Goal: Communication & Community: Connect with others

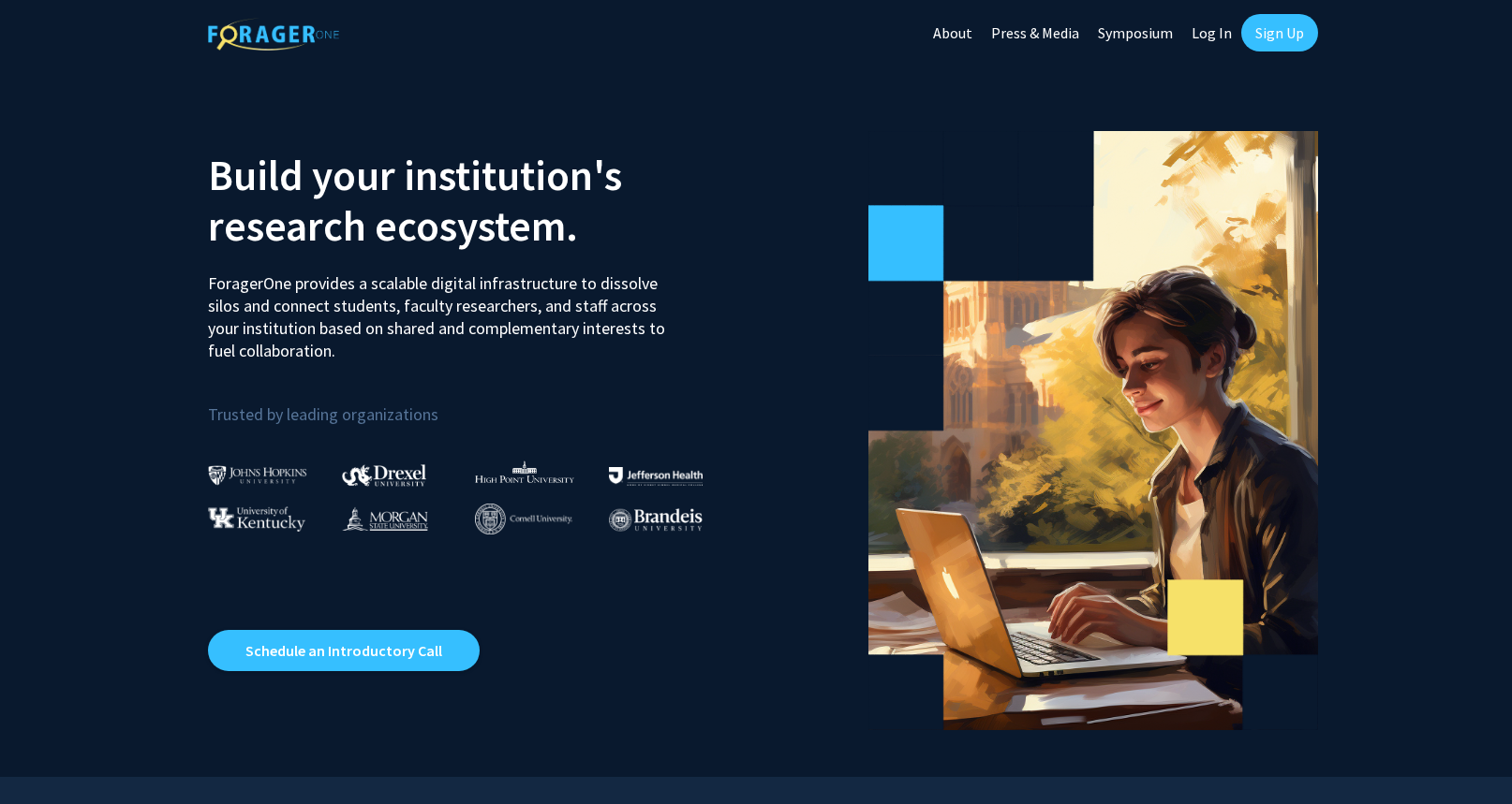
click at [1297, 31] on link "Sign Up" at bounding box center [1279, 32] width 77 height 37
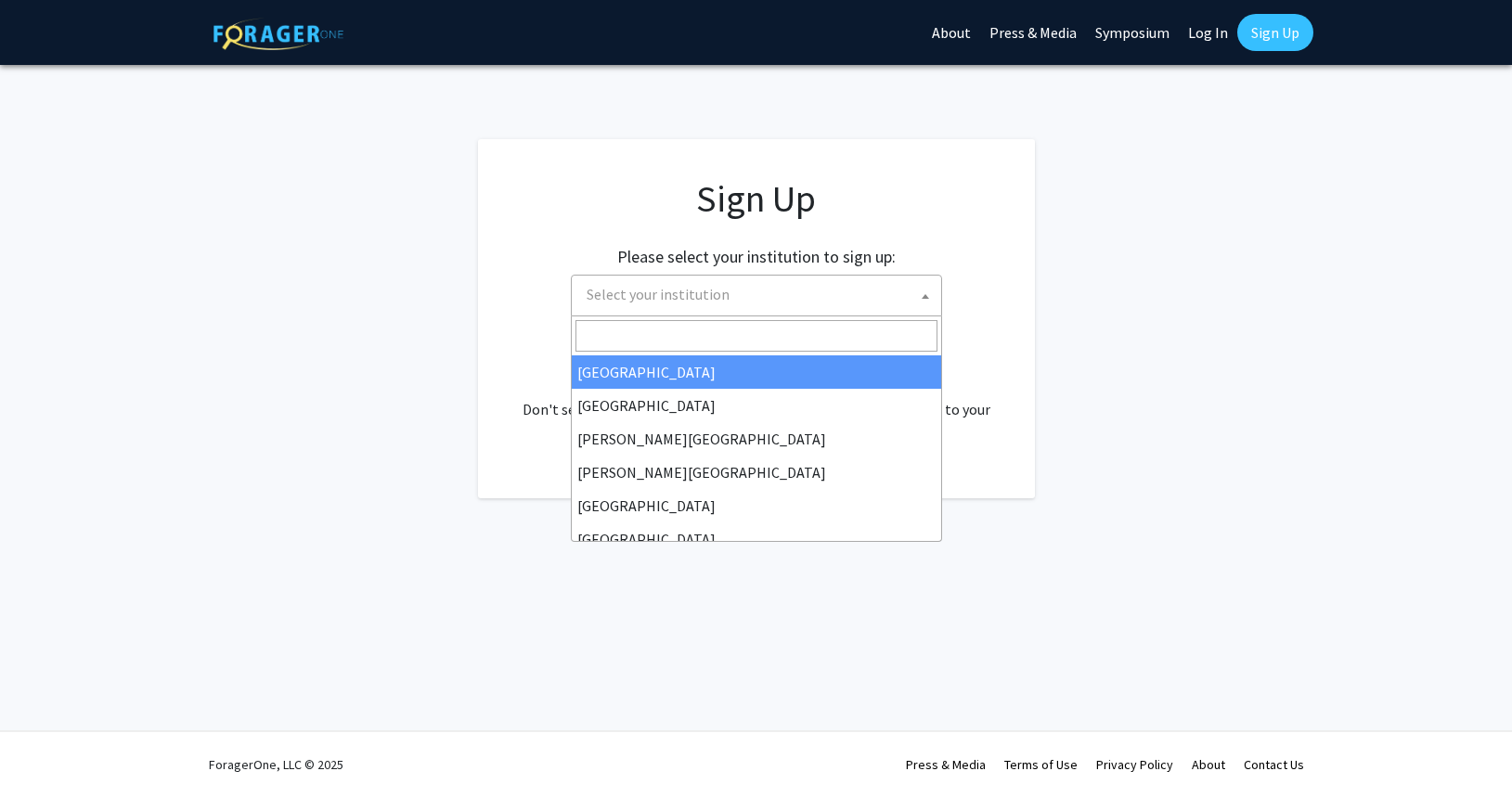
click at [929, 301] on span at bounding box center [925, 296] width 19 height 41
type input "univers"
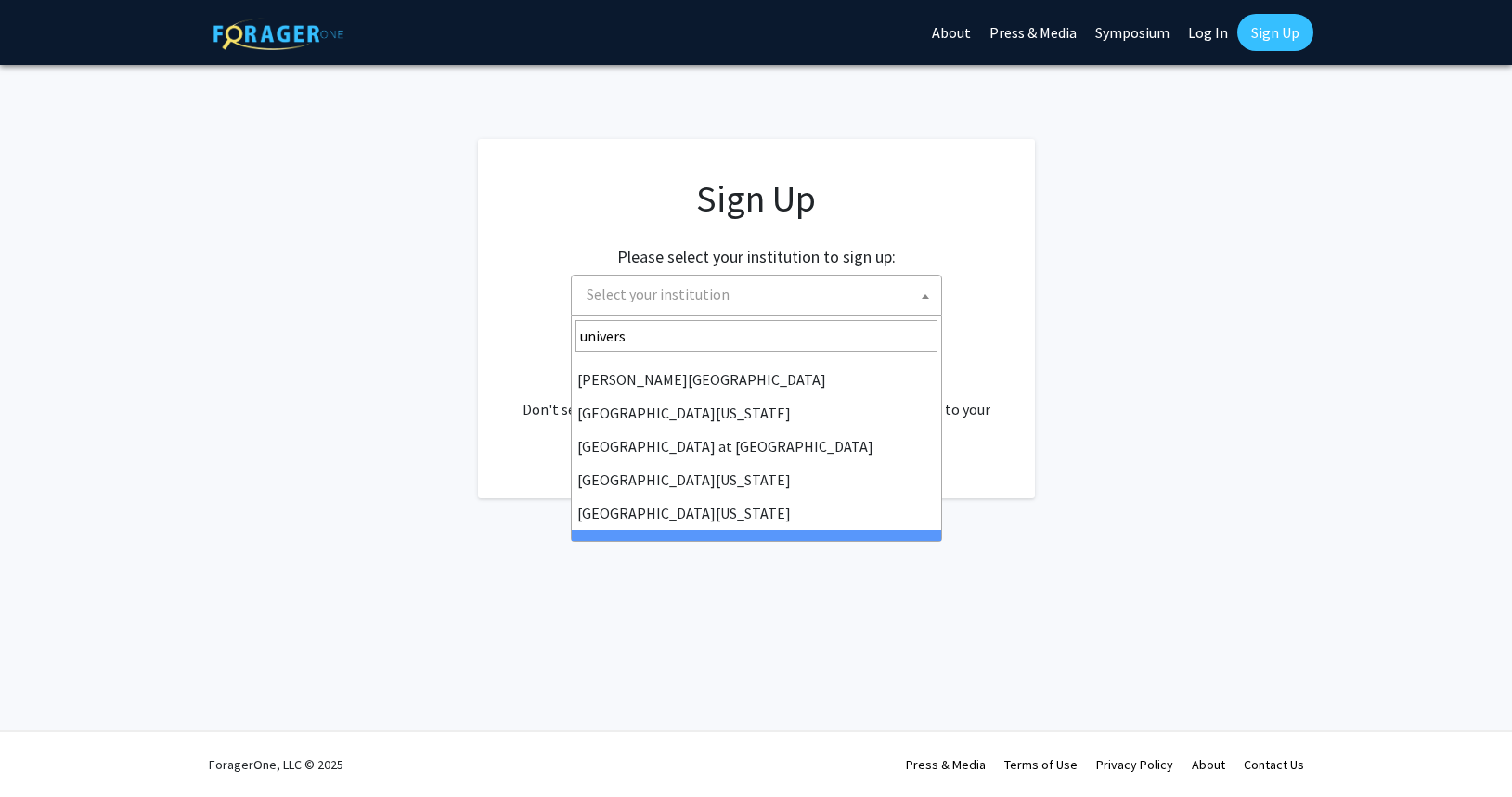
scroll to position [549, 0]
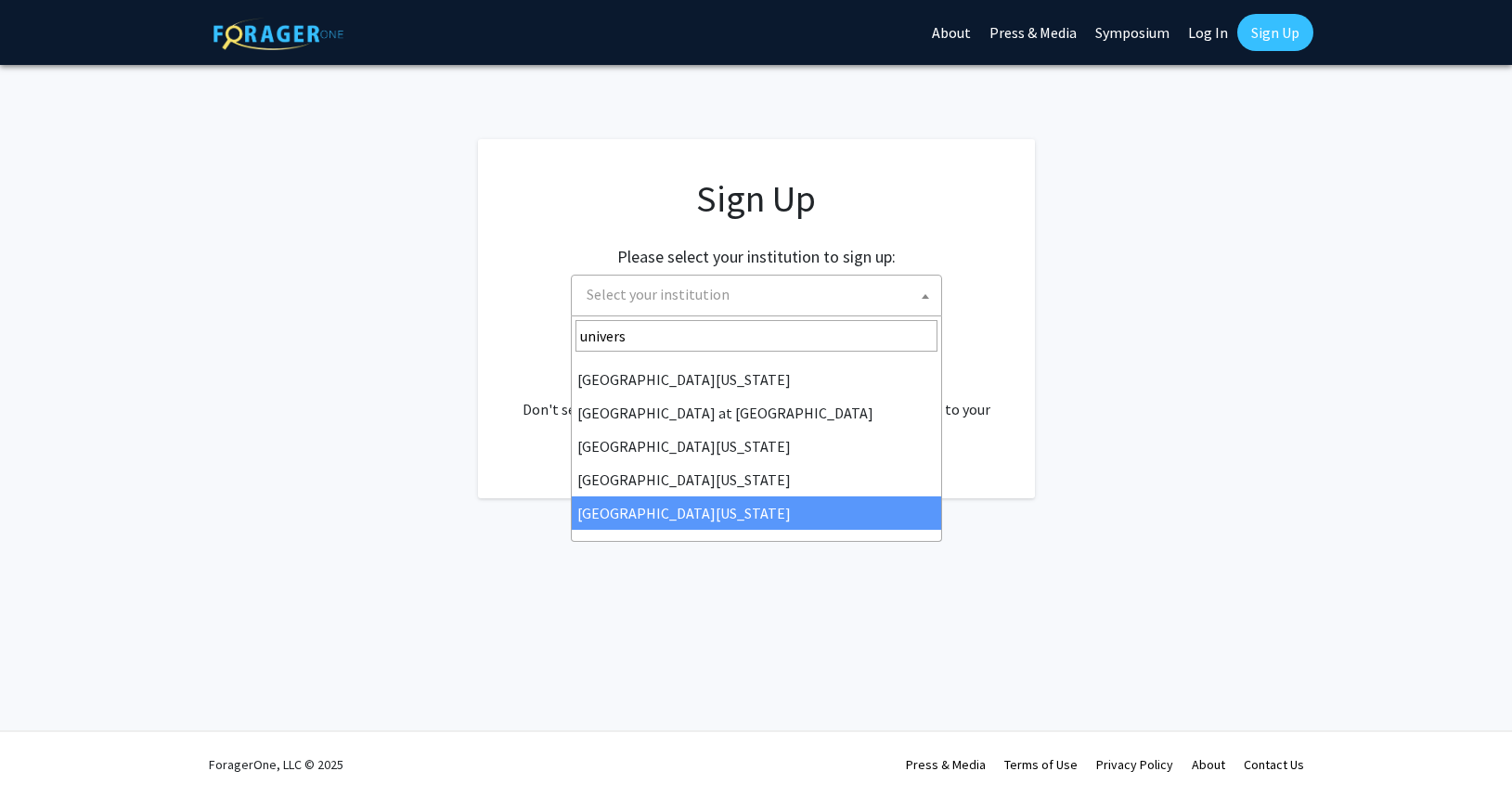
select select "33"
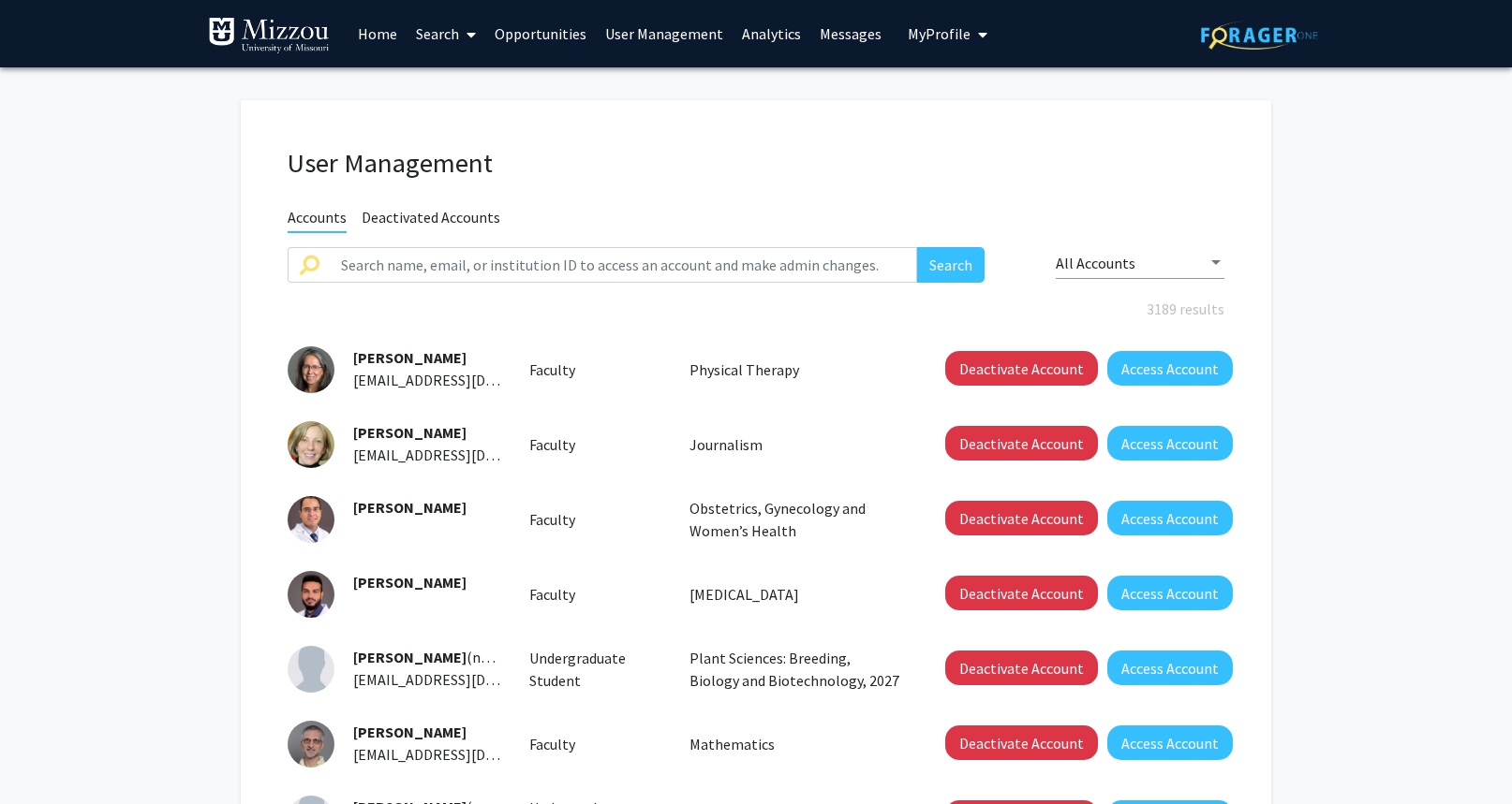
click at [907, 38] on span "My Profile" at bounding box center [939, 34] width 63 height 19
click at [801, 148] on h1 "User Management" at bounding box center [756, 163] width 937 height 32
click at [797, 264] on input "text" at bounding box center [624, 264] width 588 height 35
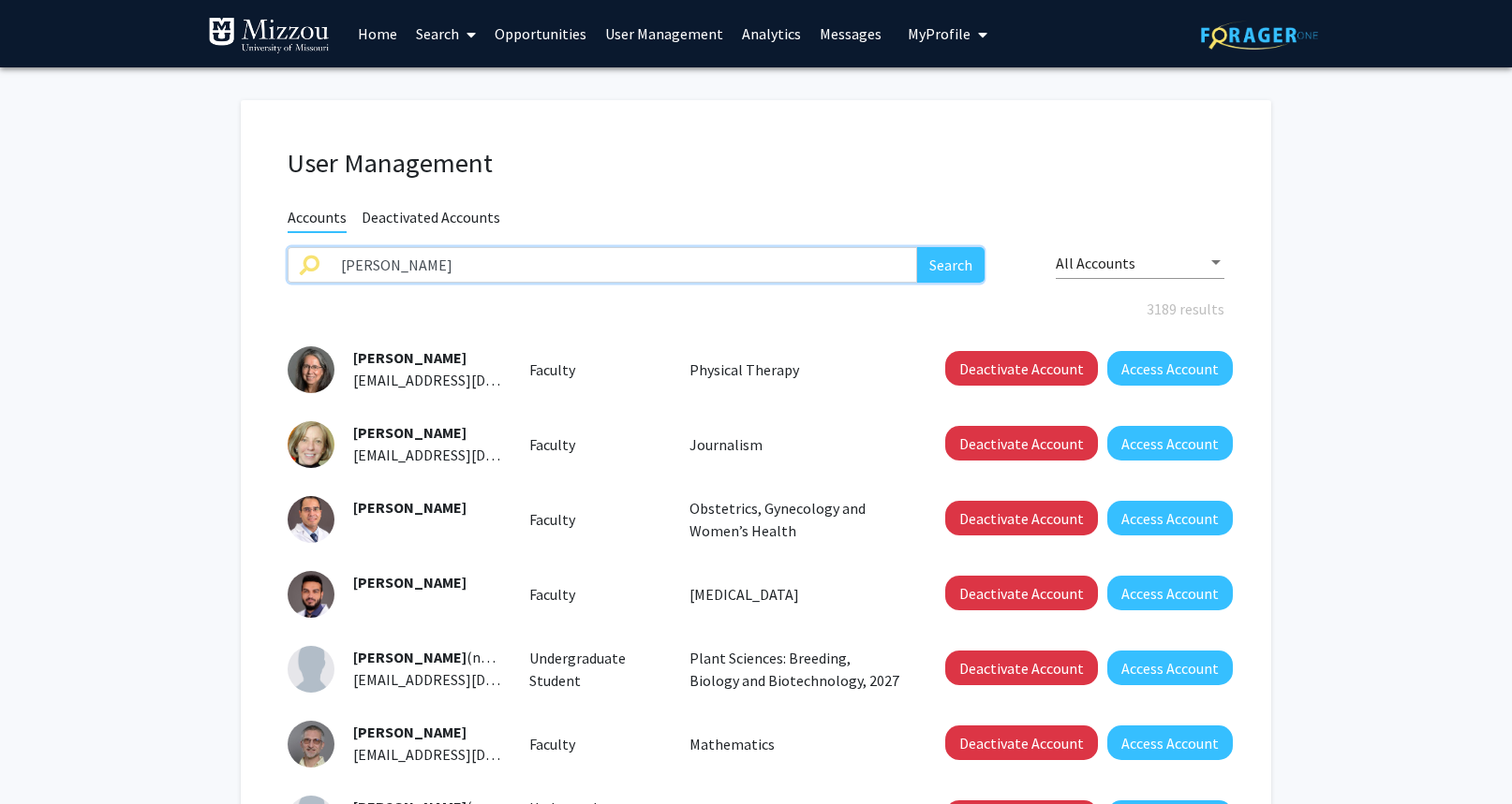
type input "truman"
click at [917, 247] on button "Search" at bounding box center [950, 264] width 68 height 35
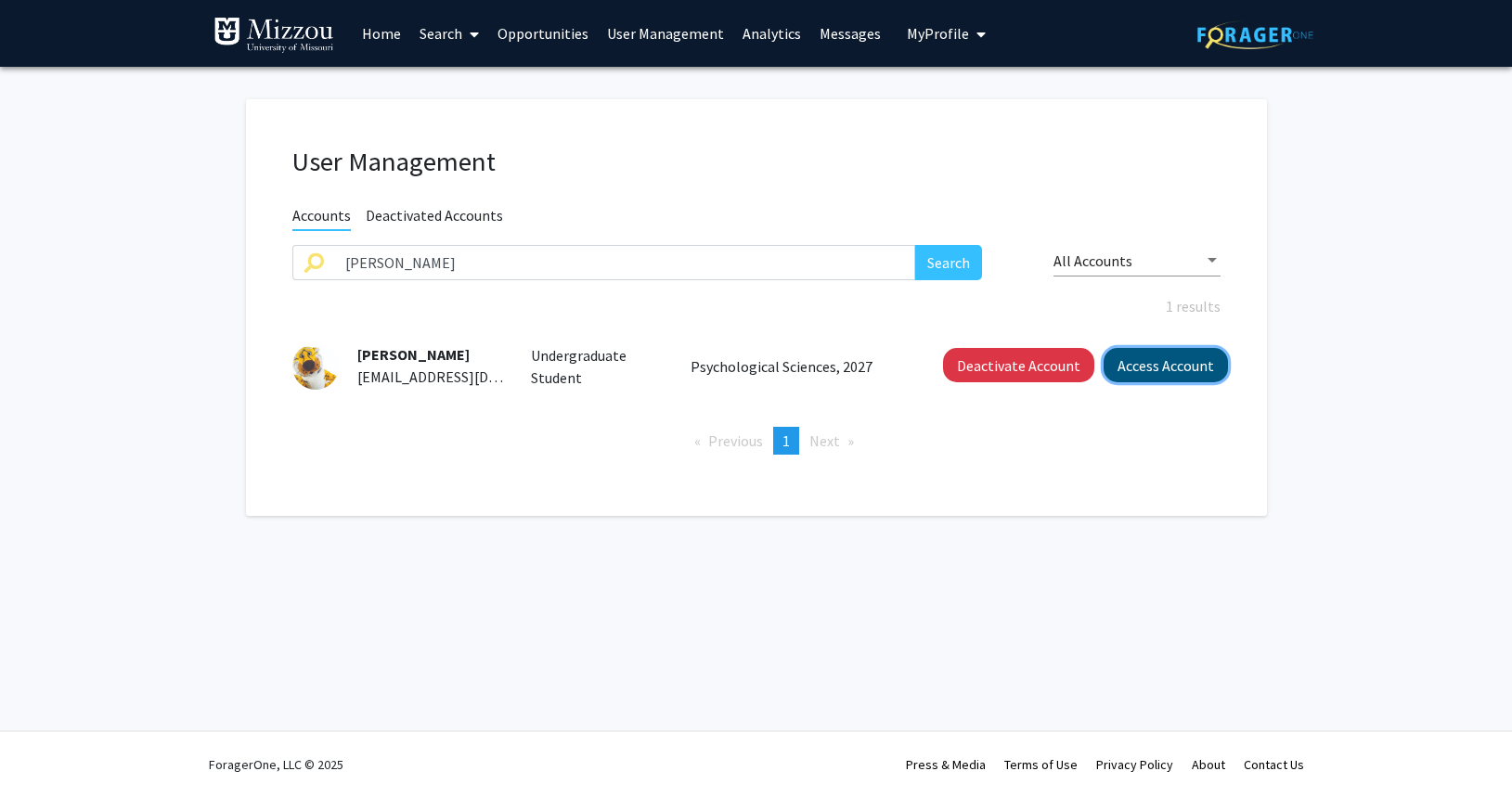
click at [1154, 362] on button "Access Account" at bounding box center [1165, 365] width 125 height 34
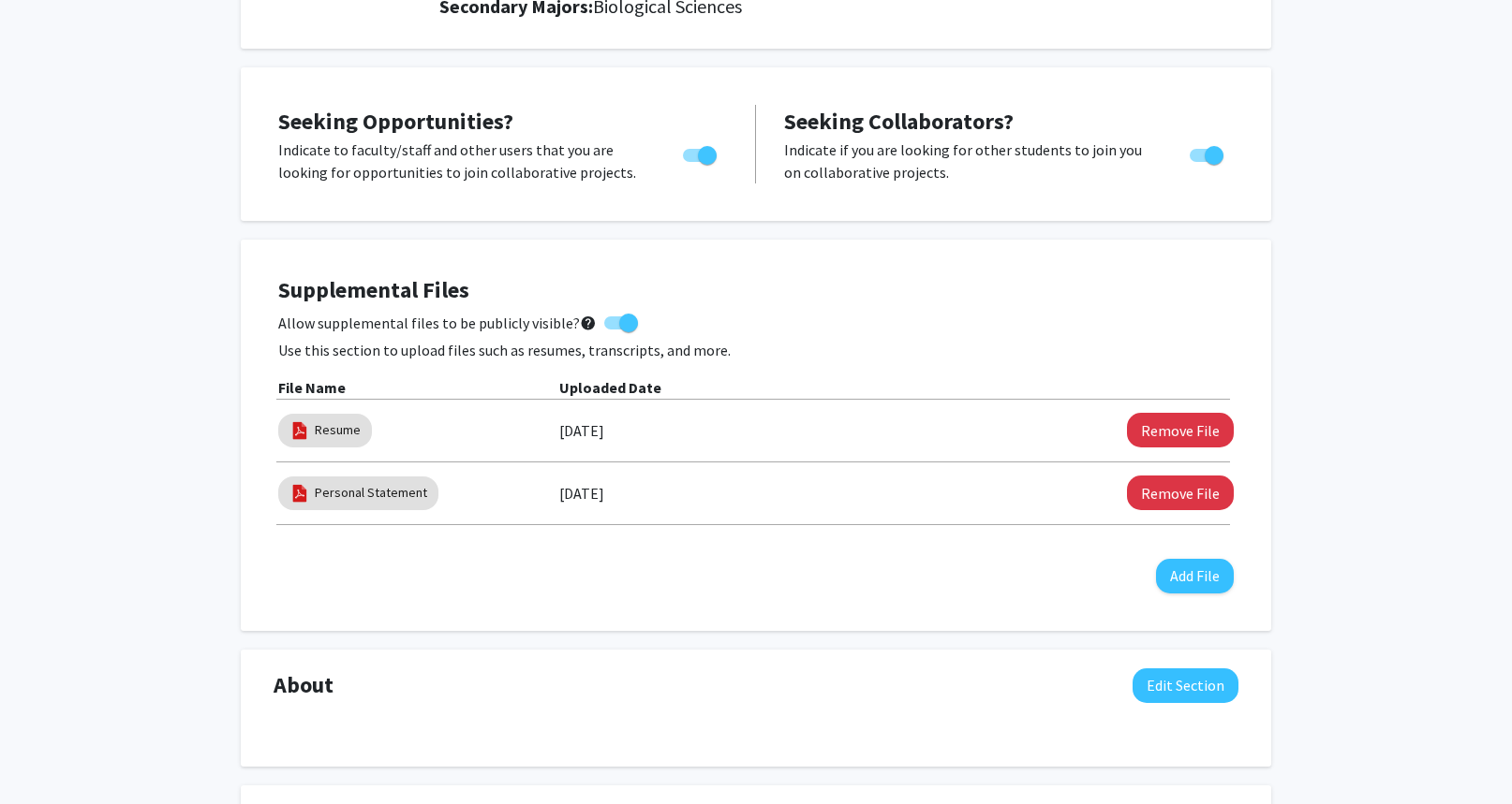
scroll to position [281, 0]
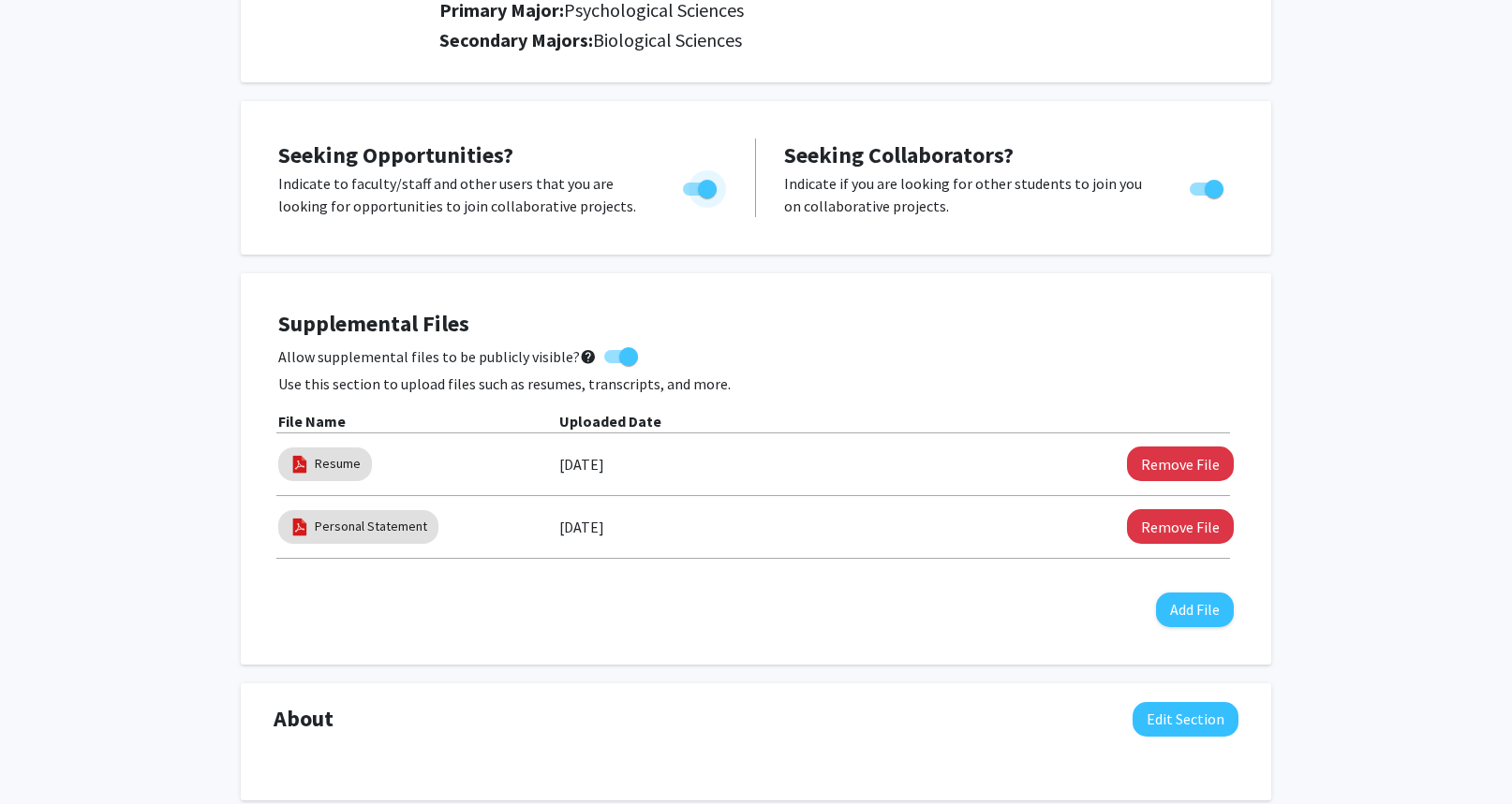
click at [688, 191] on span "Toggle" at bounding box center [699, 189] width 33 height 13
click at [692, 196] on input "Are you actively seeking opportunities?" at bounding box center [692, 196] width 1 height 1
checkbox input "false"
click at [1209, 183] on span "Toggle" at bounding box center [1214, 190] width 19 height 19
click at [1199, 196] on input "Would you like to receive other student requests to work with you?" at bounding box center [1198, 196] width 1 height 1
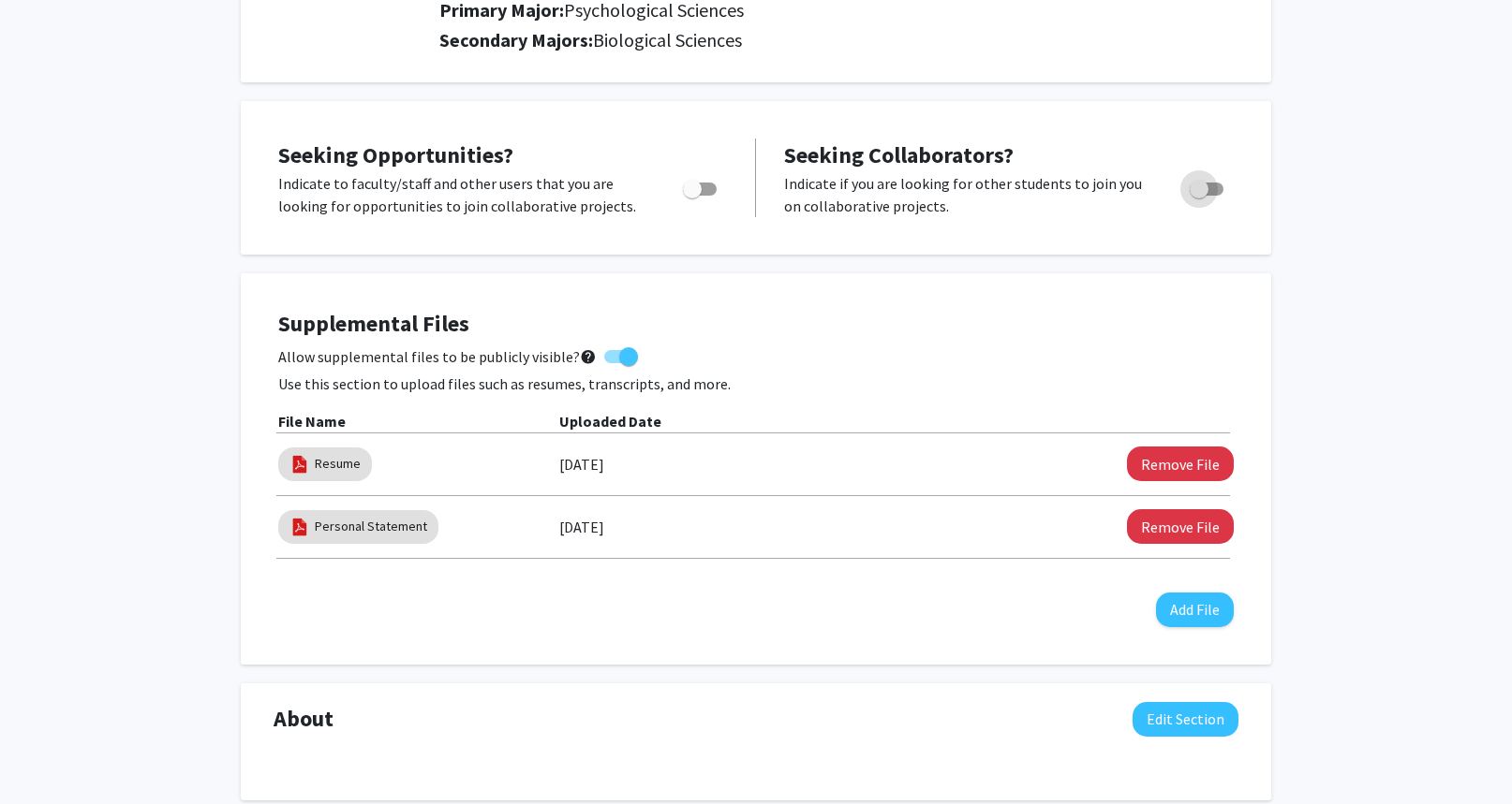
click at [1209, 183] on span "Toggle" at bounding box center [1206, 189] width 33 height 13
click at [1199, 196] on input "Would you like to receive other student requests to work with you?" at bounding box center [1198, 196] width 1 height 1
checkbox input "true"
click at [694, 184] on span "Toggle" at bounding box center [693, 190] width 19 height 19
click at [693, 196] on input "Are you actively seeking opportunities?" at bounding box center [692, 196] width 1 height 1
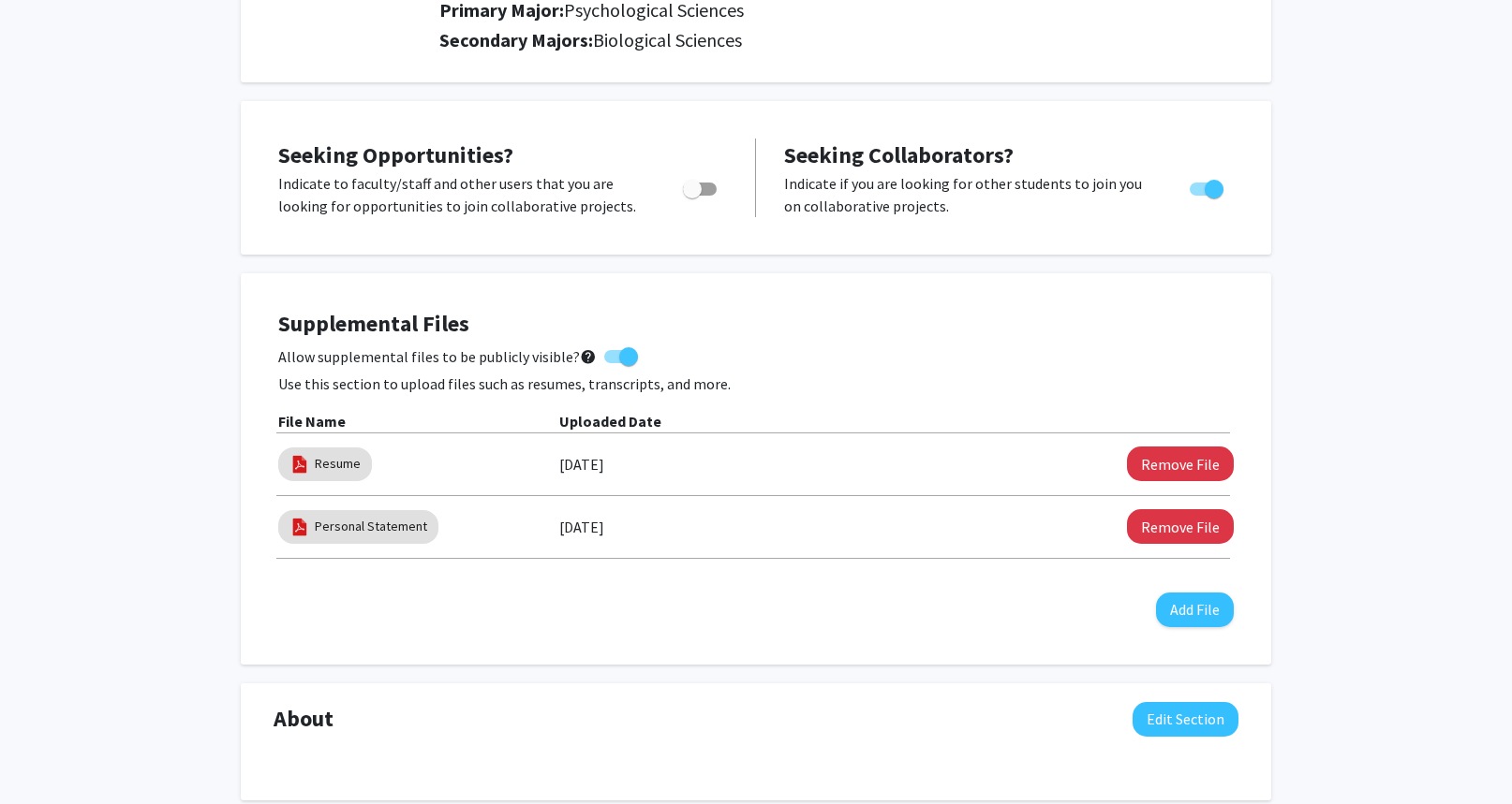
checkbox input "true"
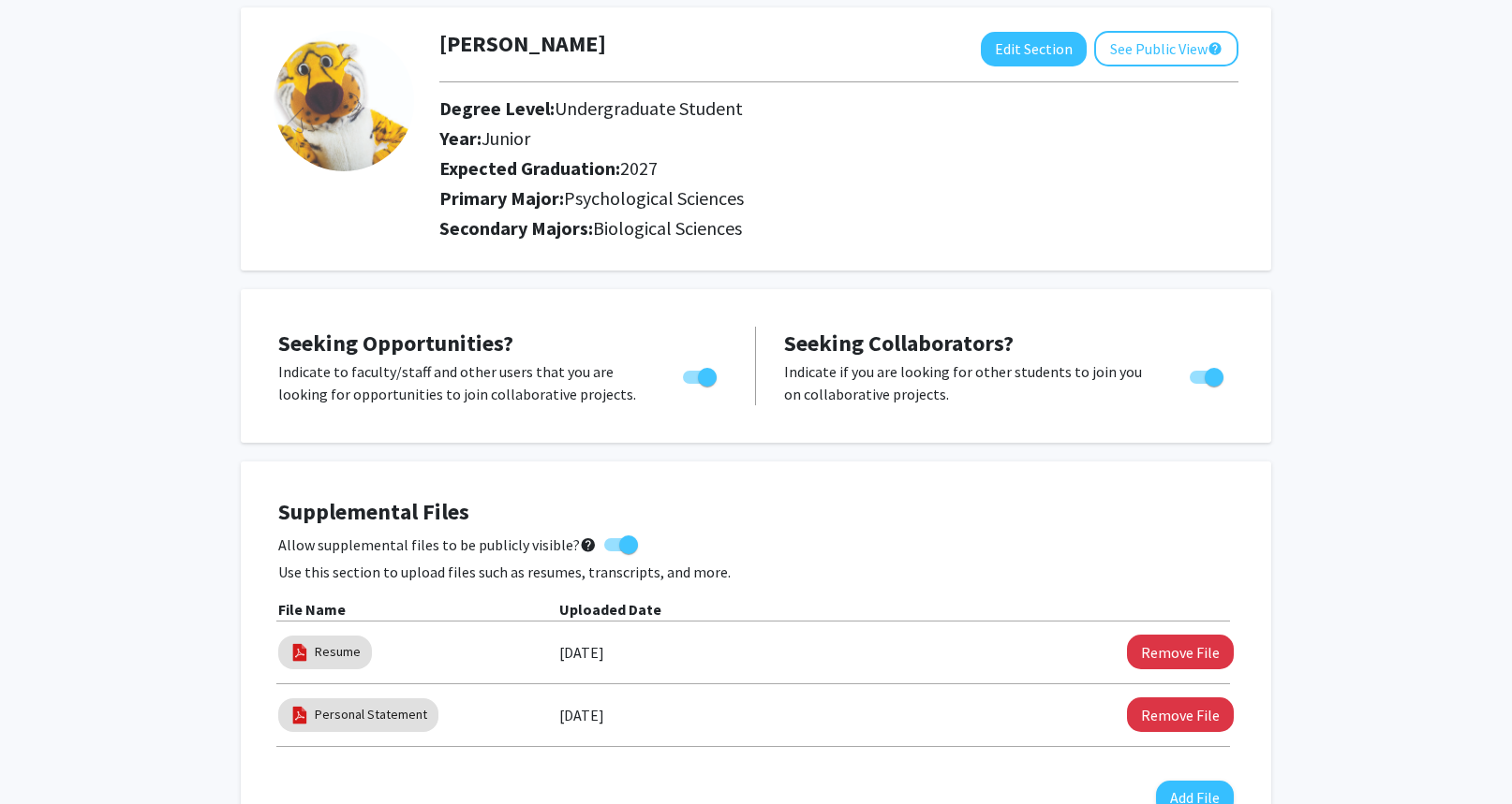
scroll to position [0, 0]
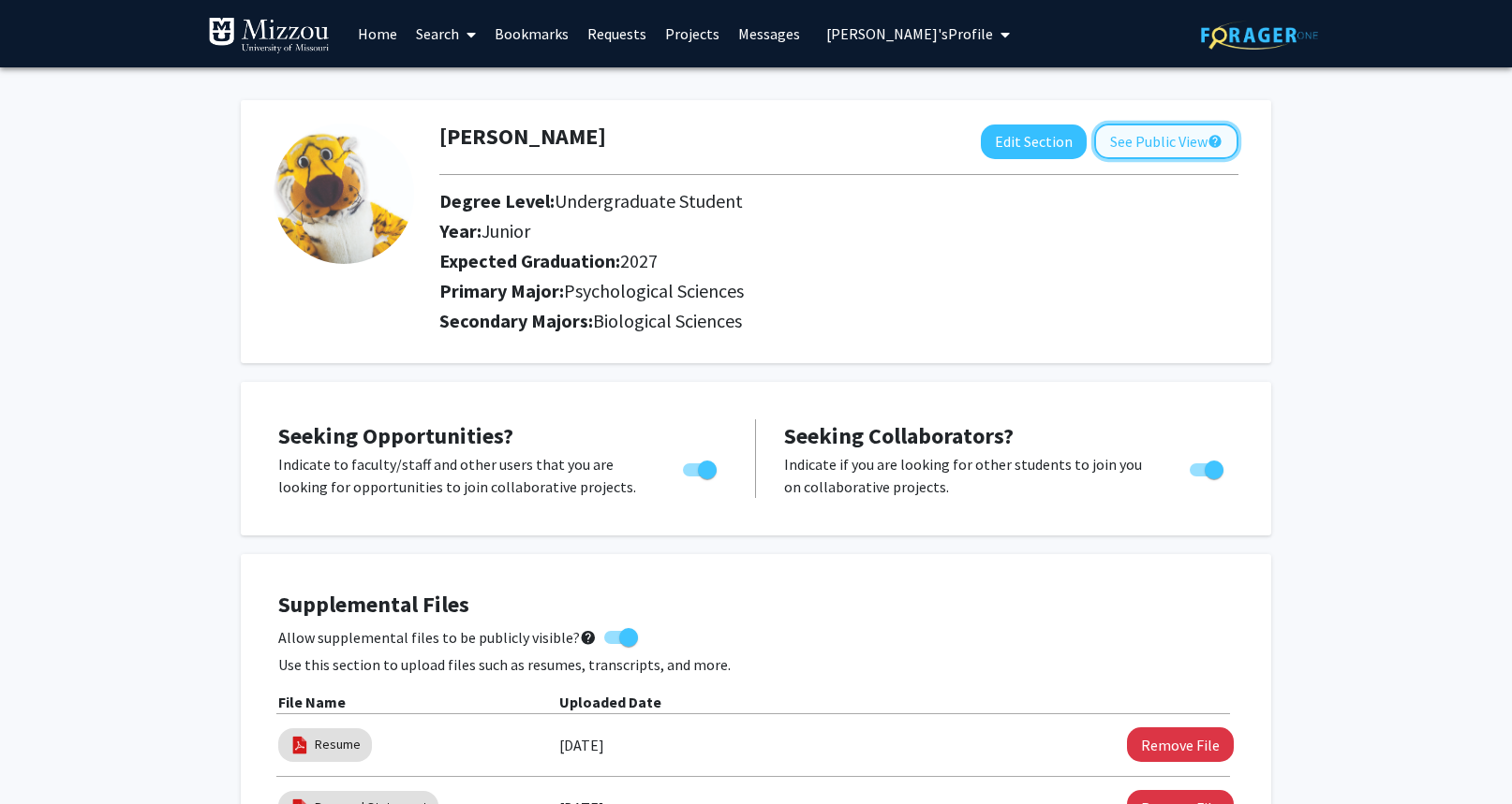
click at [1129, 140] on button "See Public View help" at bounding box center [1166, 141] width 144 height 35
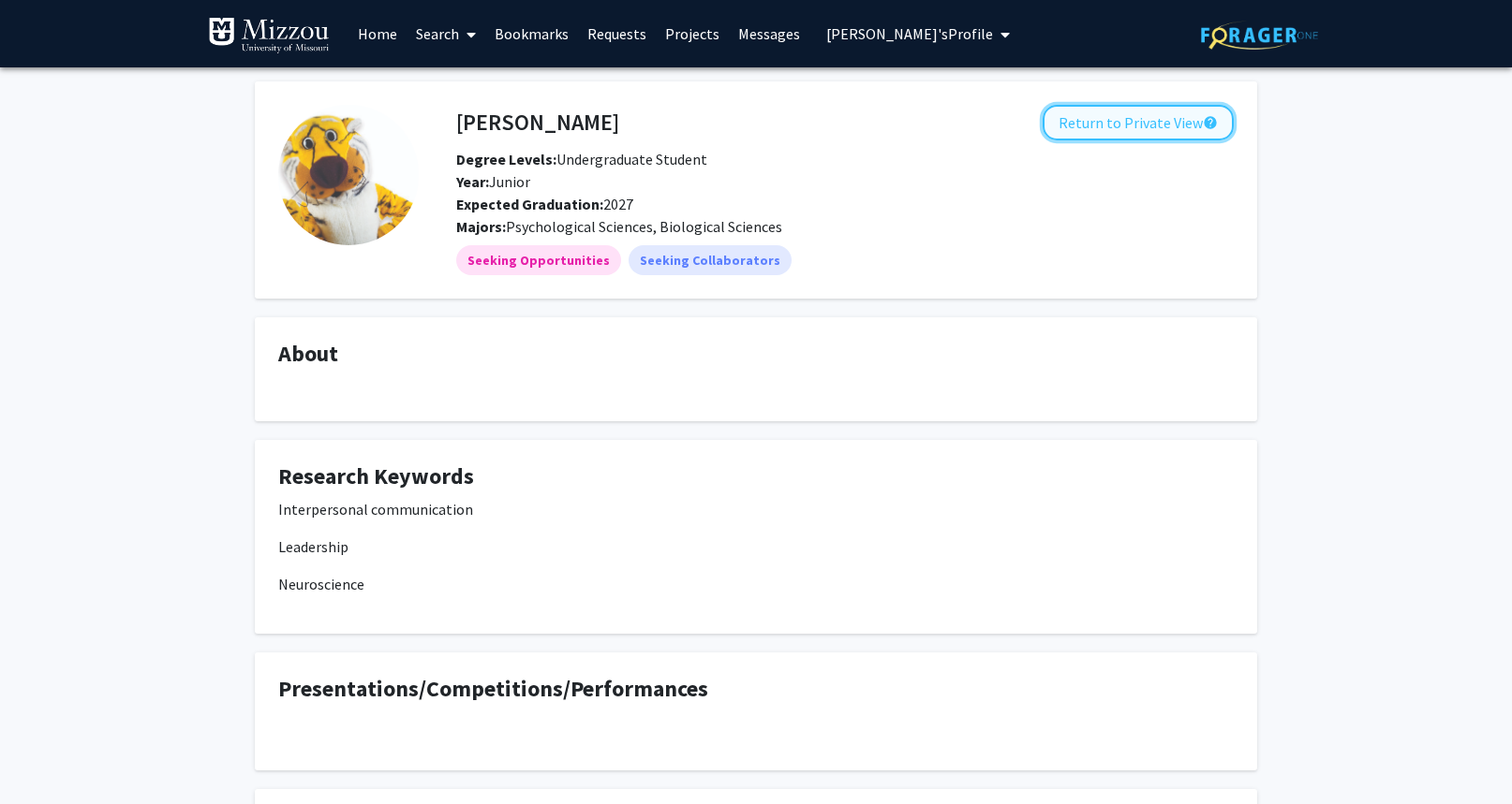
click at [1064, 126] on button "Return to Private View help" at bounding box center [1138, 122] width 191 height 35
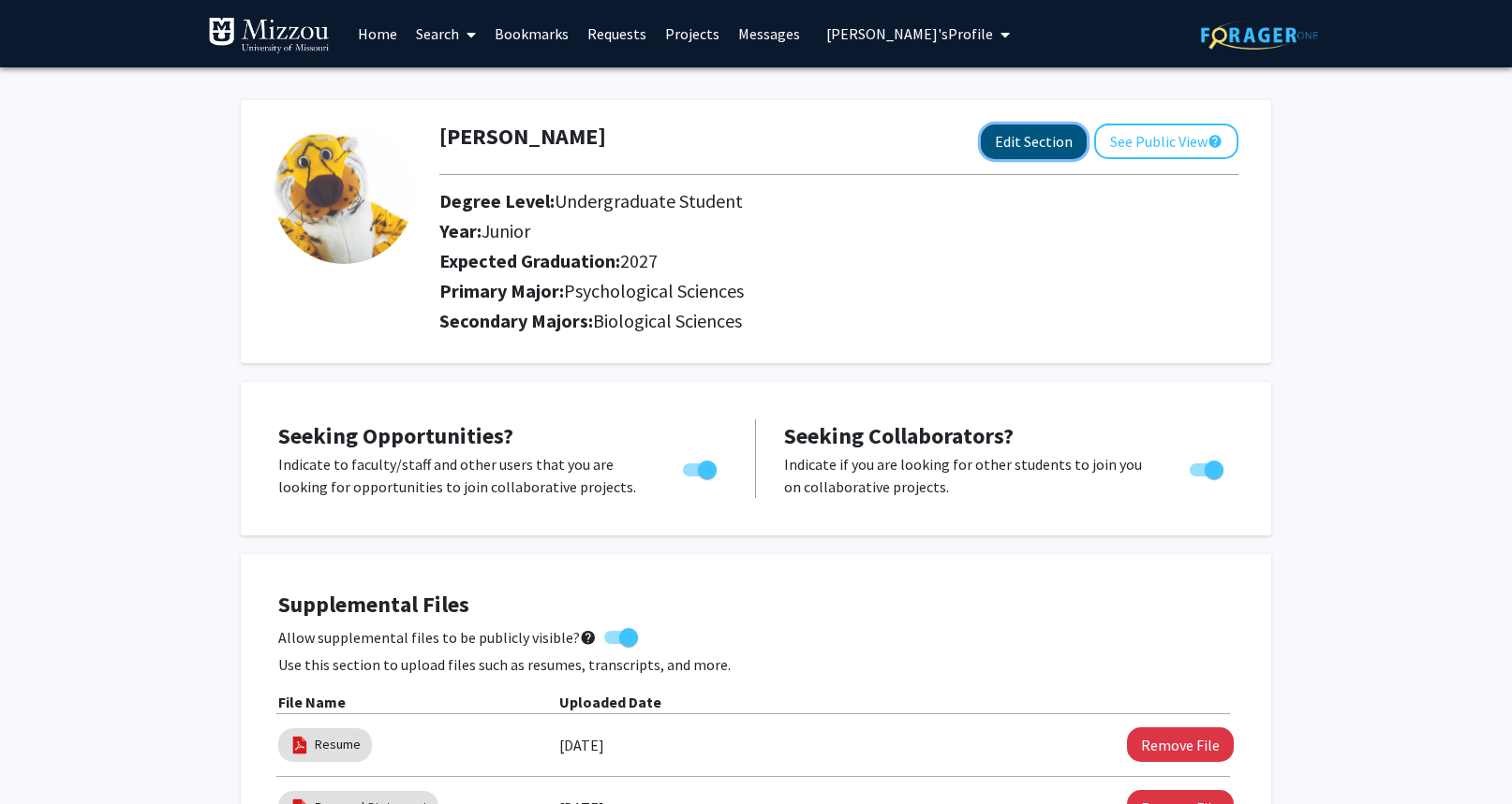
click at [1024, 150] on button "Edit Section" at bounding box center [1033, 142] width 106 height 34
select select "junior"
select select "2027"
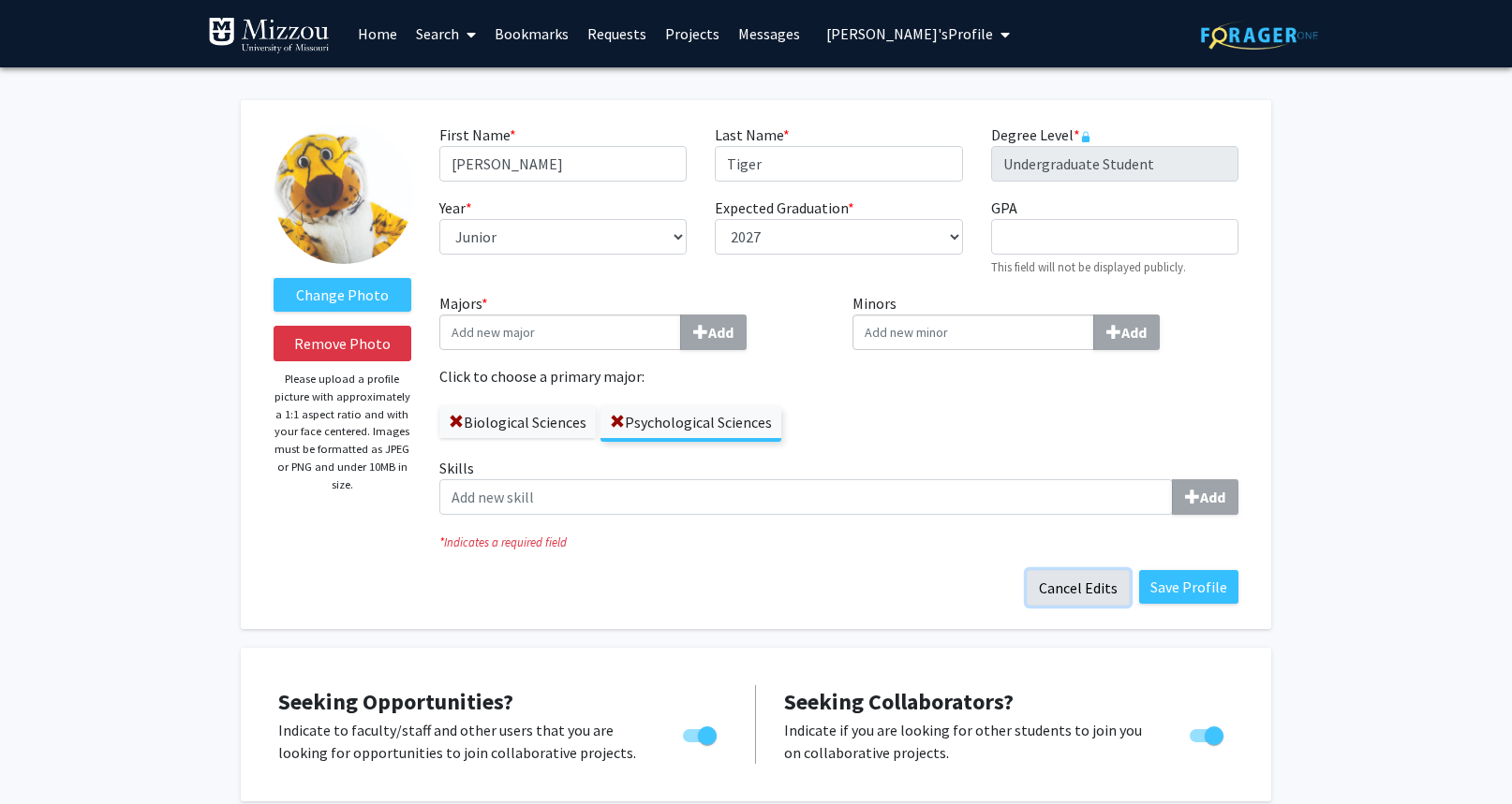
click at [1067, 598] on button "Cancel Edits" at bounding box center [1078, 588] width 103 height 35
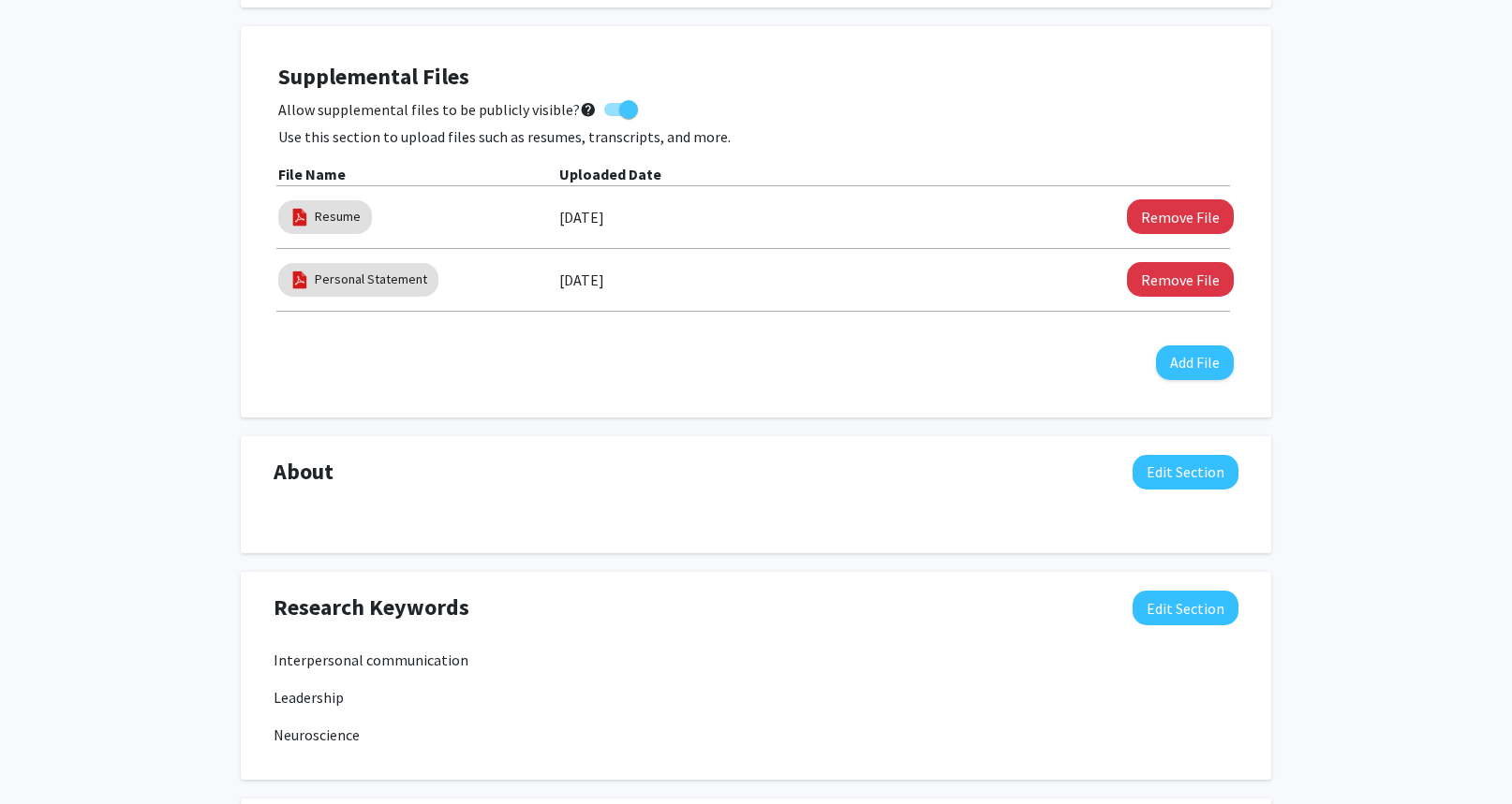
scroll to position [562, 0]
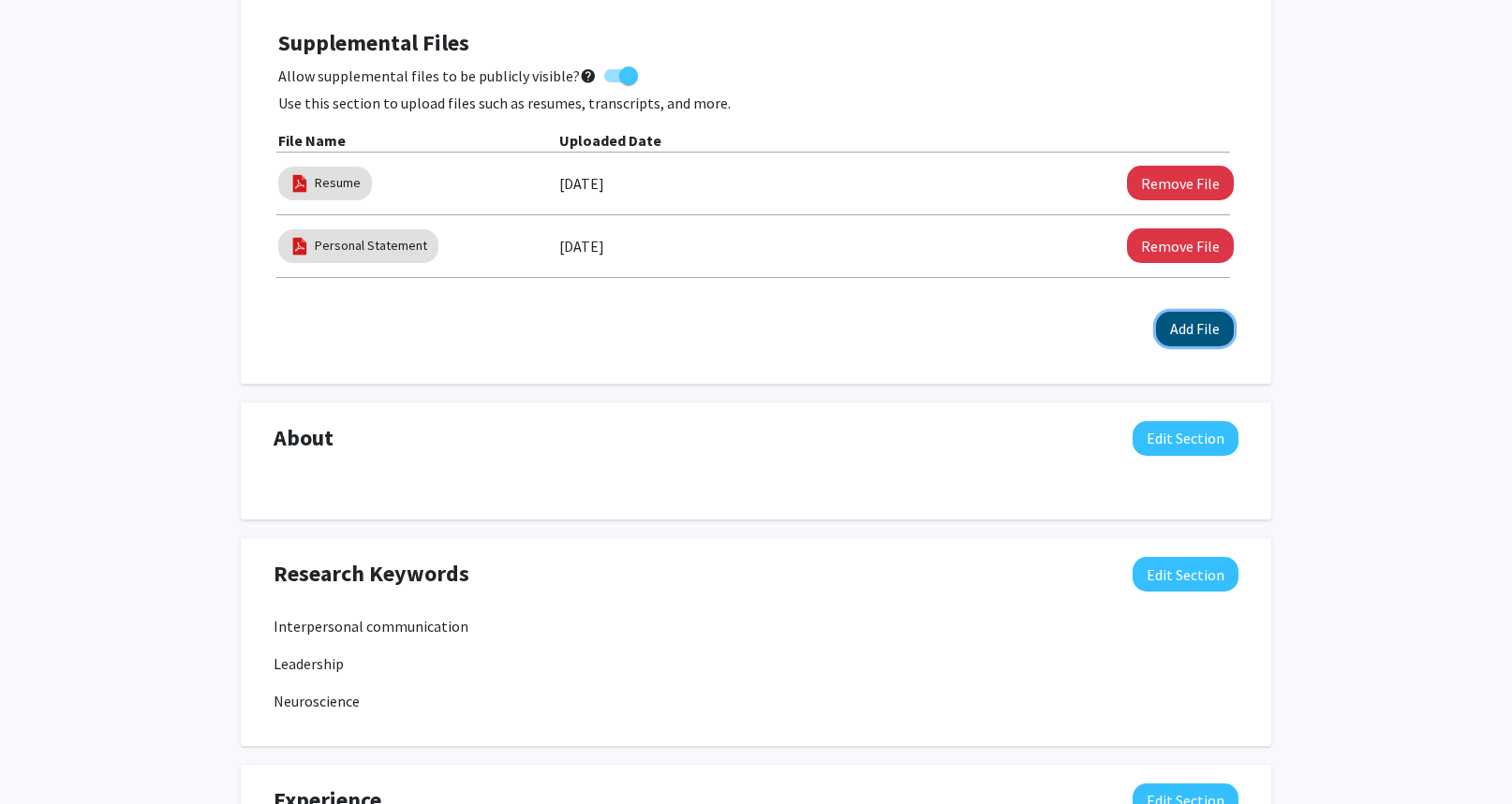
click at [1215, 331] on button "Add File" at bounding box center [1194, 329] width 77 height 34
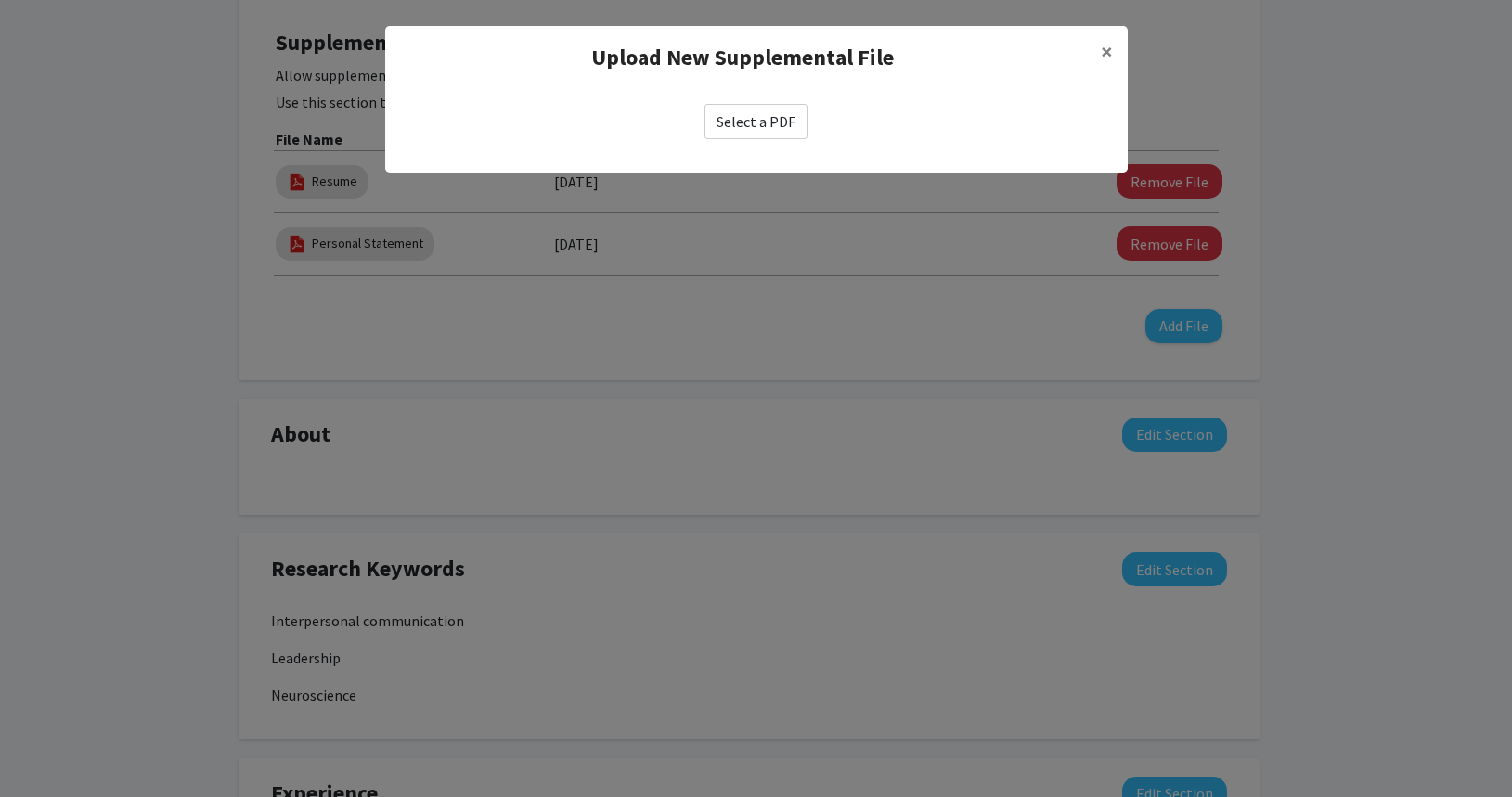
click at [744, 124] on label "Select a PDF" at bounding box center [755, 121] width 103 height 35
click at [0, 0] on input "Select a PDF" at bounding box center [0, 0] width 0 height 0
click at [1103, 56] on span "×" at bounding box center [1107, 51] width 12 height 28
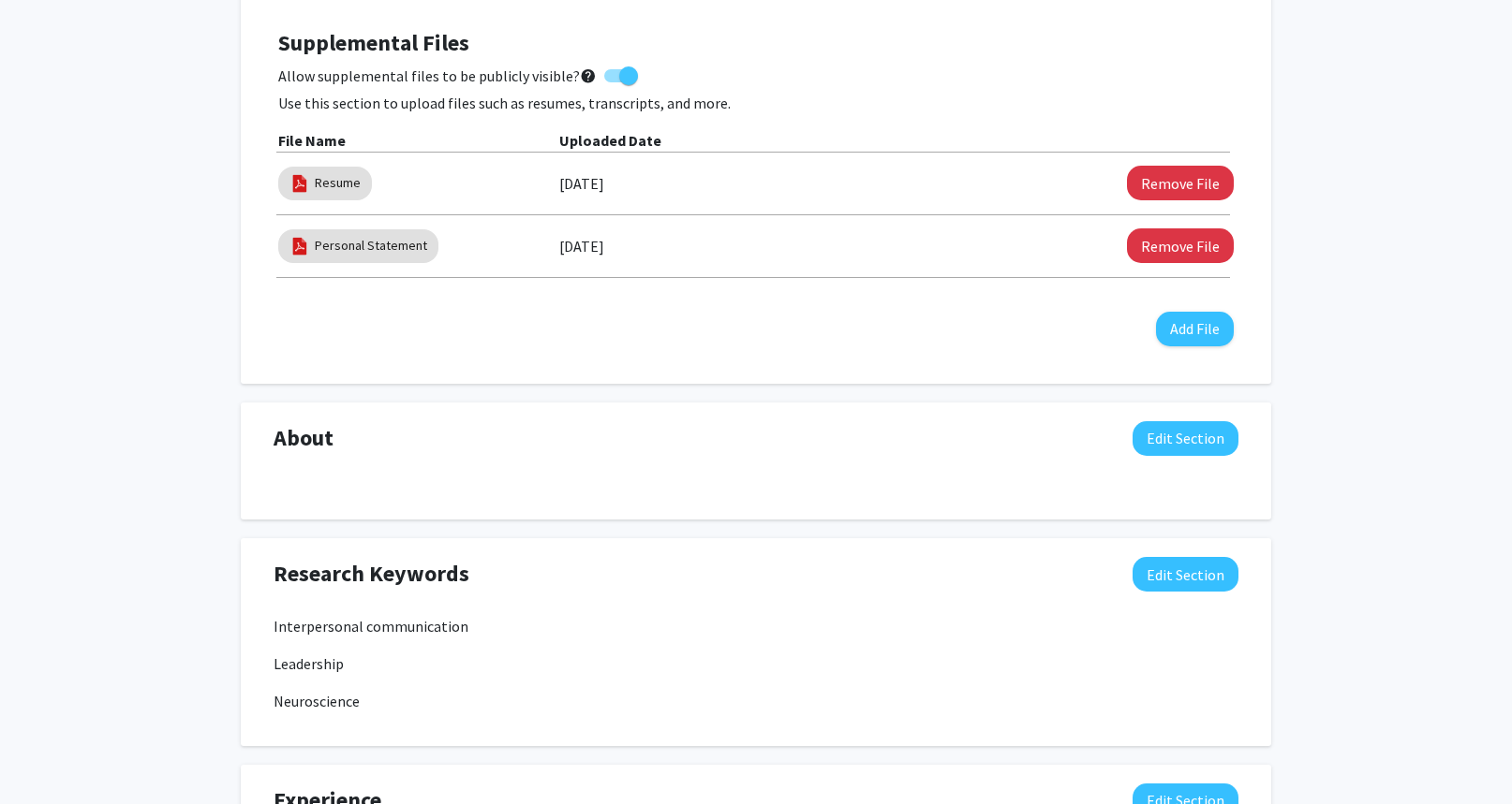
click at [1357, 162] on div "Truman Tiger Edit Section See Public View help Degree Level: Undergraduate Stud…" at bounding box center [756, 444] width 1512 height 1877
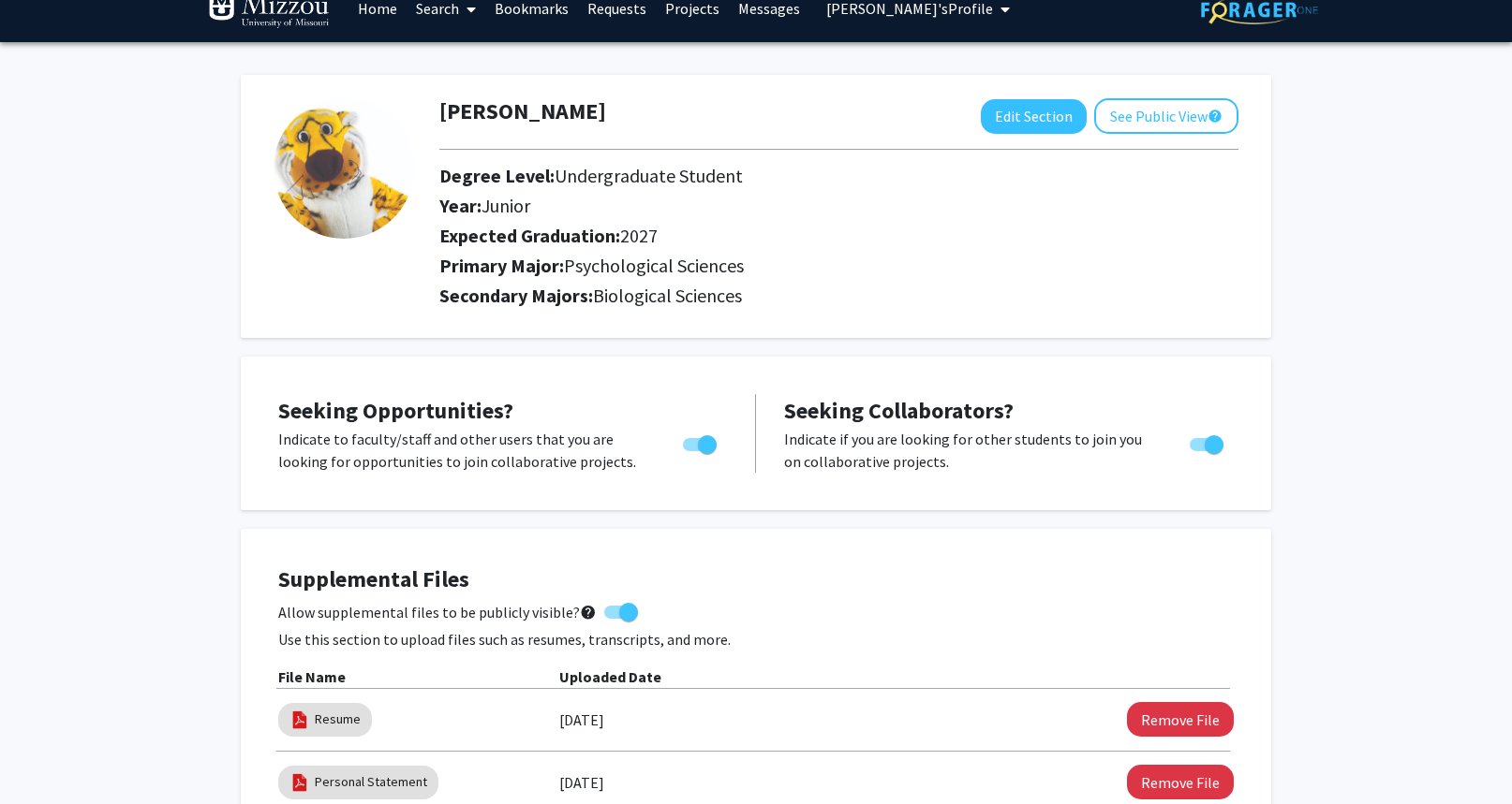
scroll to position [0, 0]
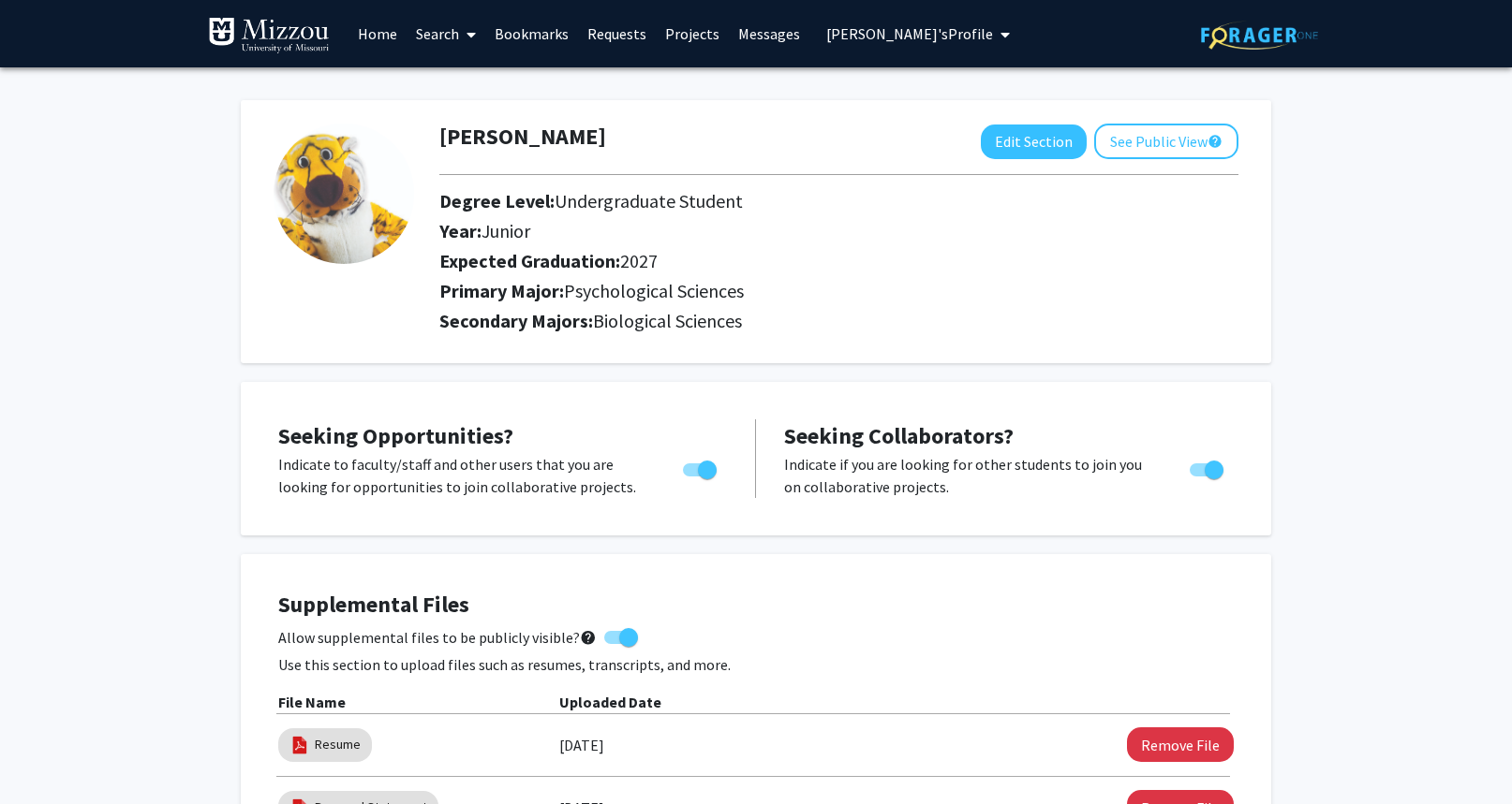
click at [1165, 144] on button "See Public View help" at bounding box center [1166, 141] width 144 height 35
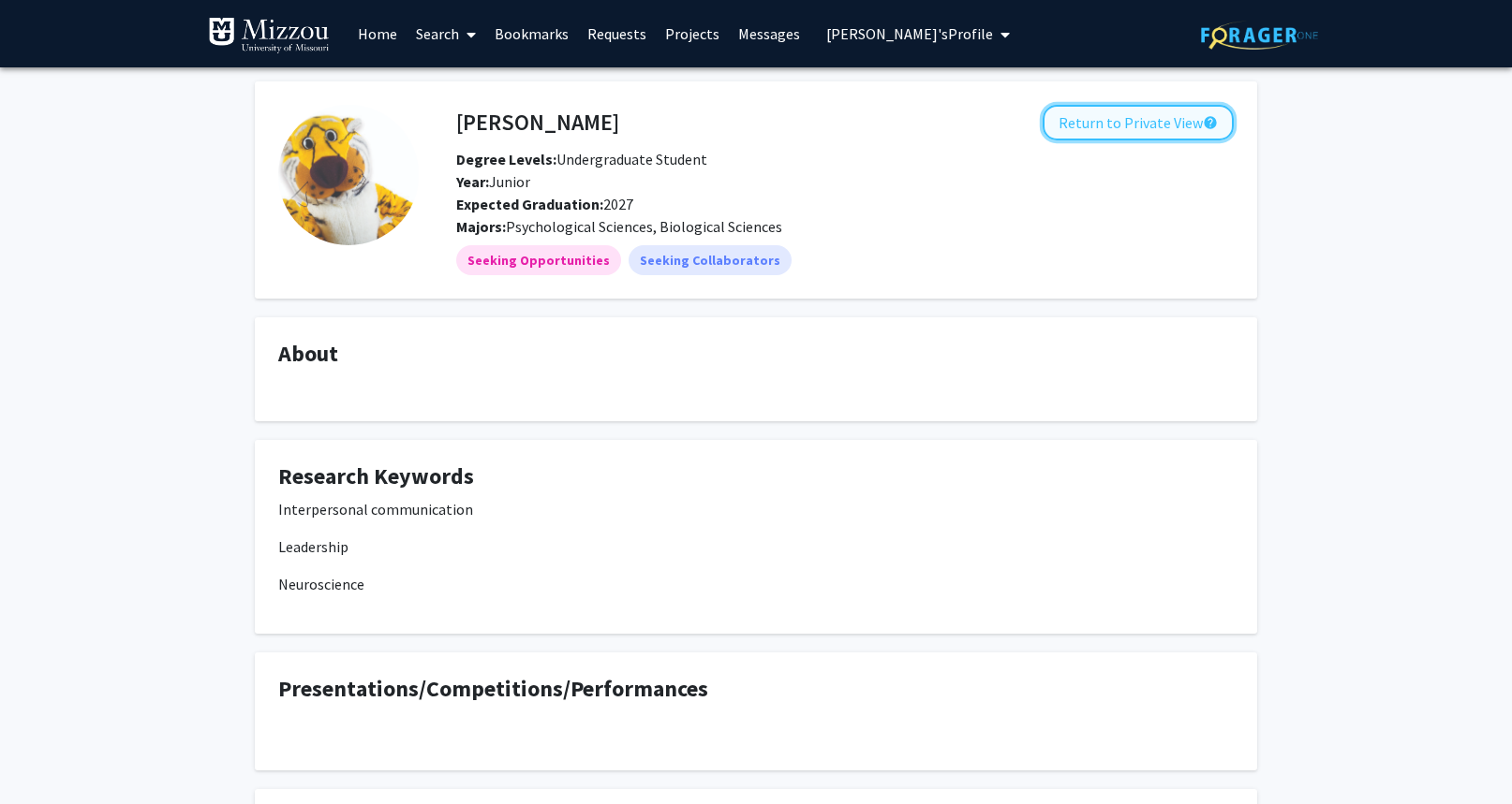
click at [1086, 122] on button "Return to Private View help" at bounding box center [1138, 122] width 191 height 35
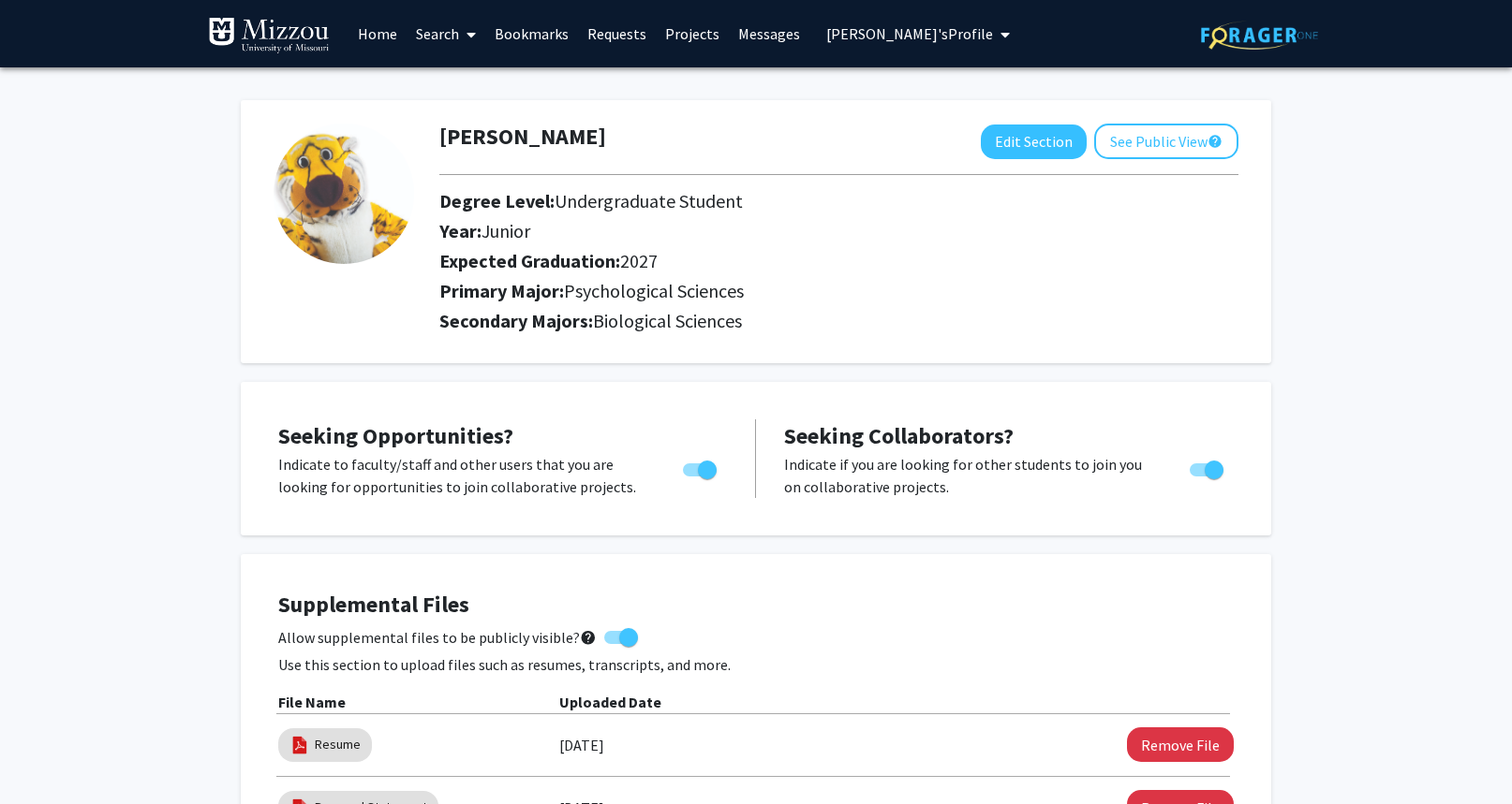
click at [940, 37] on span "Truman Tiger's Profile" at bounding box center [909, 34] width 167 height 19
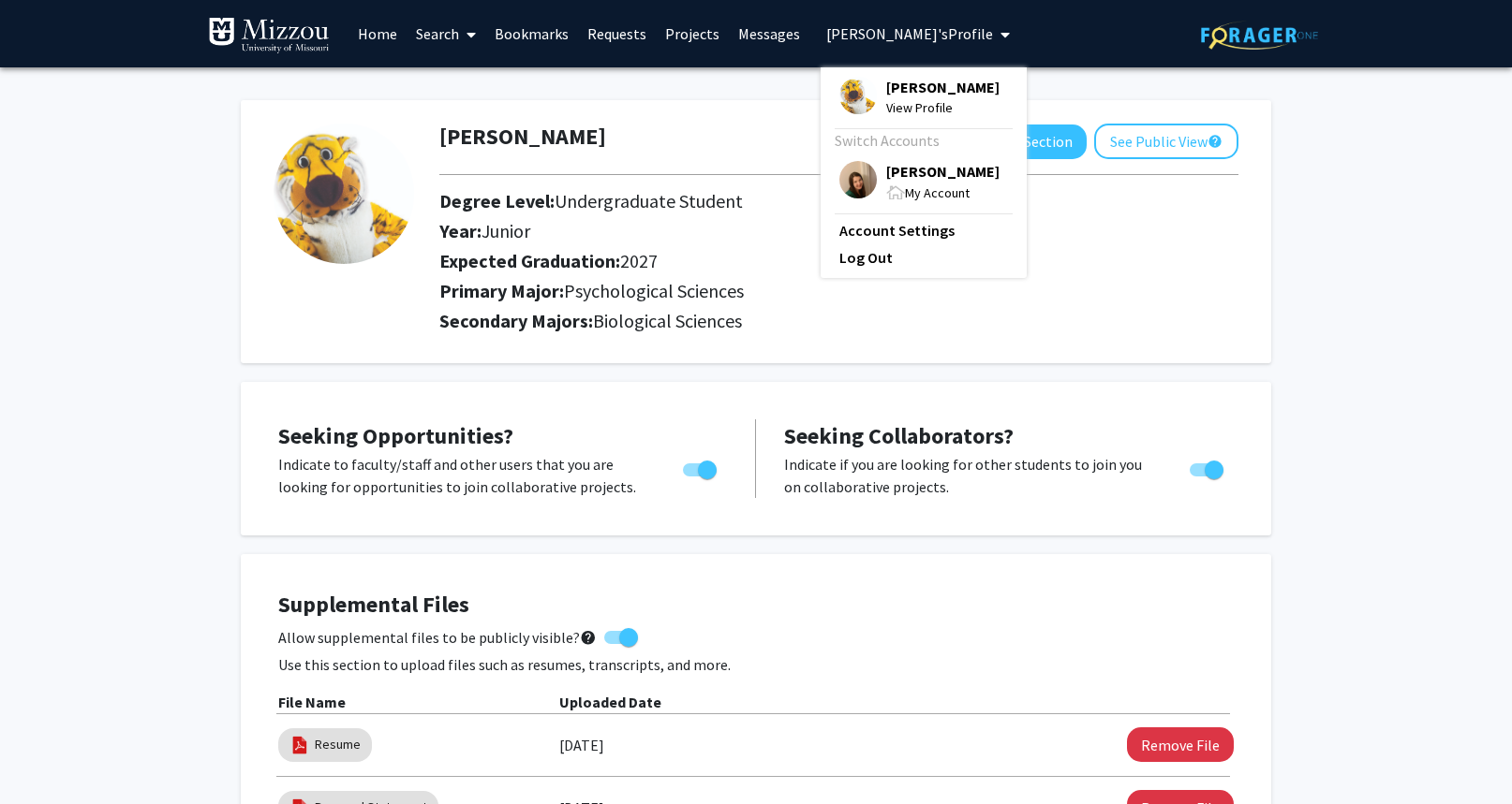
click at [955, 171] on span "[PERSON_NAME]" at bounding box center [942, 172] width 114 height 21
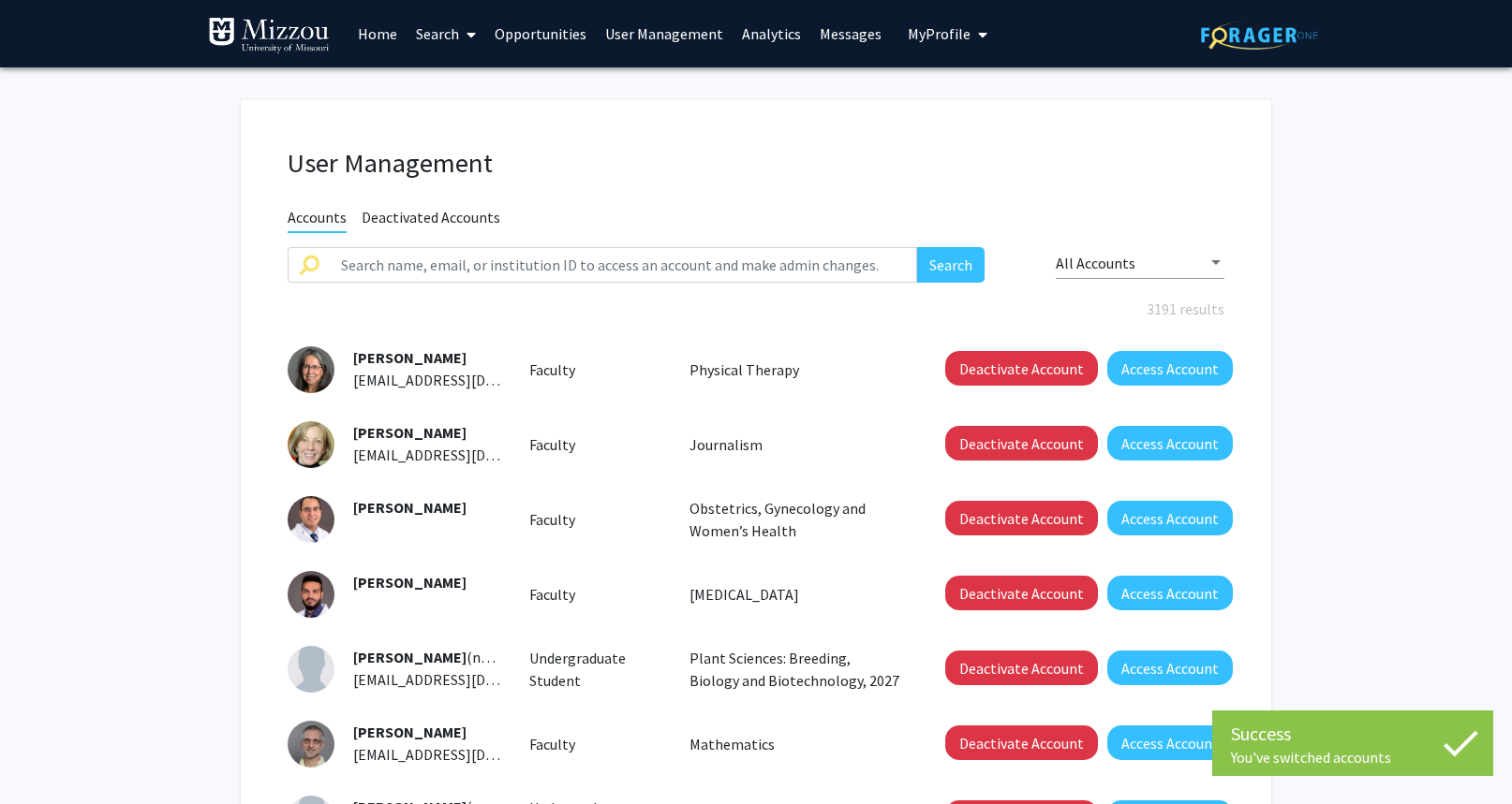
click at [691, 38] on link "User Management" at bounding box center [663, 33] width 136 height 66
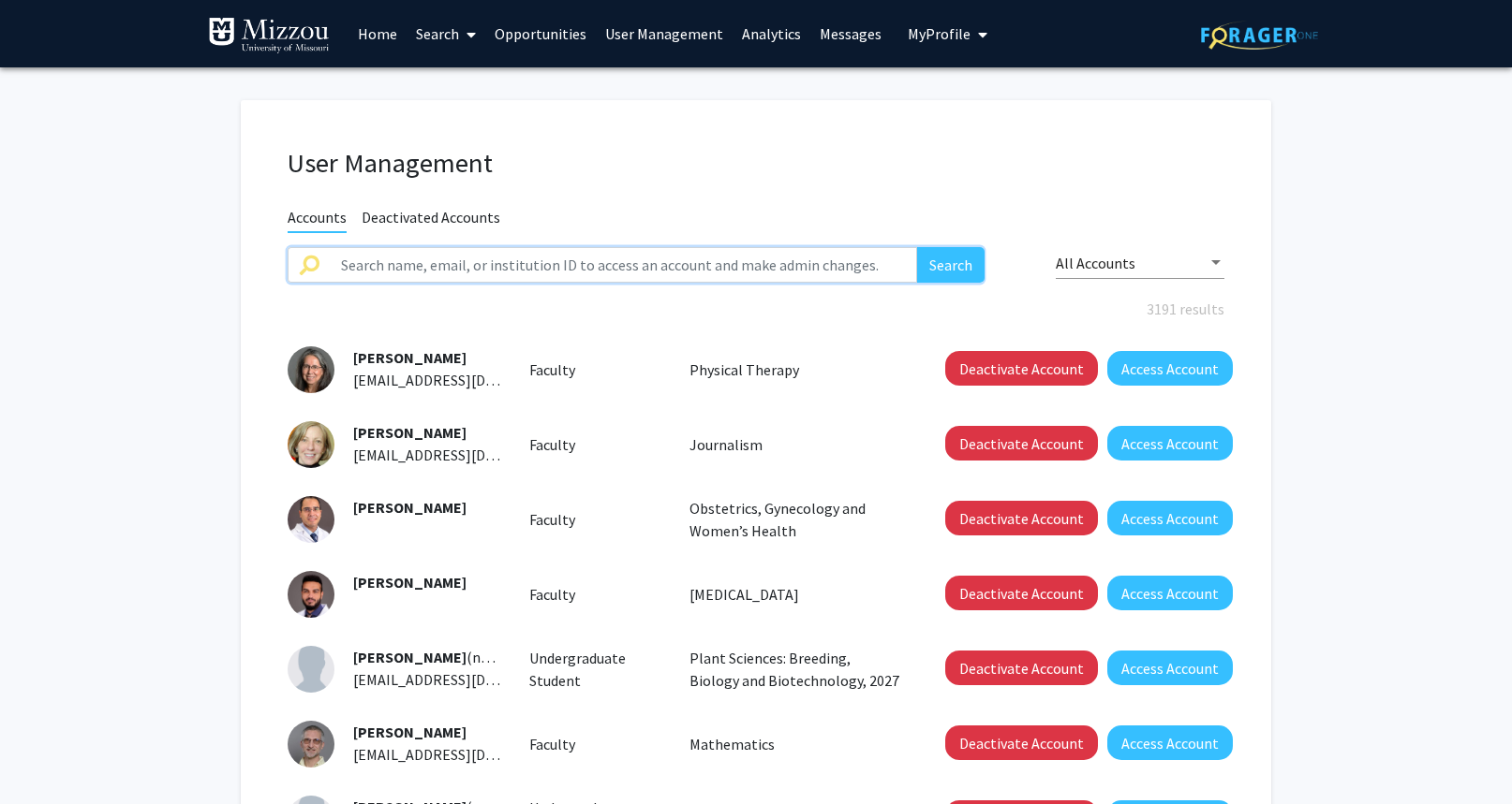
click at [742, 263] on input "text" at bounding box center [624, 264] width 588 height 35
type input "tanner"
click at [917, 247] on button "Search" at bounding box center [950, 264] width 68 height 35
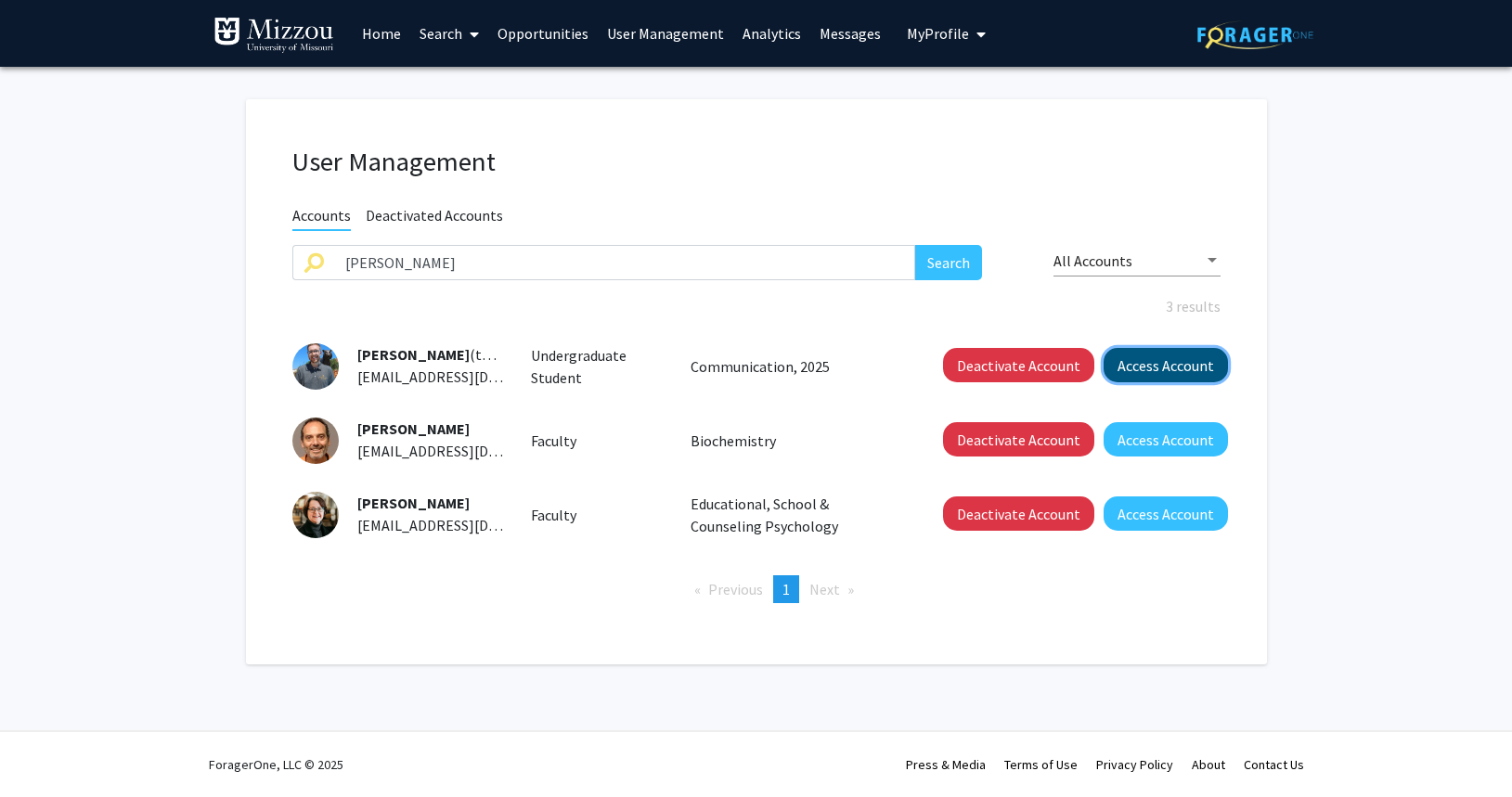
click at [1113, 368] on button "Access Account" at bounding box center [1165, 365] width 125 height 34
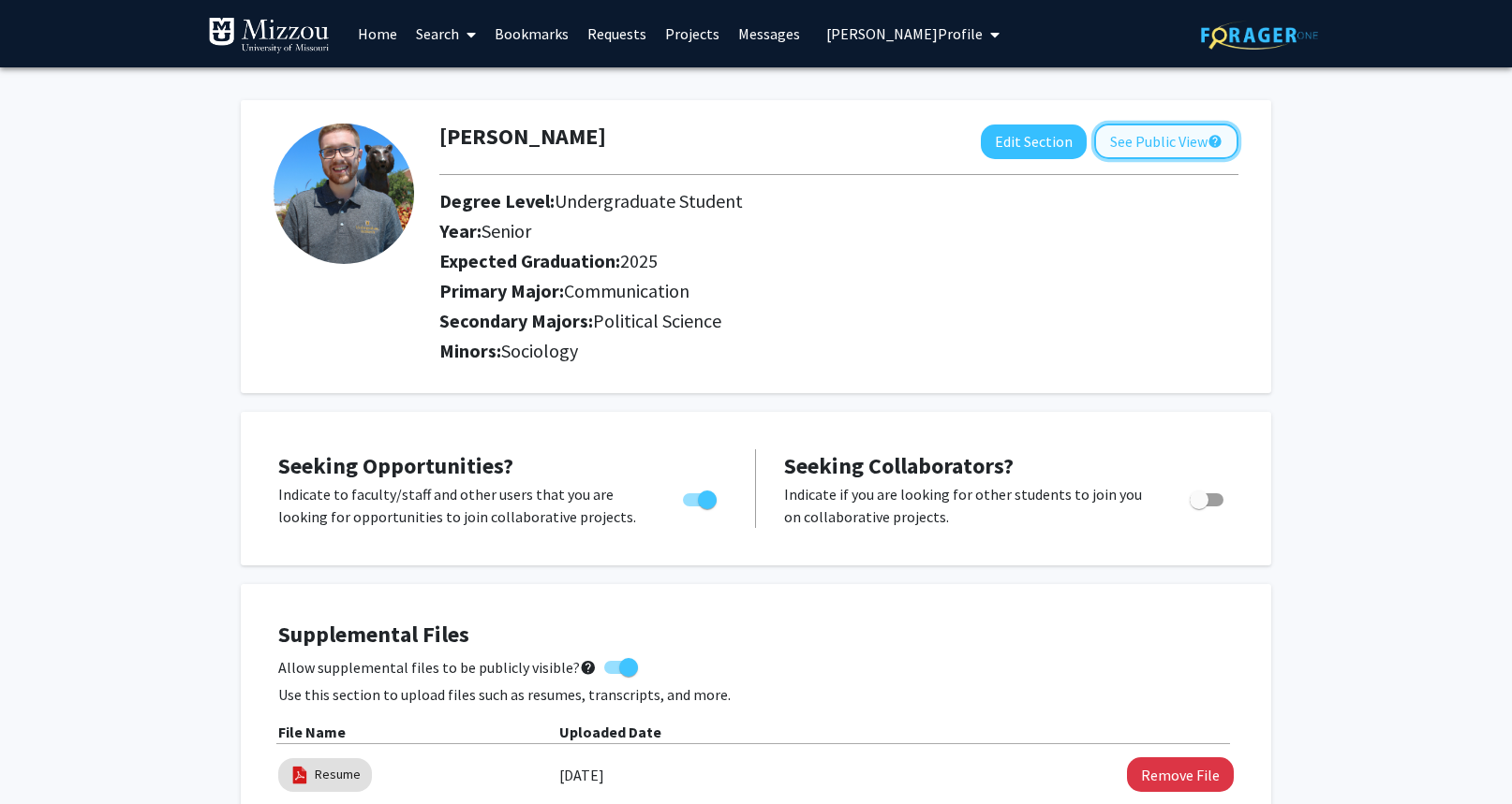
click at [1111, 146] on button "See Public View help" at bounding box center [1166, 141] width 144 height 35
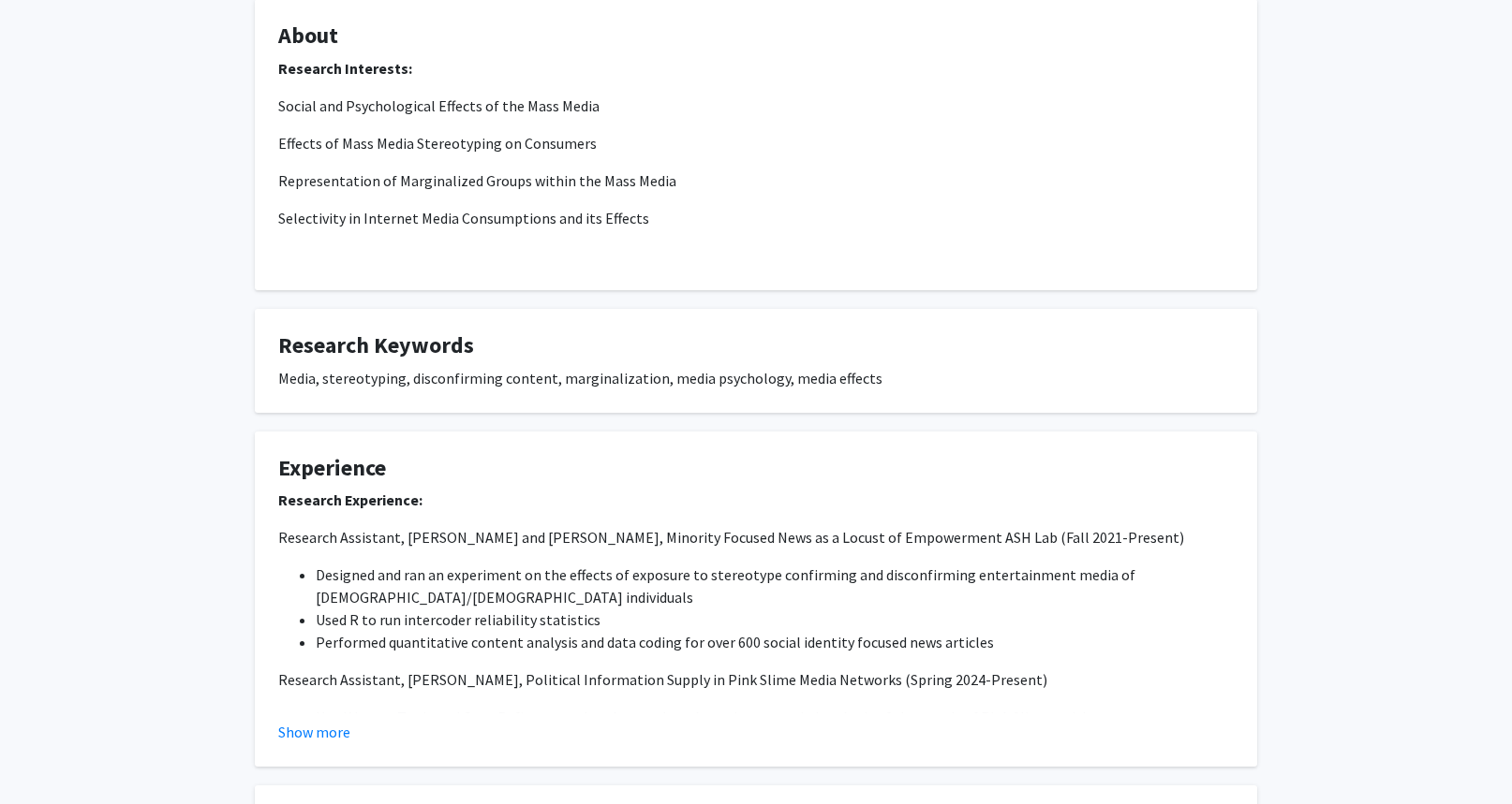
scroll to position [375, 0]
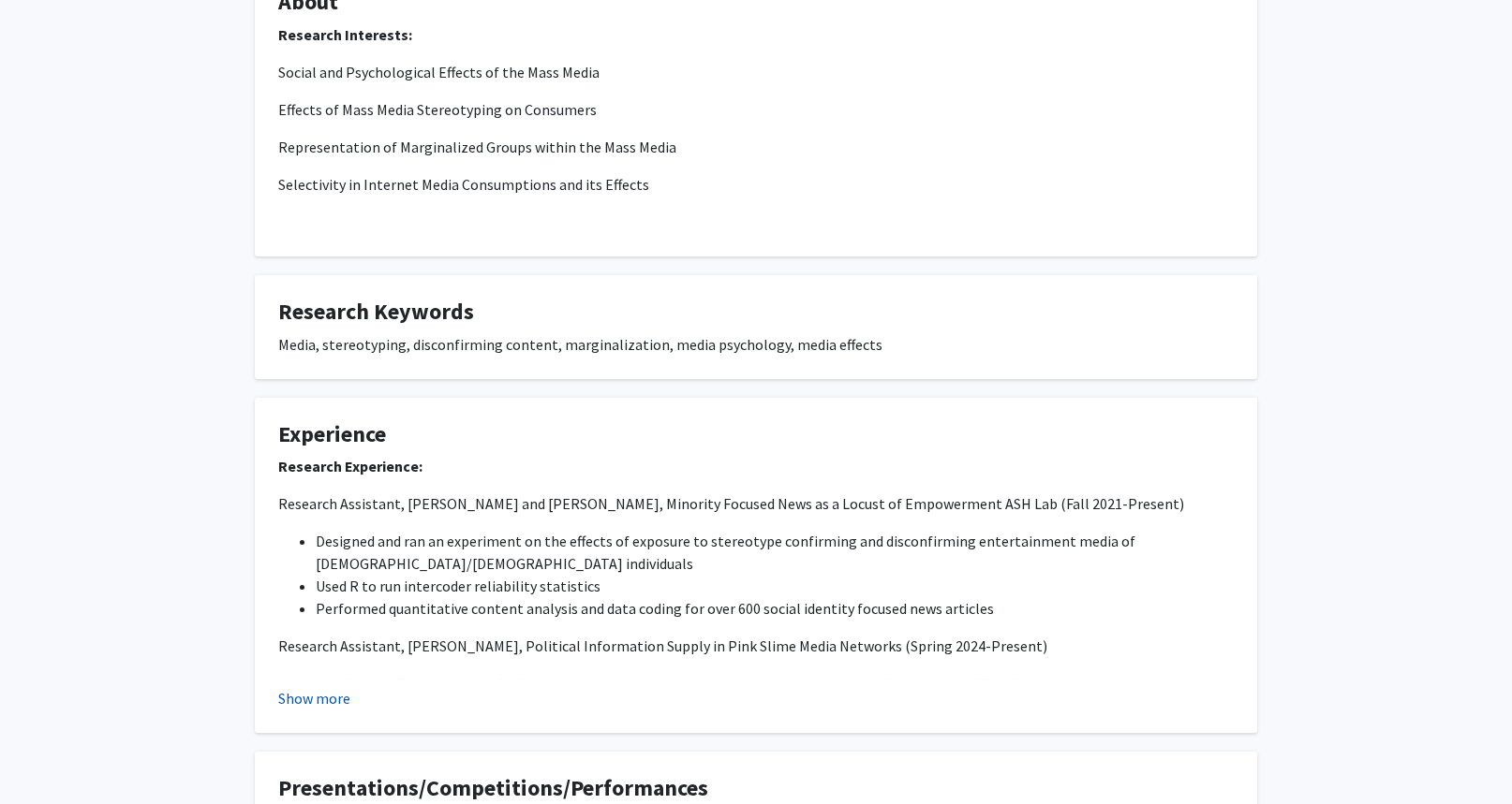
click at [332, 700] on button "Show more" at bounding box center [315, 699] width 72 height 23
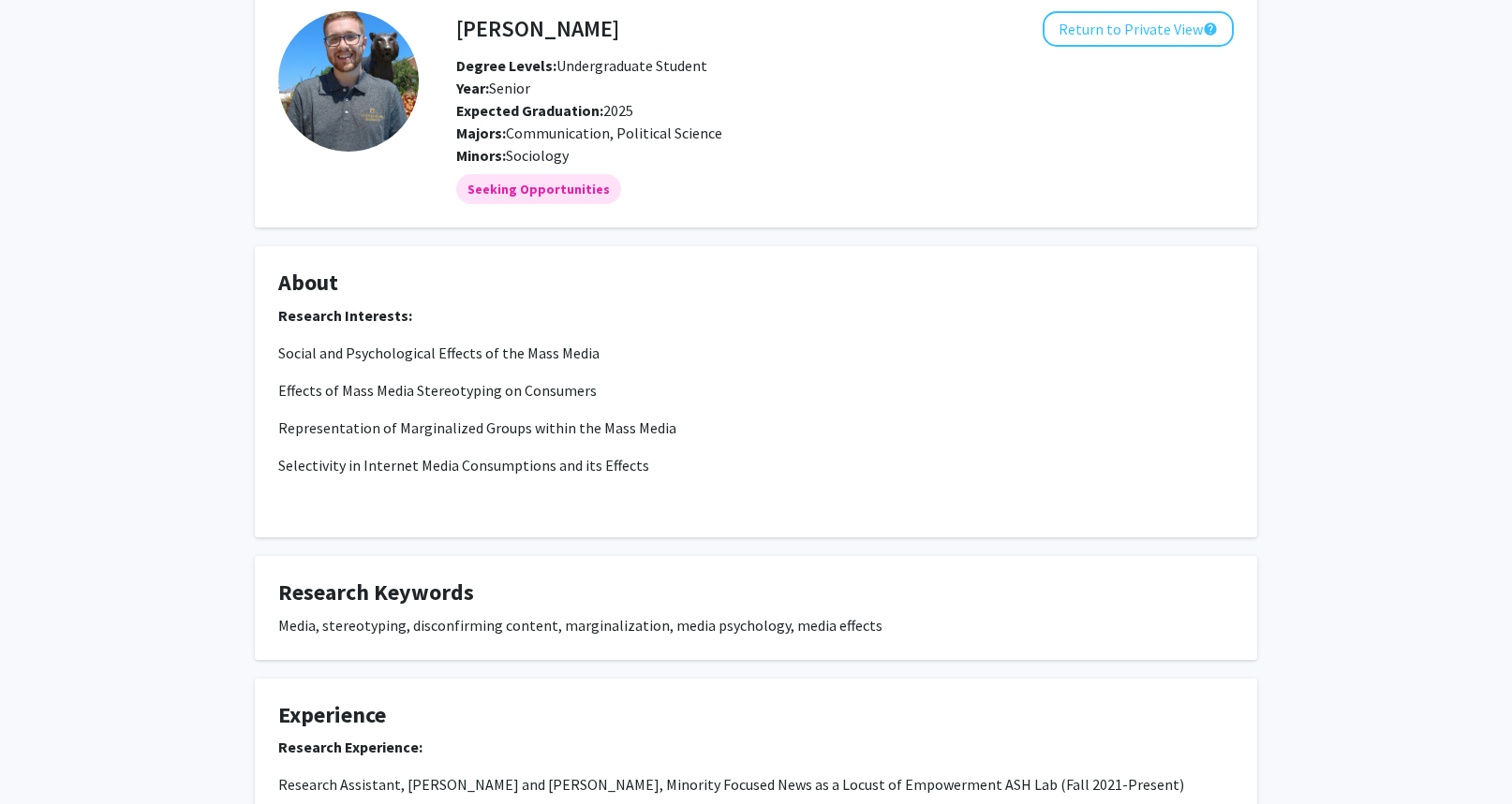
scroll to position [0, 0]
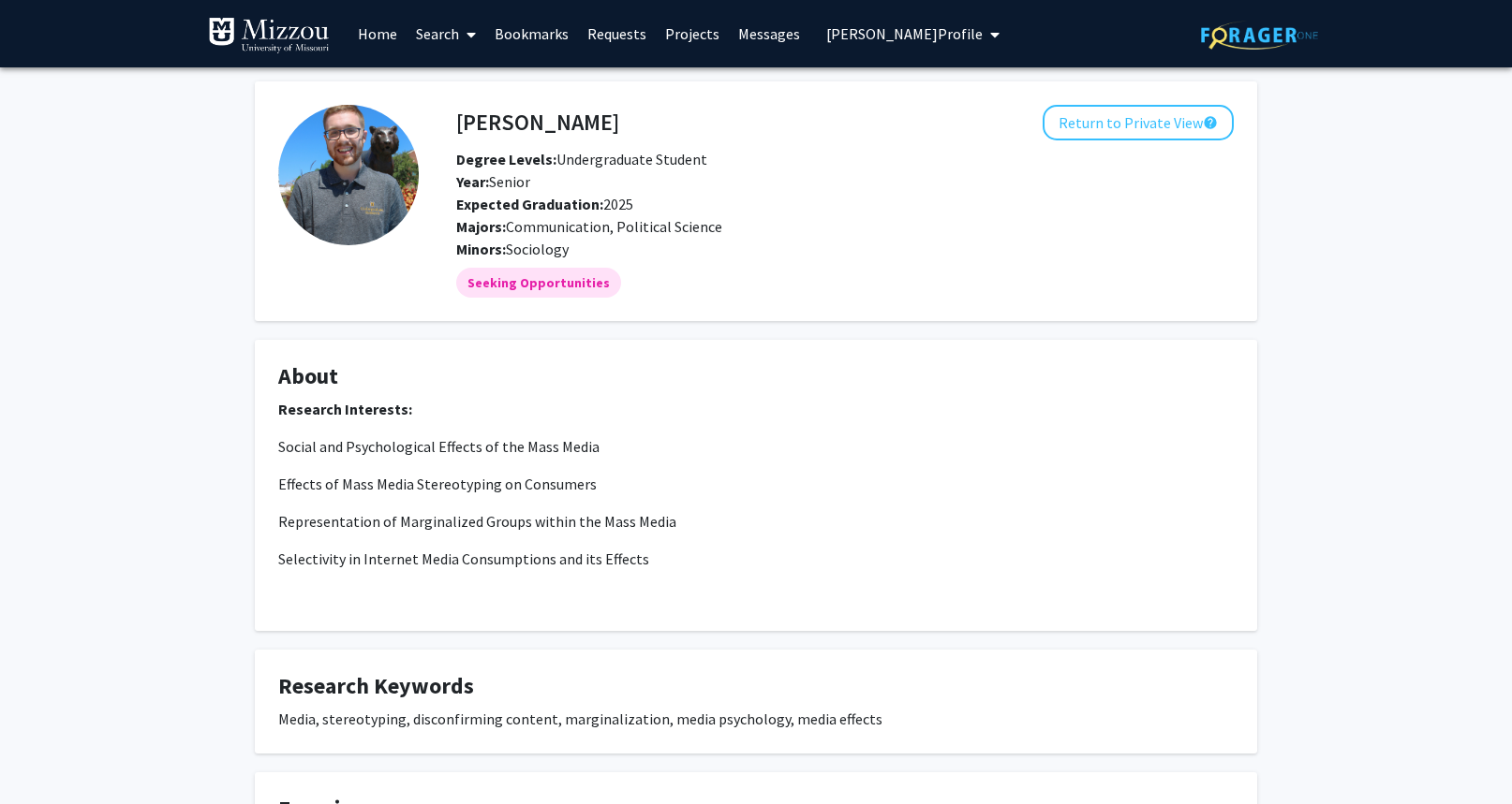
click at [826, 36] on span "Tanner Smith's Profile" at bounding box center [904, 34] width 156 height 19
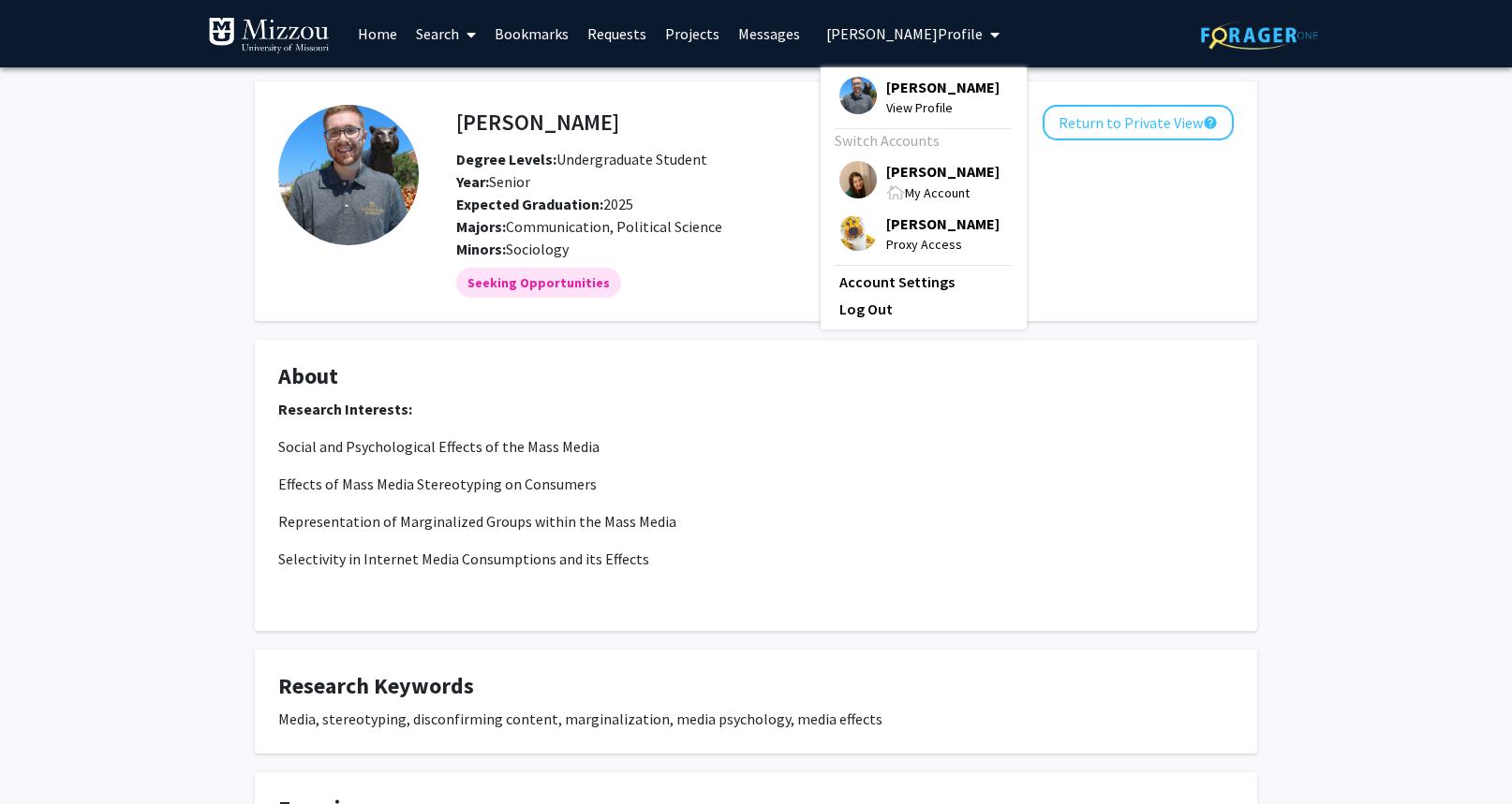
click at [888, 224] on span "[PERSON_NAME]" at bounding box center [942, 224] width 114 height 21
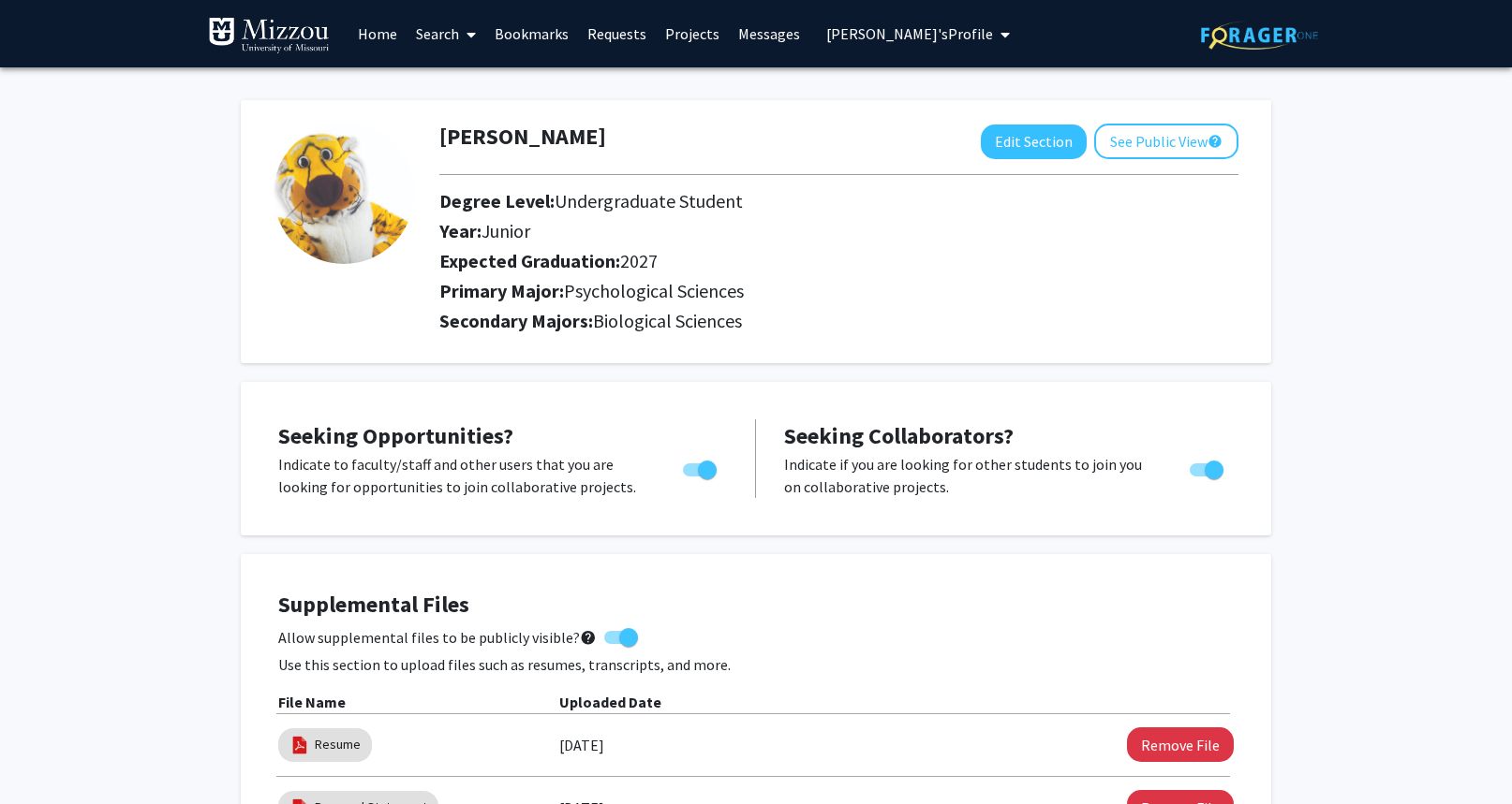
click at [434, 30] on link "Search" at bounding box center [445, 33] width 78 height 66
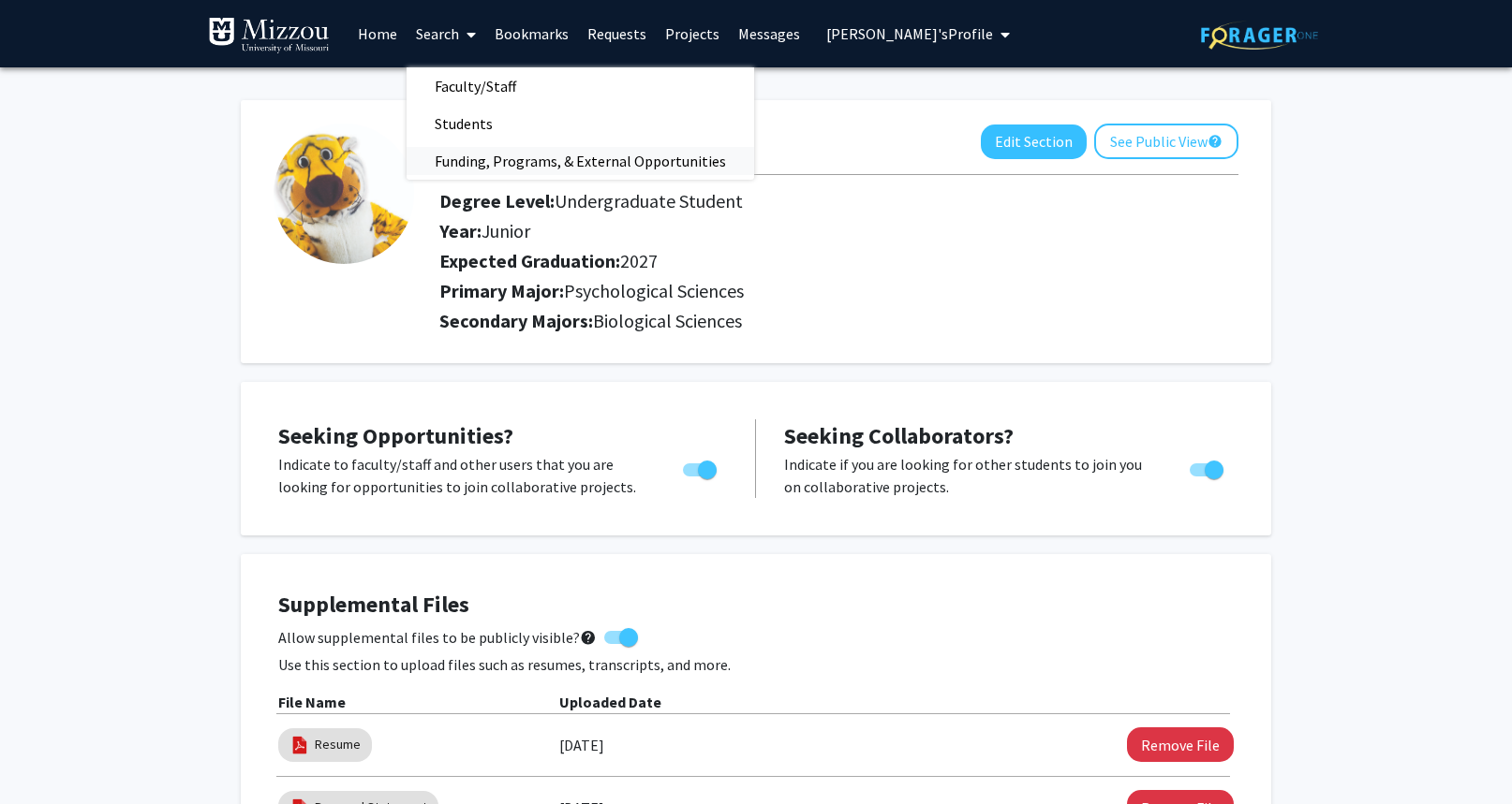
click at [480, 163] on span "Funding, Programs, & External Opportunities" at bounding box center [580, 160] width 347 height 37
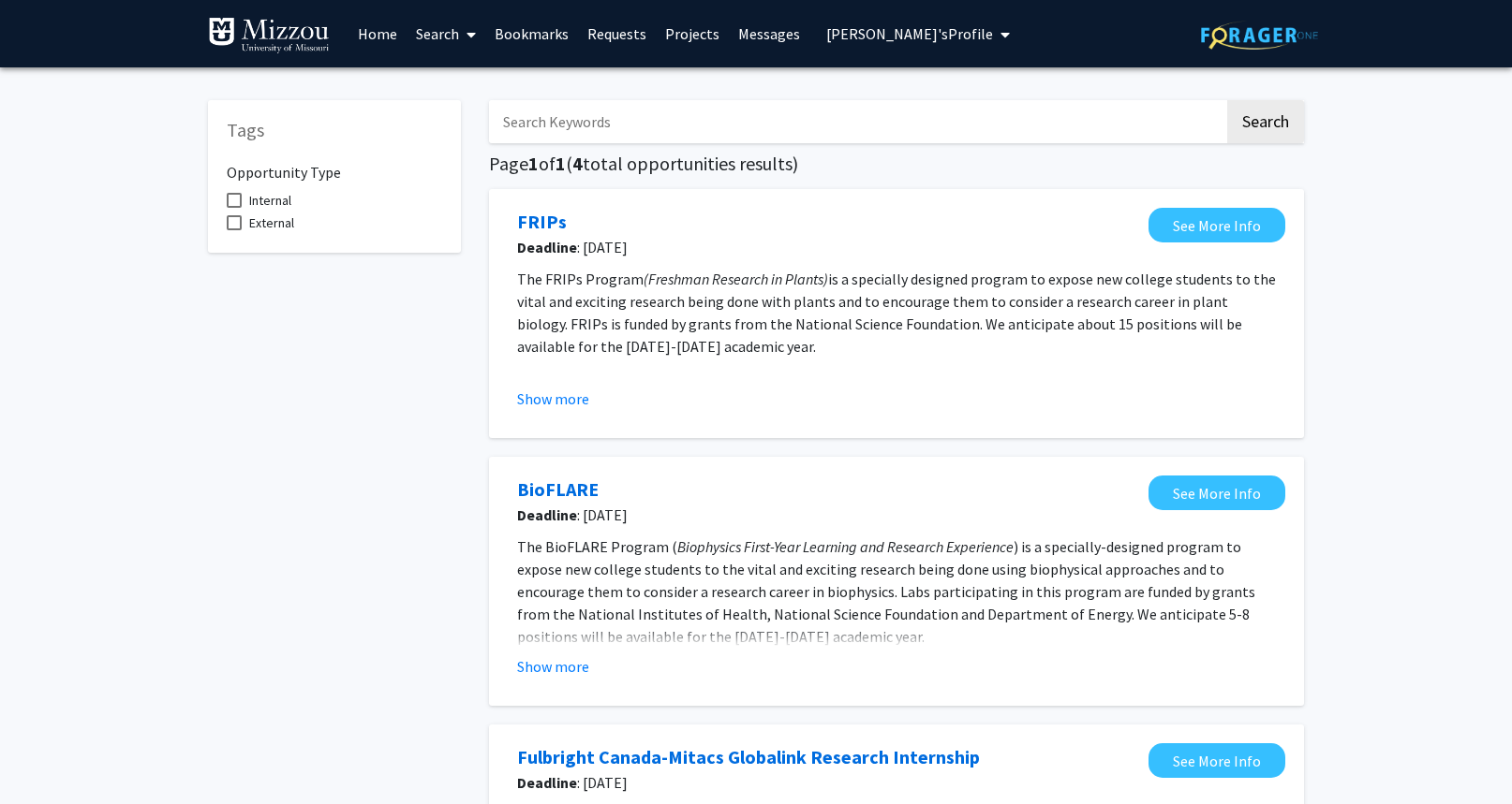
click at [423, 30] on link "Search" at bounding box center [445, 33] width 78 height 66
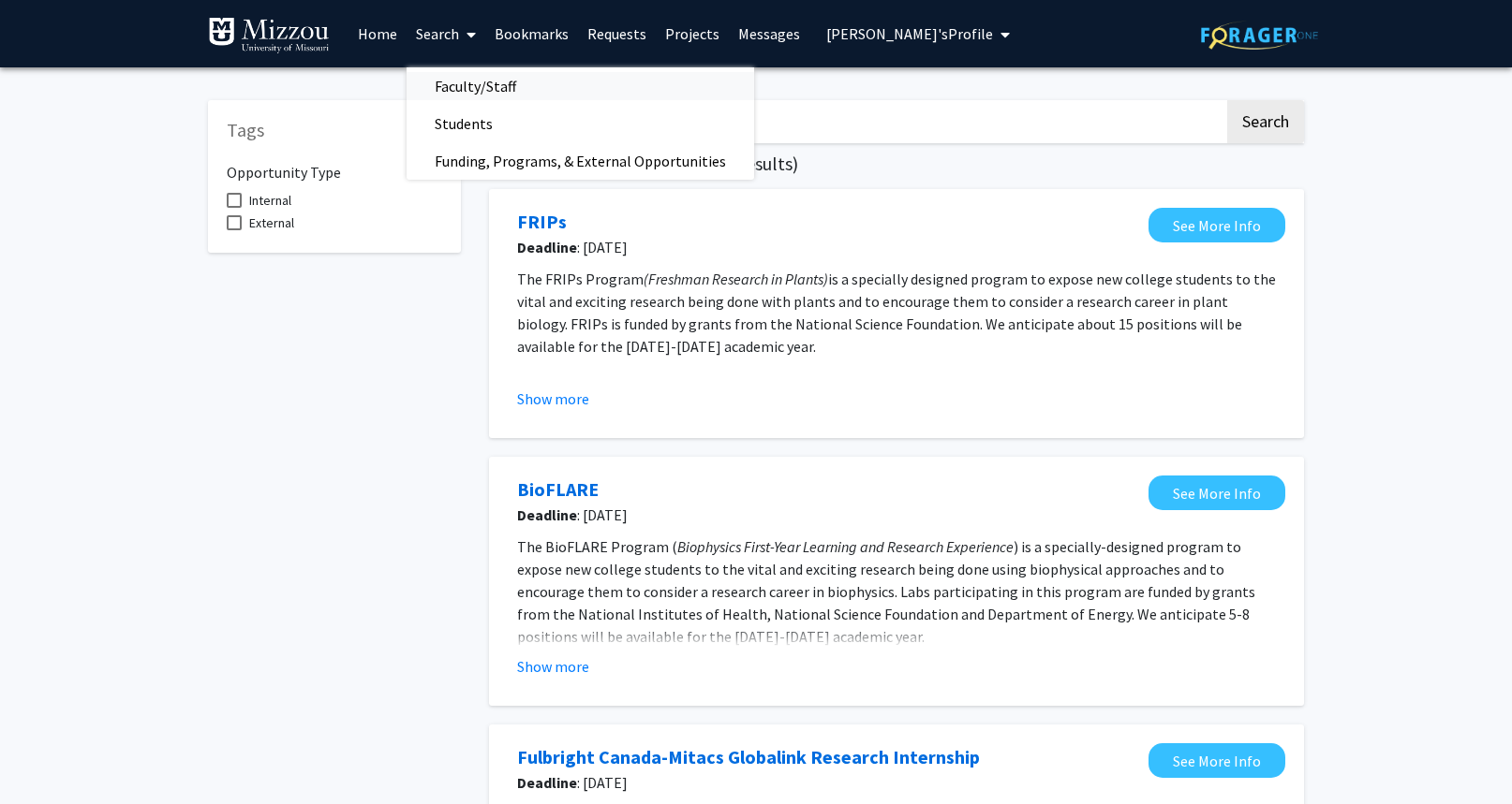
click at [440, 93] on span "Faculty/Staff" at bounding box center [475, 86] width 137 height 37
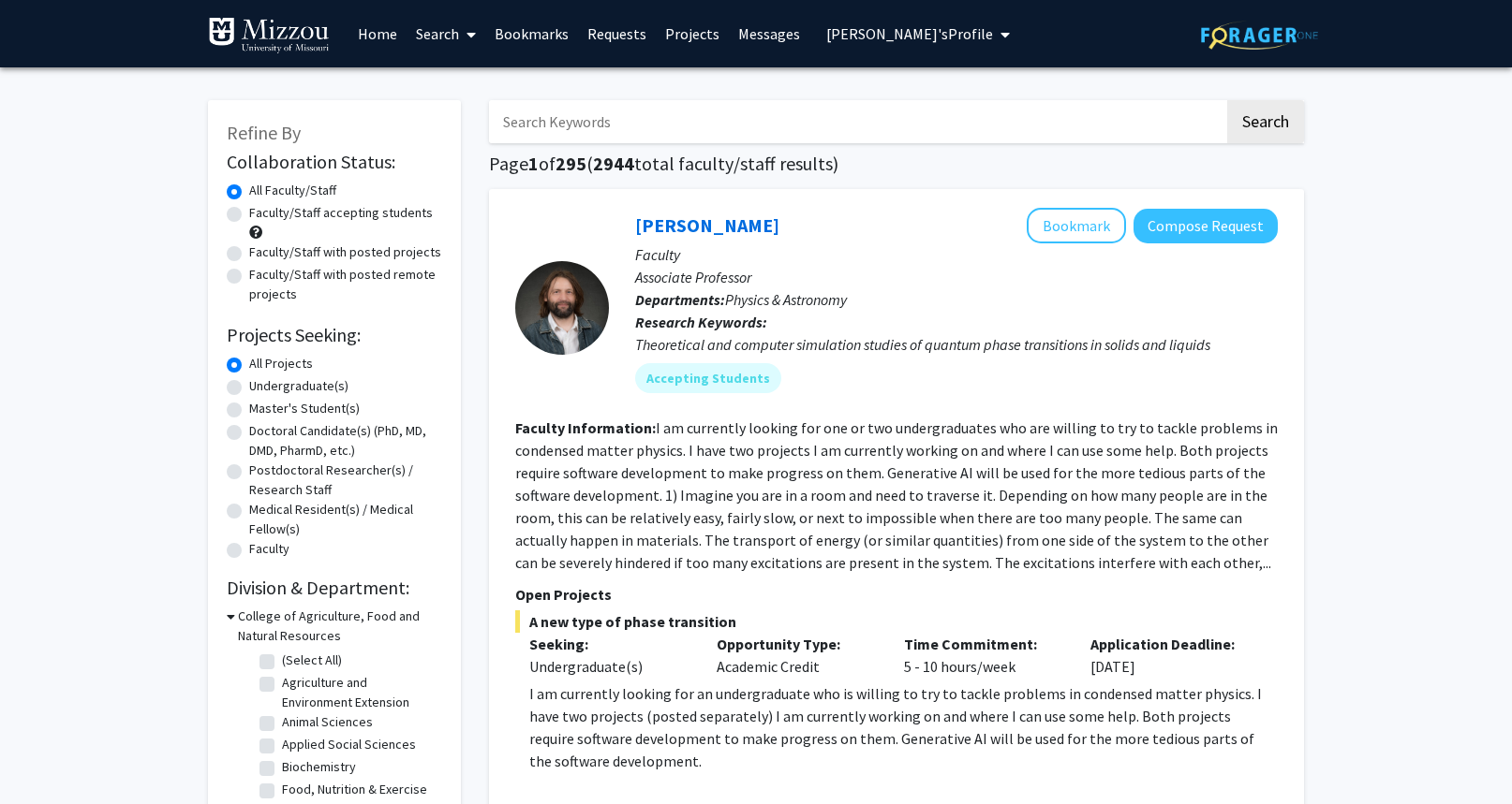
click at [674, 122] on input "Search Keywords" at bounding box center [857, 121] width 735 height 43
click at [694, 121] on input "Search Keywords" at bounding box center [857, 121] width 735 height 43
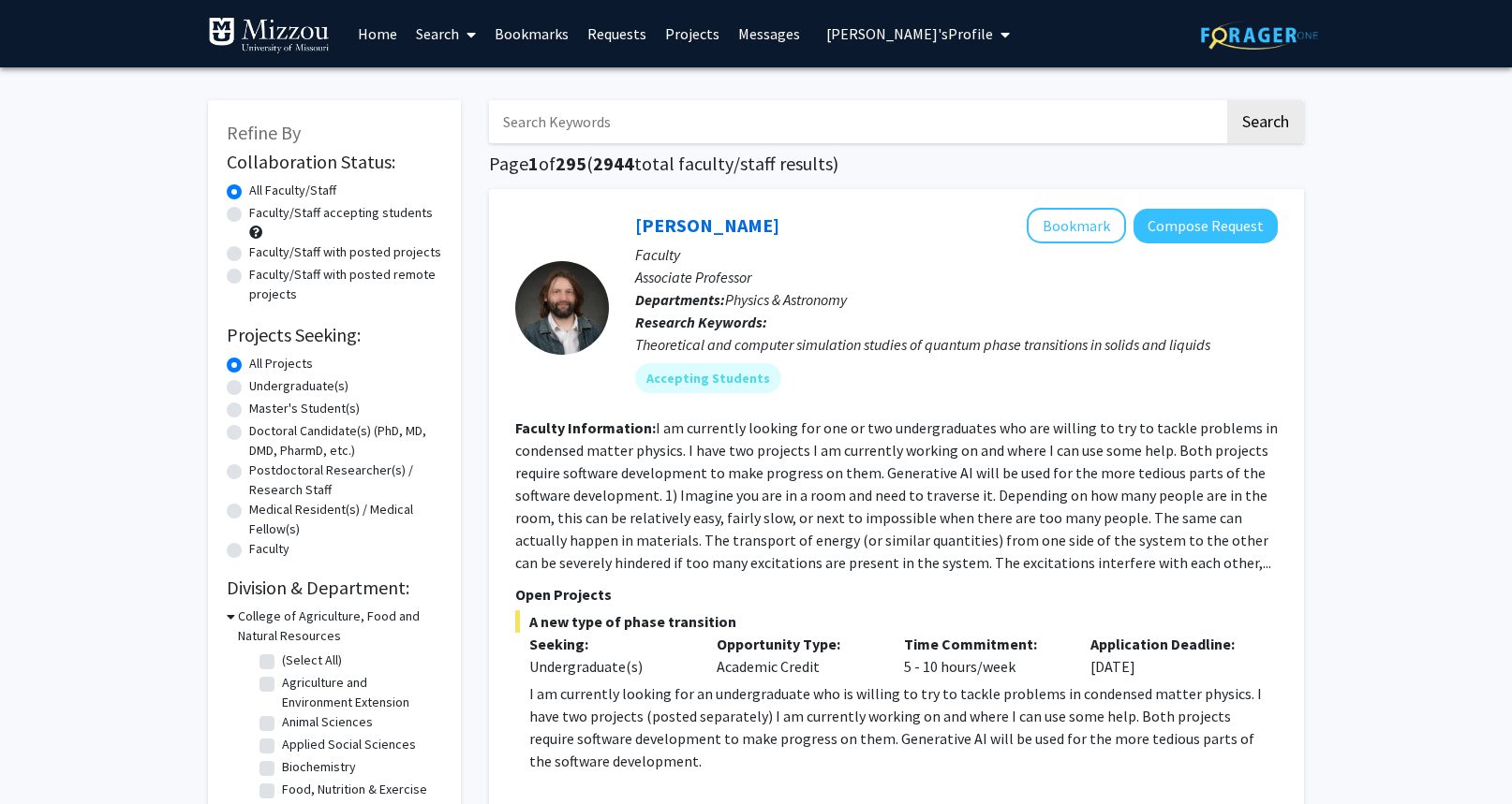
click at [669, 116] on input "Search Keywords" at bounding box center [857, 121] width 735 height 43
type input "herbicide management"
click at [1227, 100] on button "Search" at bounding box center [1265, 121] width 77 height 43
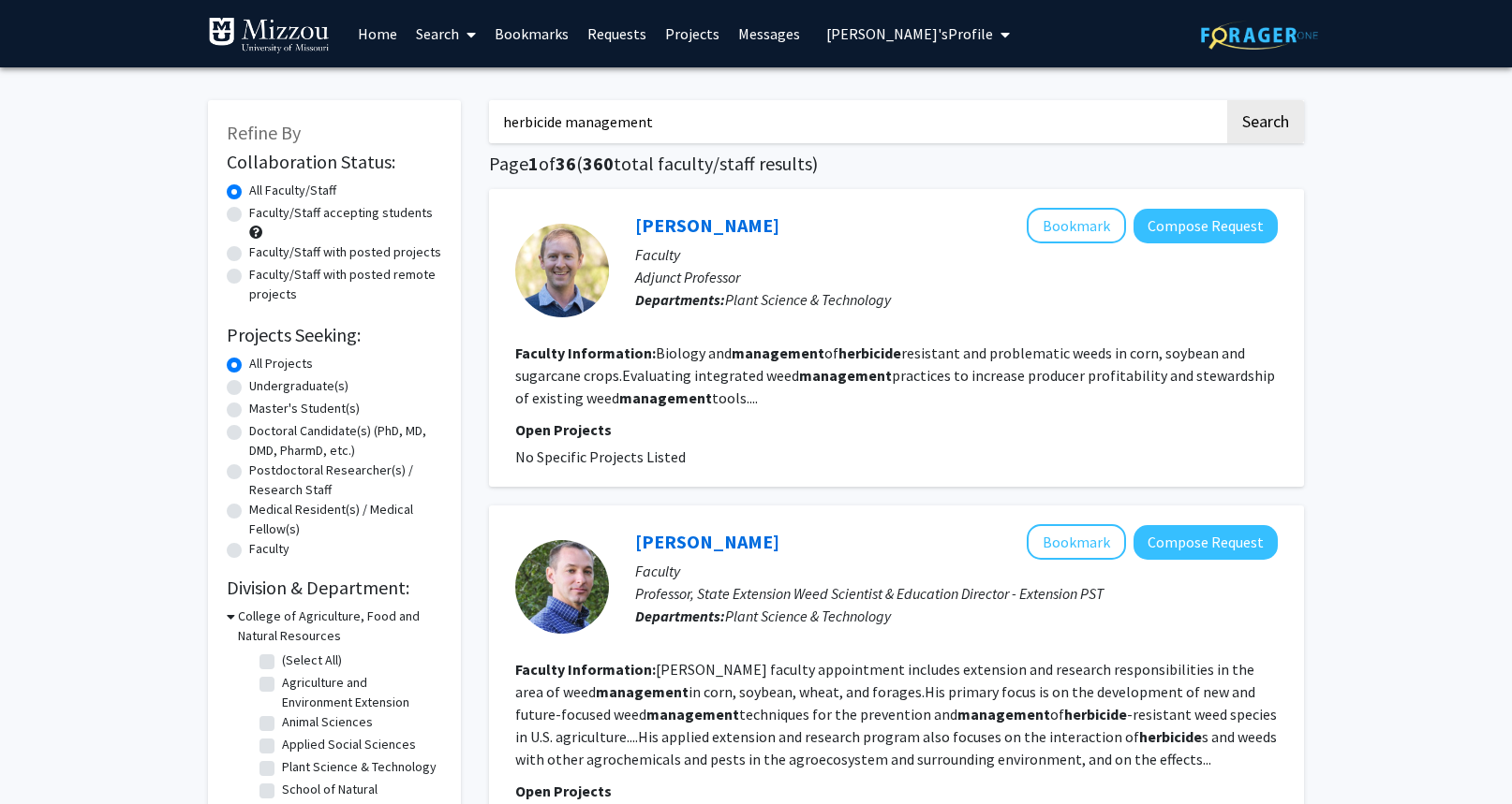
click at [427, 31] on link "Search" at bounding box center [445, 33] width 78 height 66
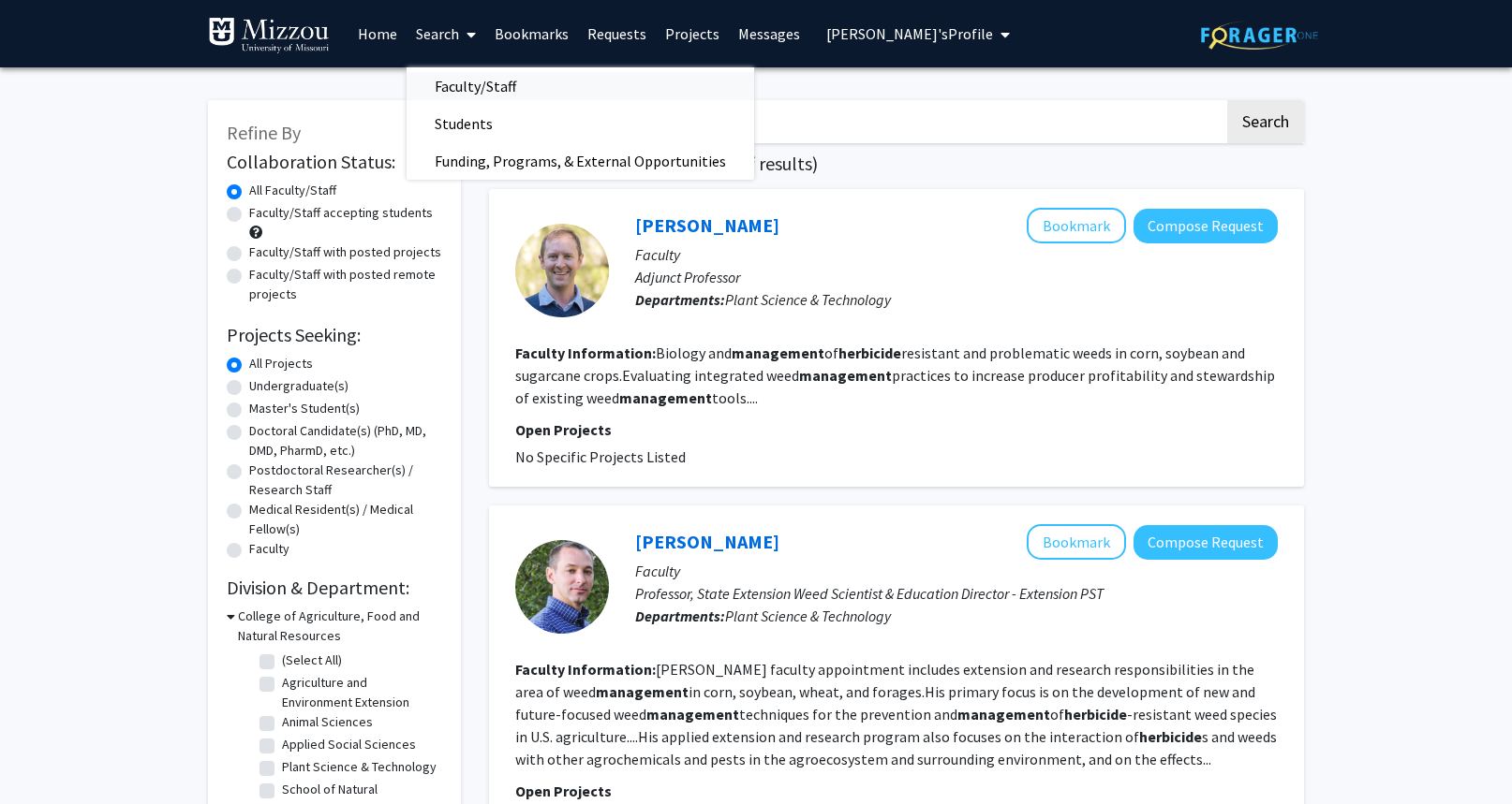
click at [447, 91] on span "Faculty/Staff" at bounding box center [475, 86] width 137 height 37
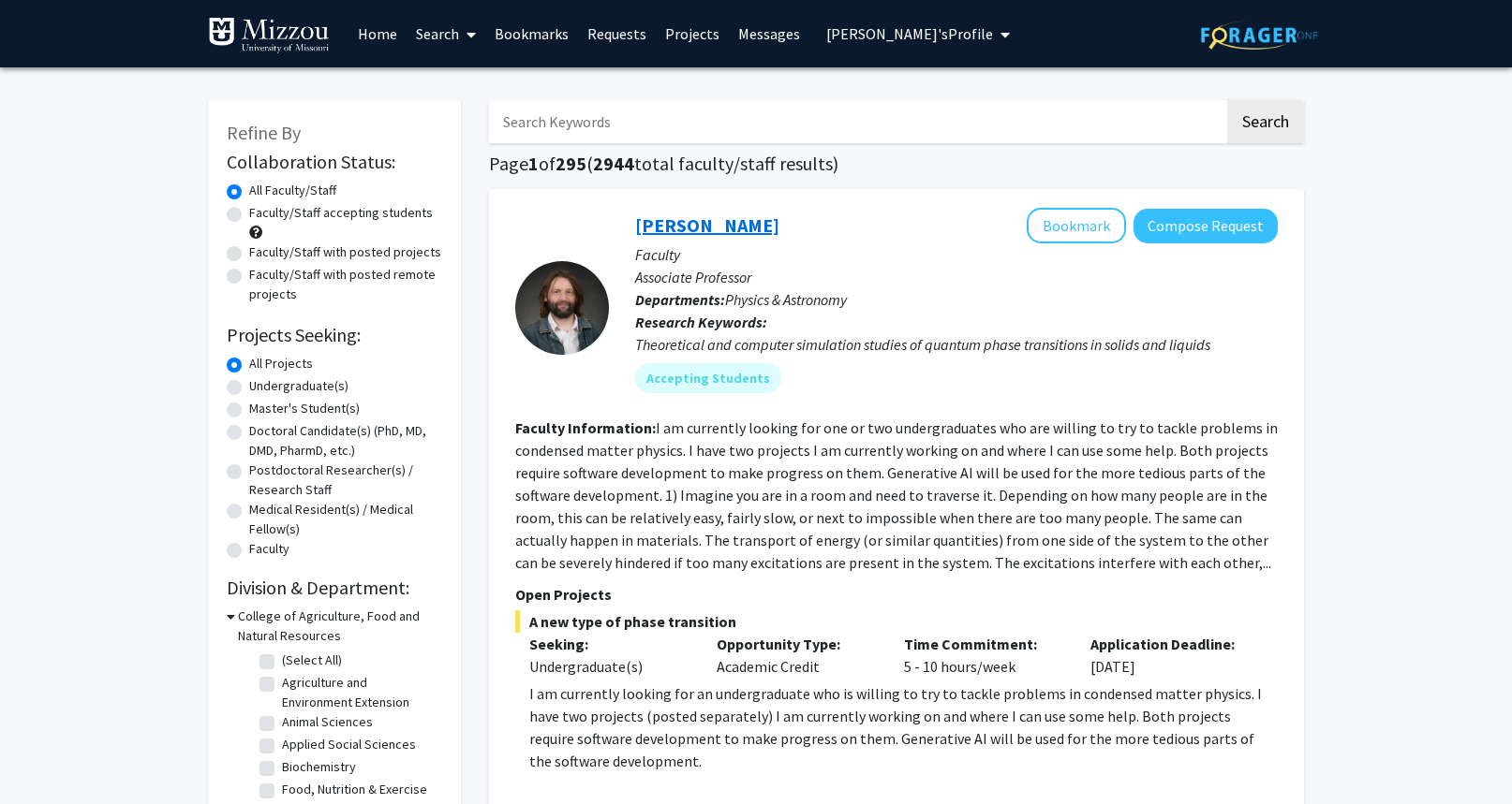
click at [650, 232] on link "[PERSON_NAME]" at bounding box center [707, 225] width 144 height 24
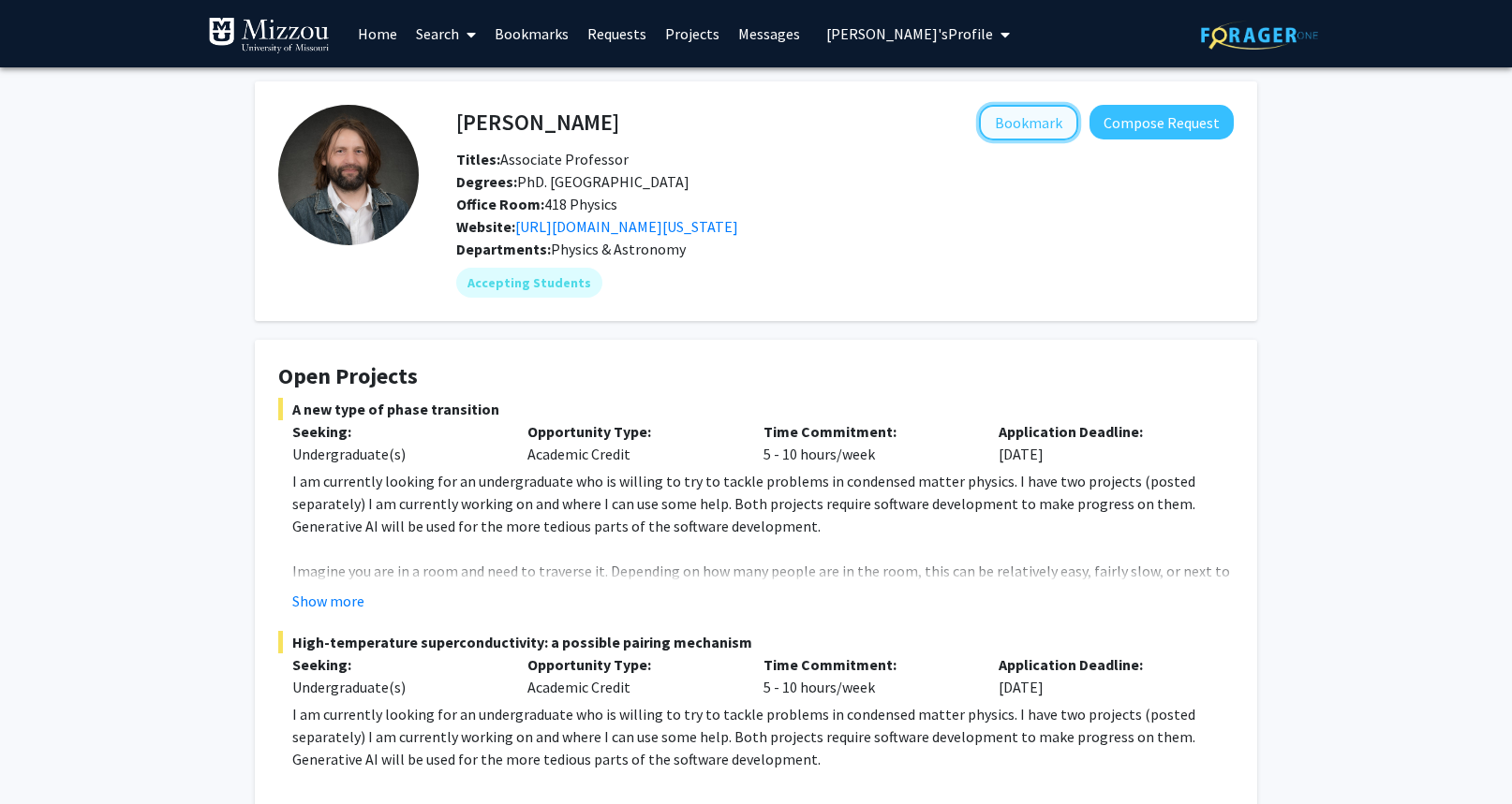
click at [1024, 113] on button "Bookmark" at bounding box center [1028, 122] width 99 height 35
click at [548, 32] on link "Bookmarks" at bounding box center [531, 33] width 93 height 66
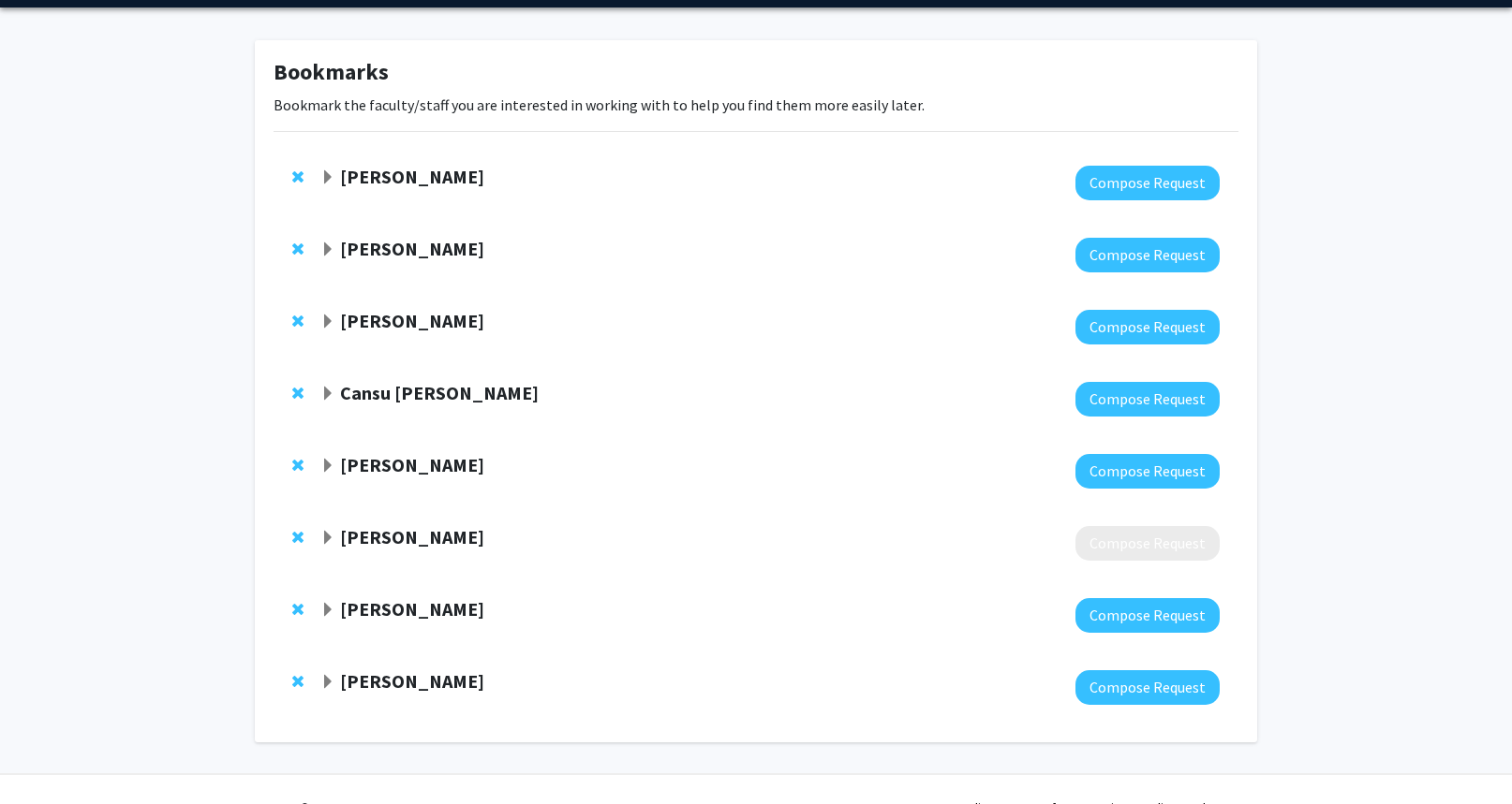
scroll to position [93, 0]
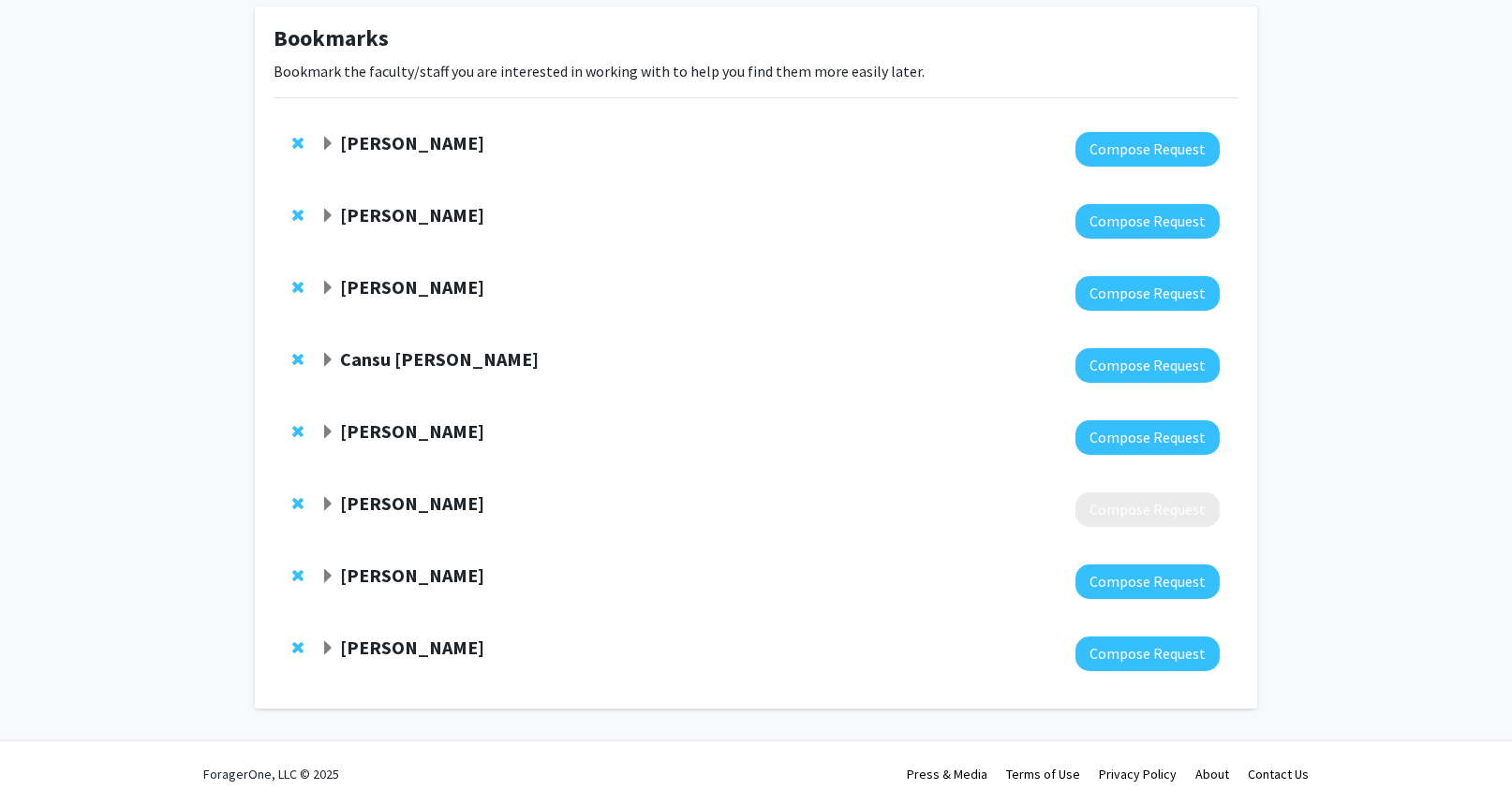
click at [438, 139] on strong "[PERSON_NAME]" at bounding box center [411, 142] width 144 height 24
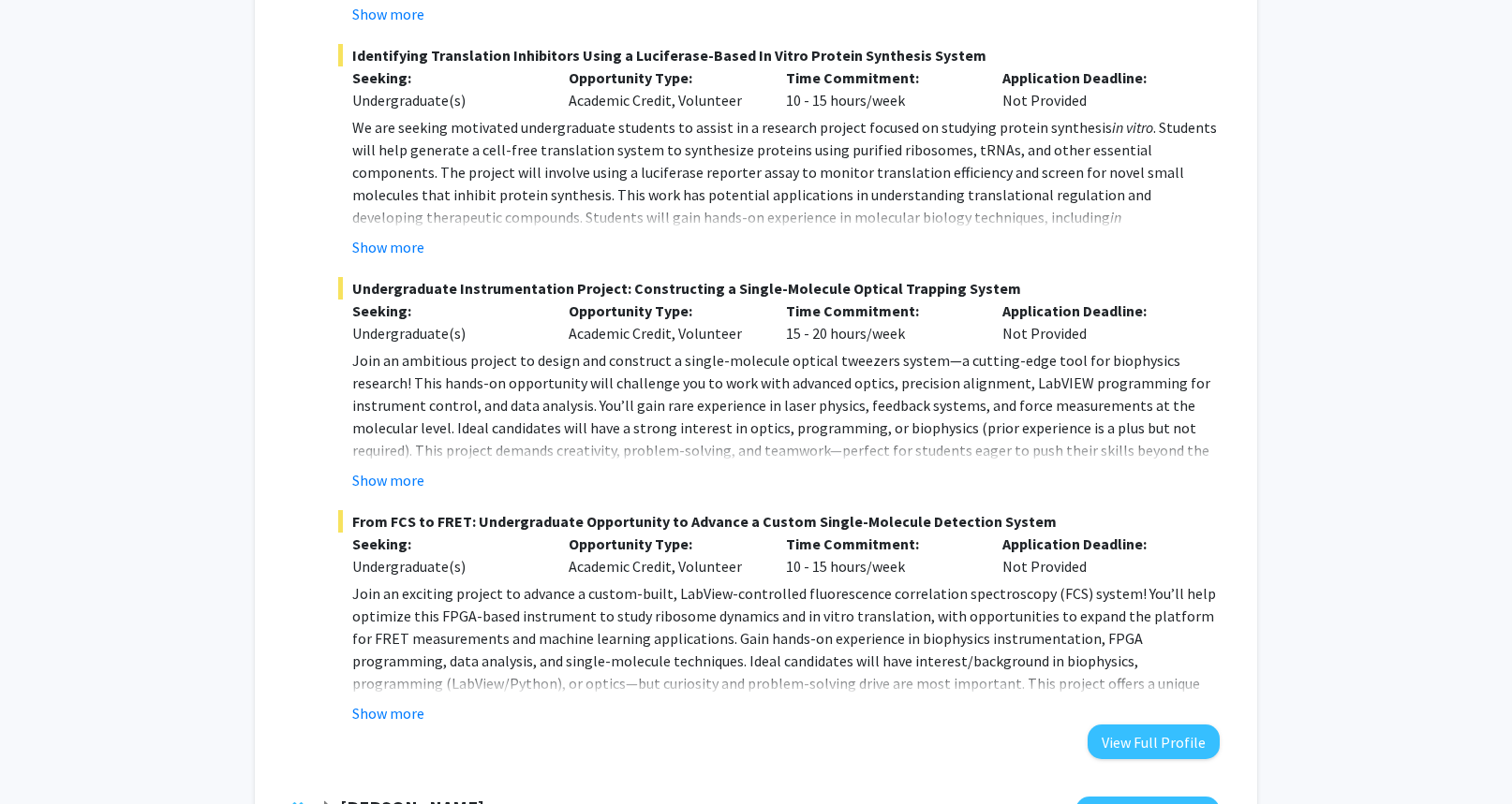
scroll to position [843, 0]
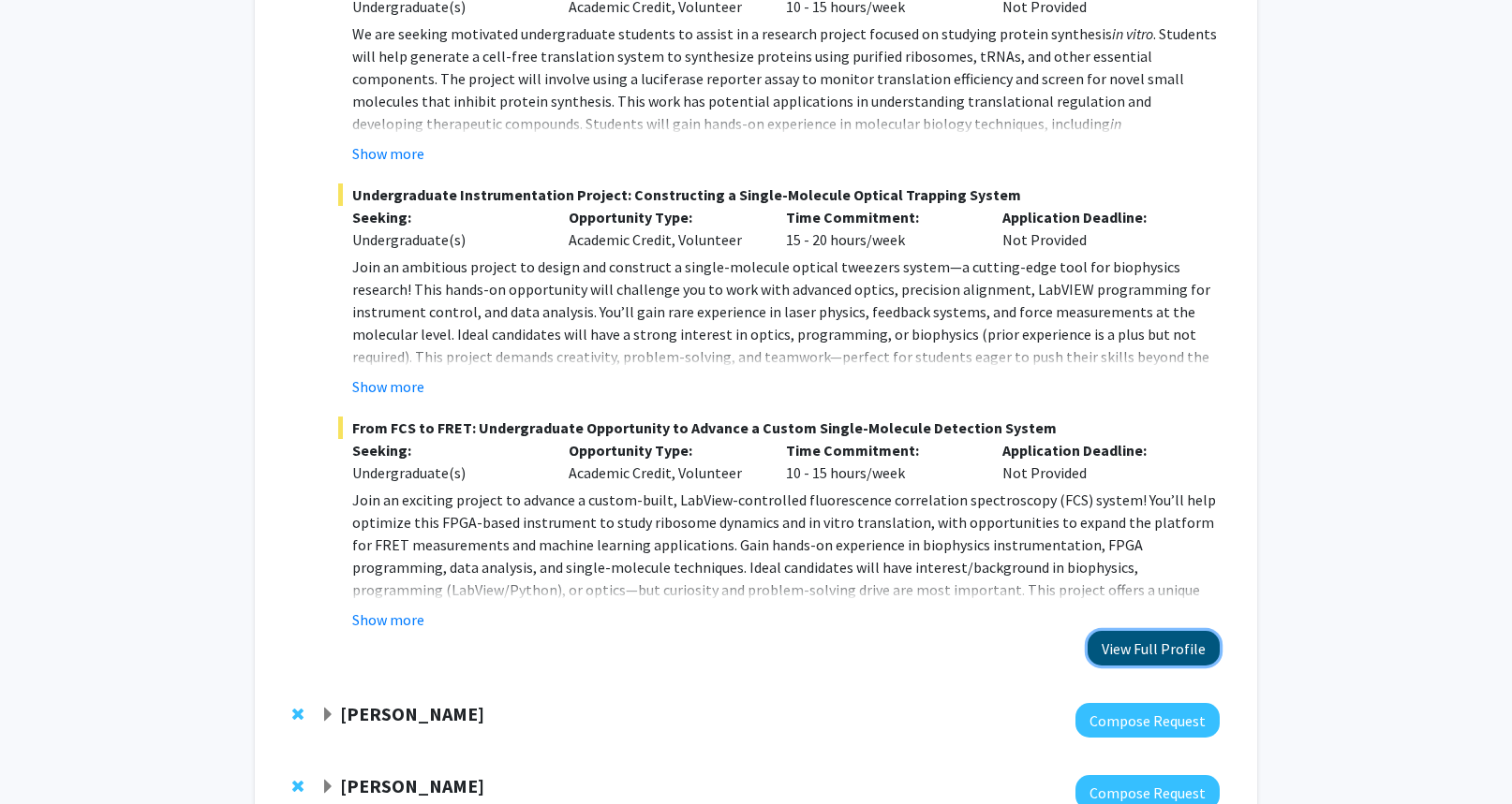
click at [1123, 648] on button "View Full Profile" at bounding box center [1153, 649] width 132 height 34
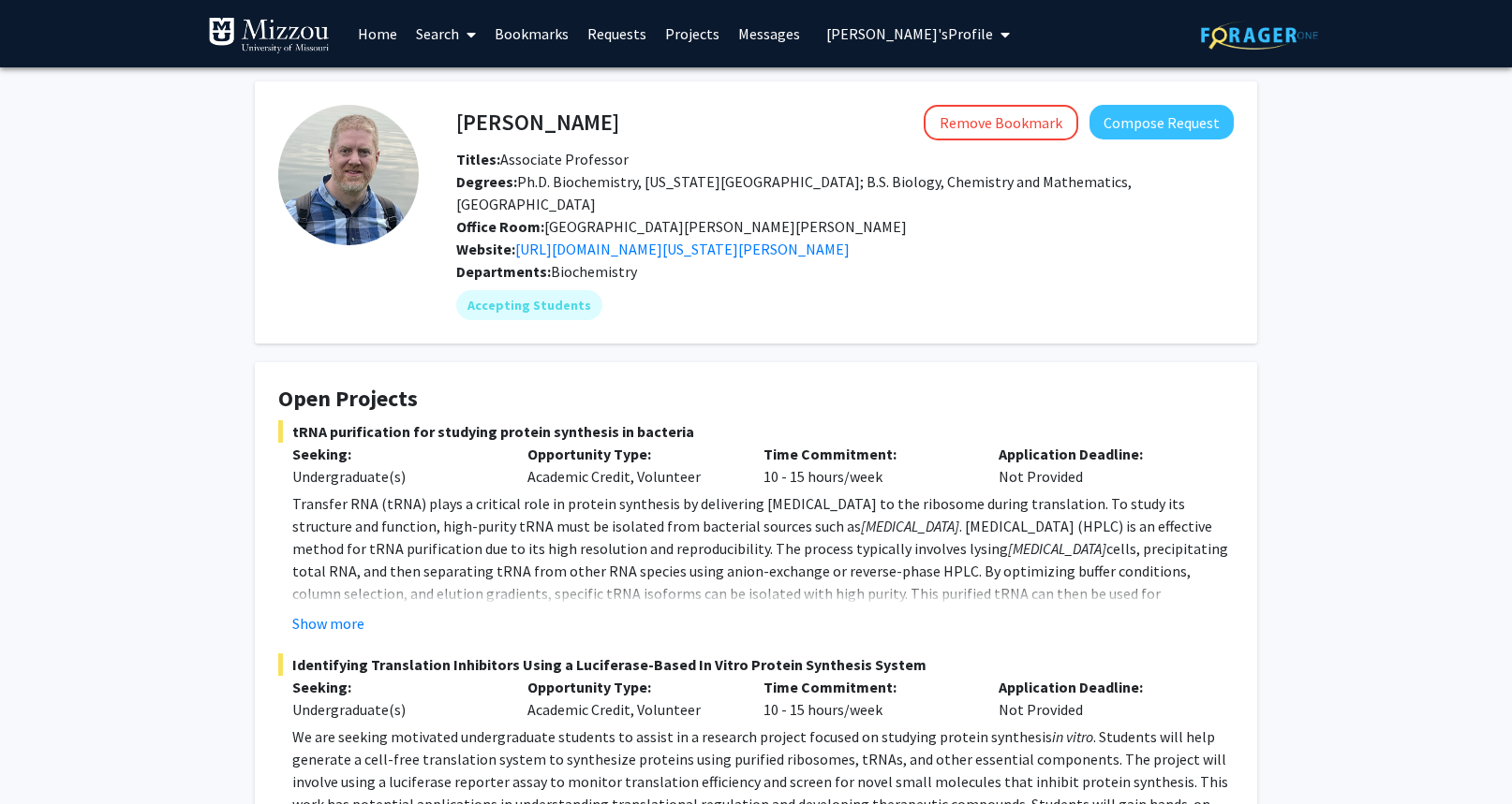
click at [430, 35] on link "Search" at bounding box center [445, 33] width 78 height 66
click at [449, 83] on span "Faculty/Staff" at bounding box center [475, 86] width 137 height 37
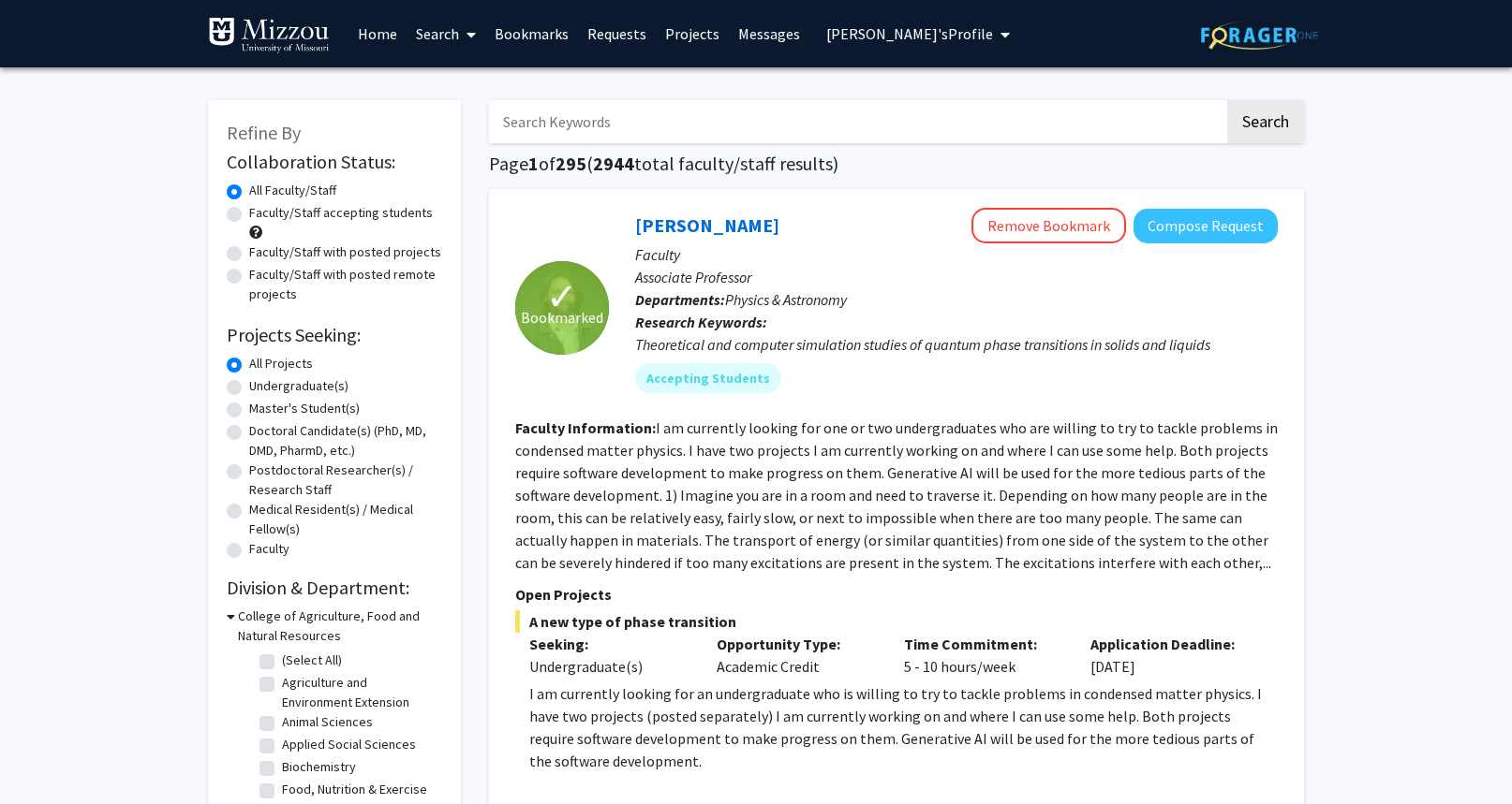
click at [541, 122] on input "Search Keywords" at bounding box center [857, 121] width 735 height 43
click at [1185, 221] on button "Compose Request" at bounding box center [1205, 226] width 144 height 34
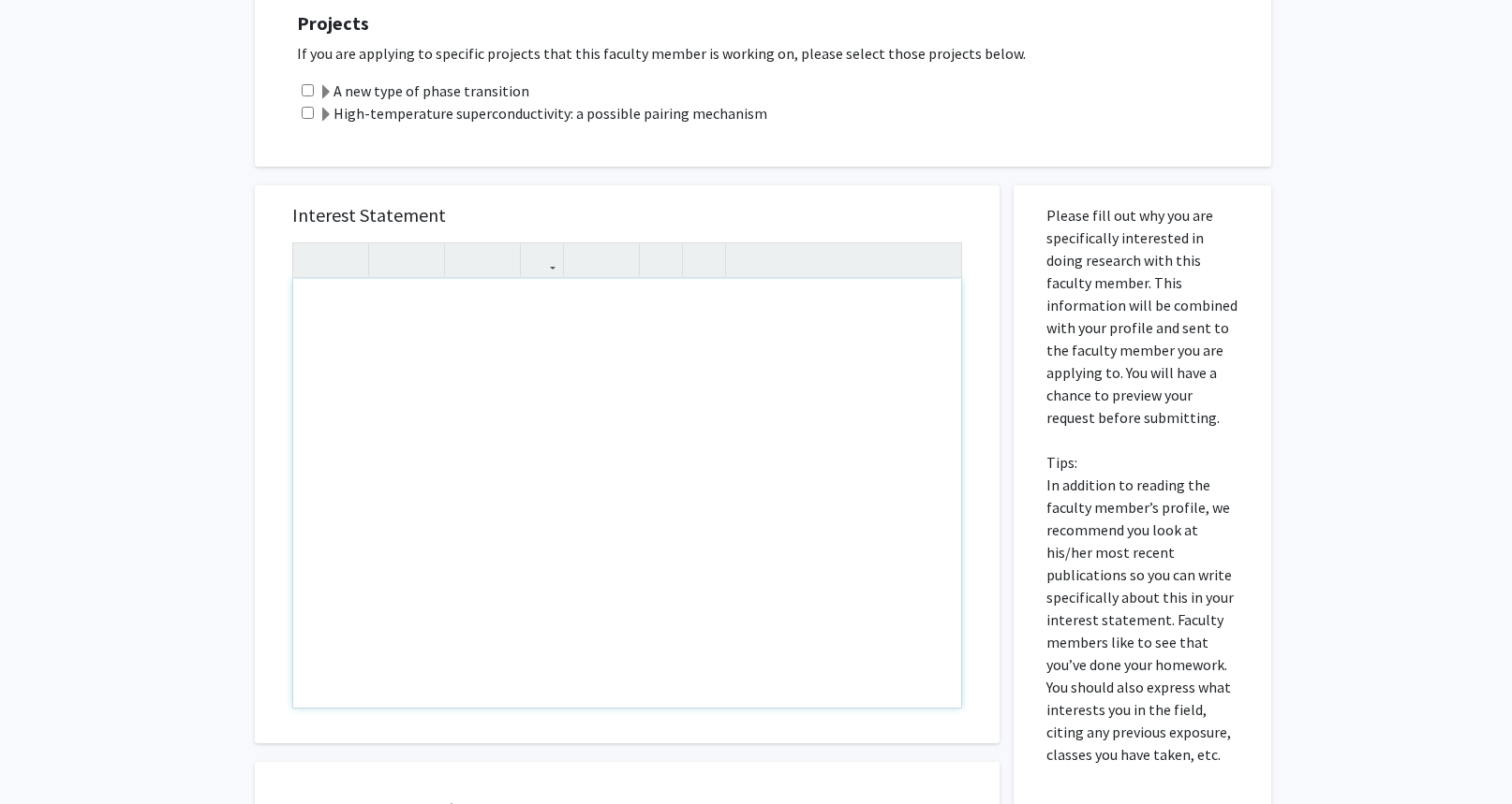
scroll to position [937, 0]
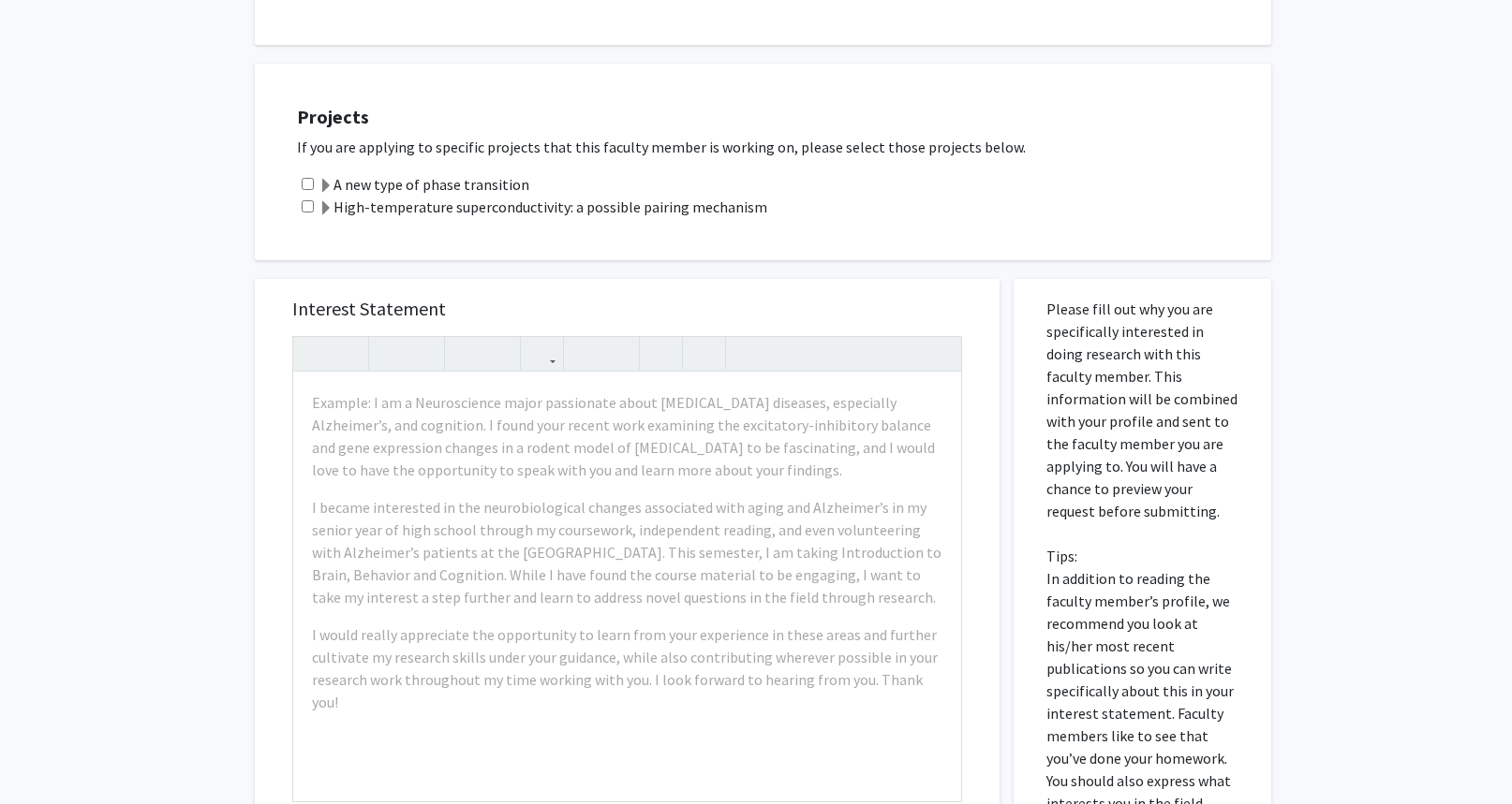
click at [306, 178] on input "checkbox" at bounding box center [307, 184] width 12 height 12
checkbox input "true"
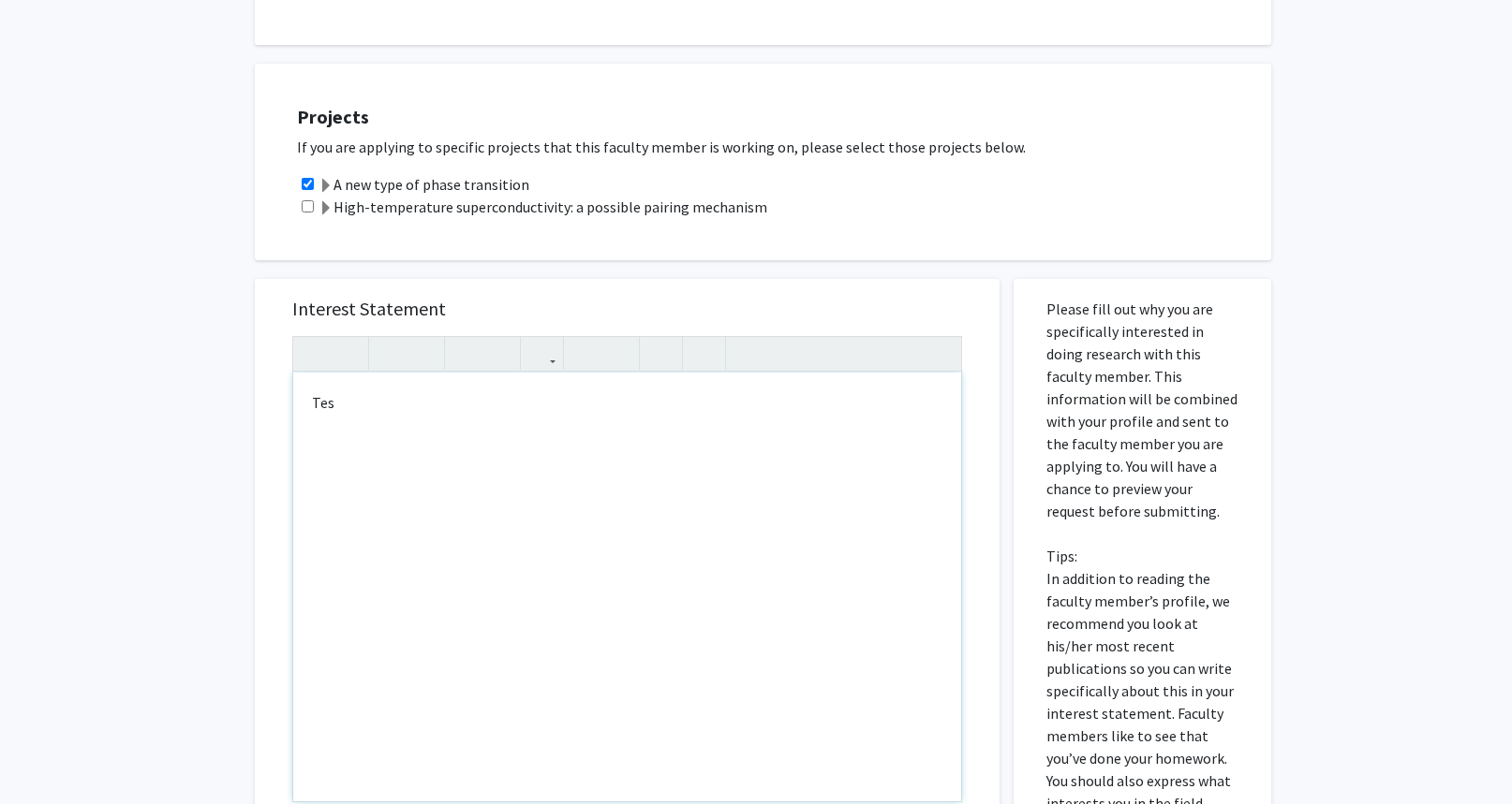
type textarea "Test"
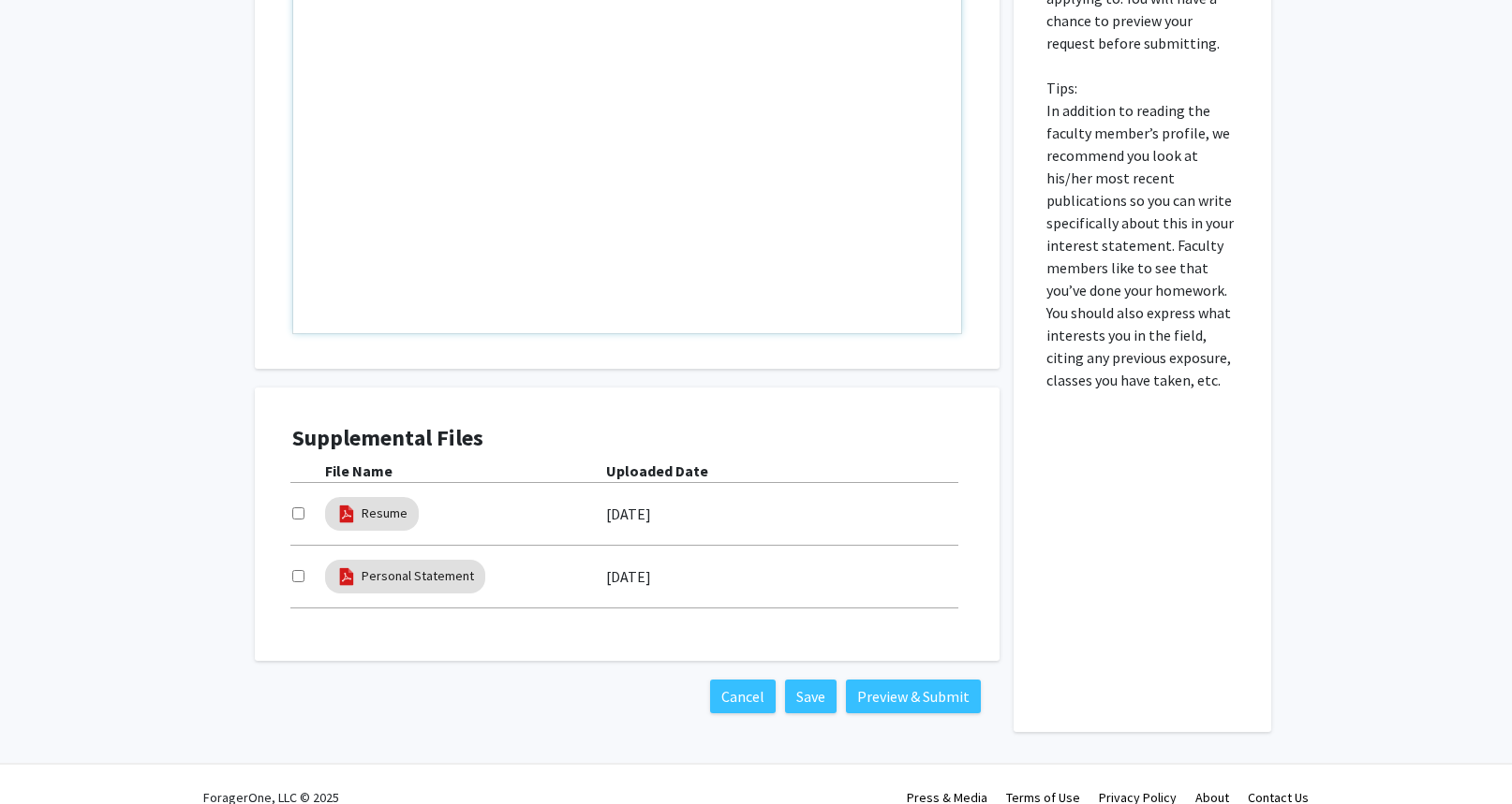
scroll to position [1409, 0]
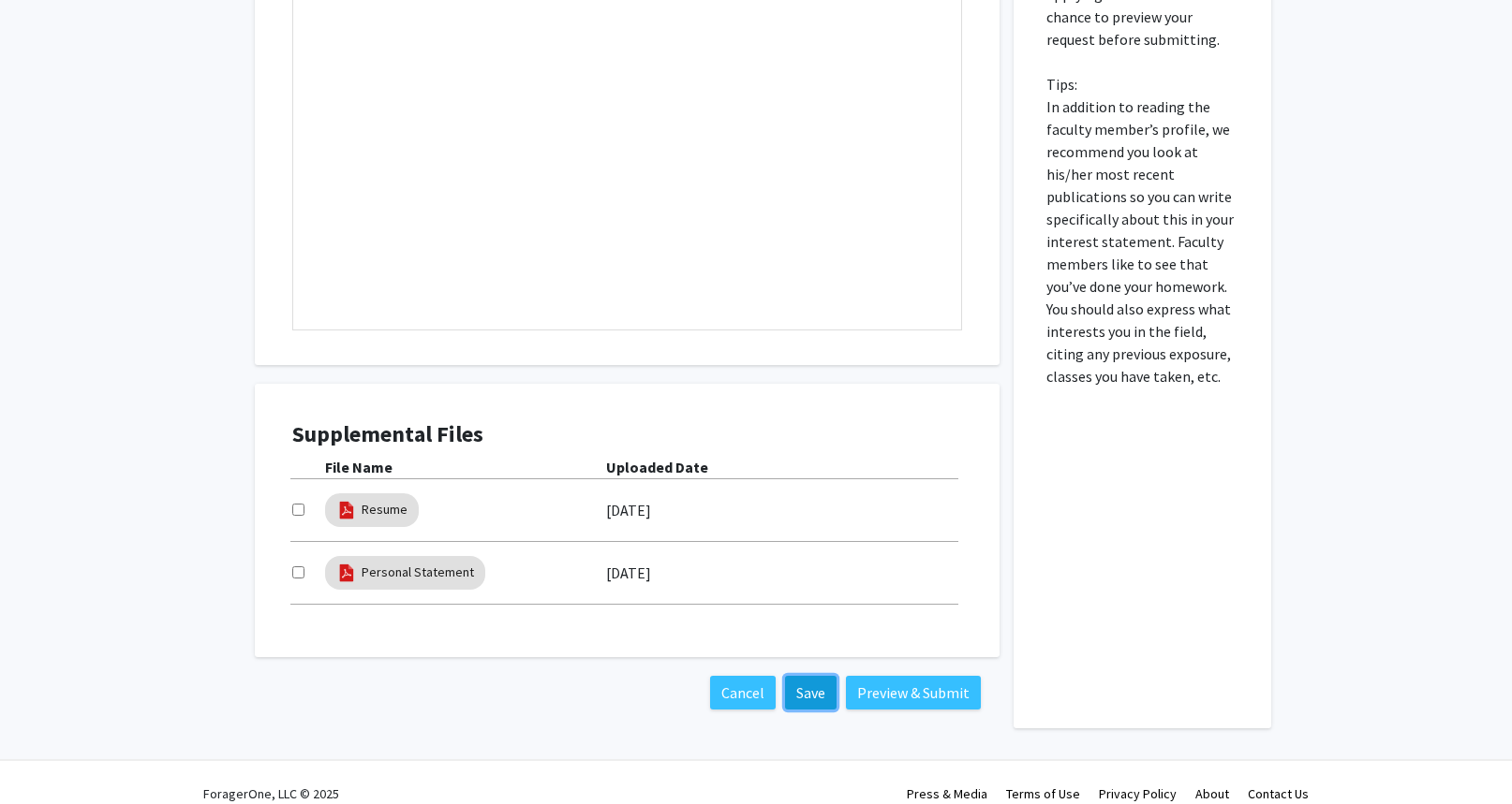
click at [815, 680] on button "Save" at bounding box center [811, 692] width 52 height 33
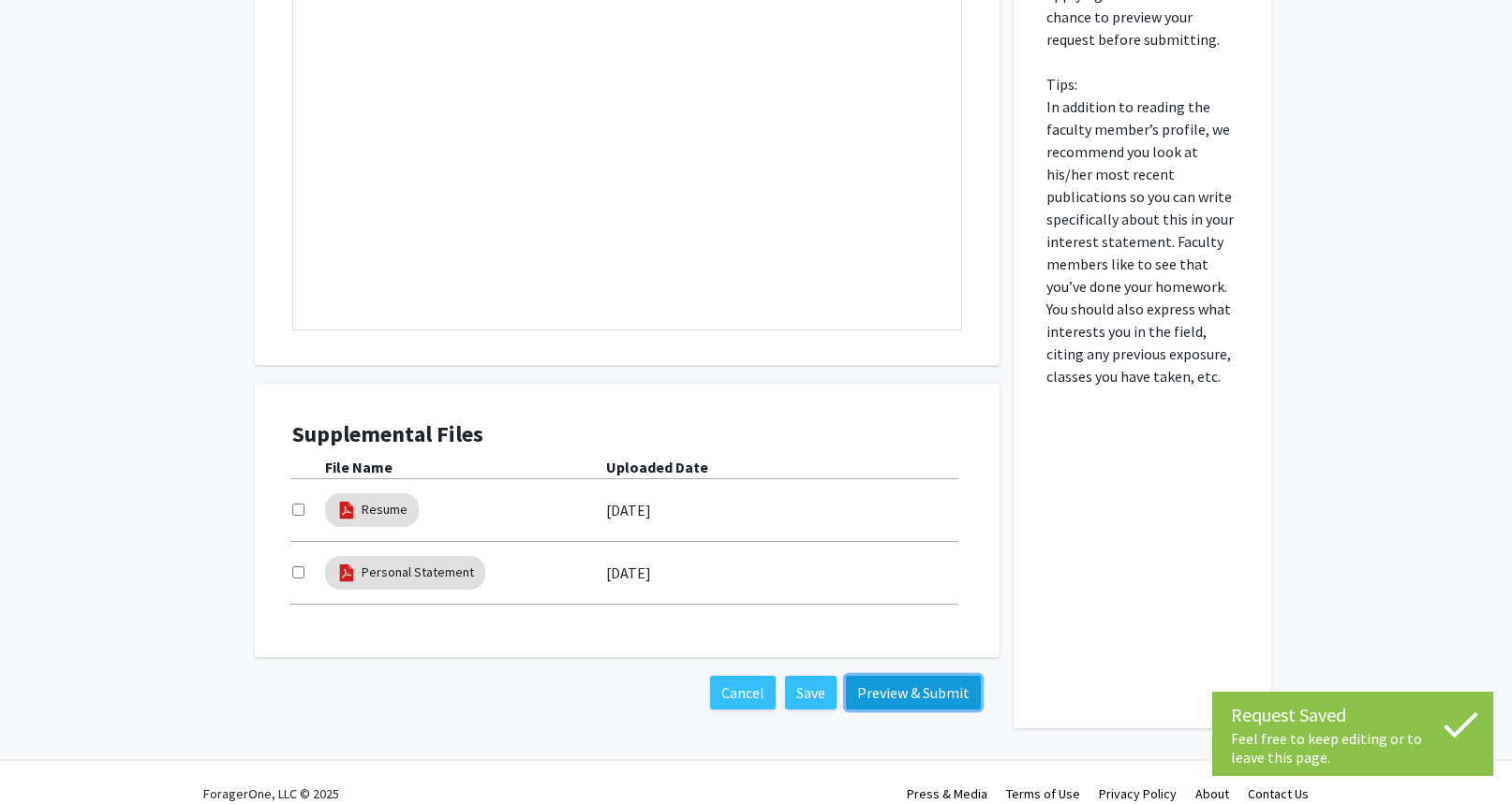
click at [863, 676] on button "Preview & Submit" at bounding box center [913, 692] width 135 height 33
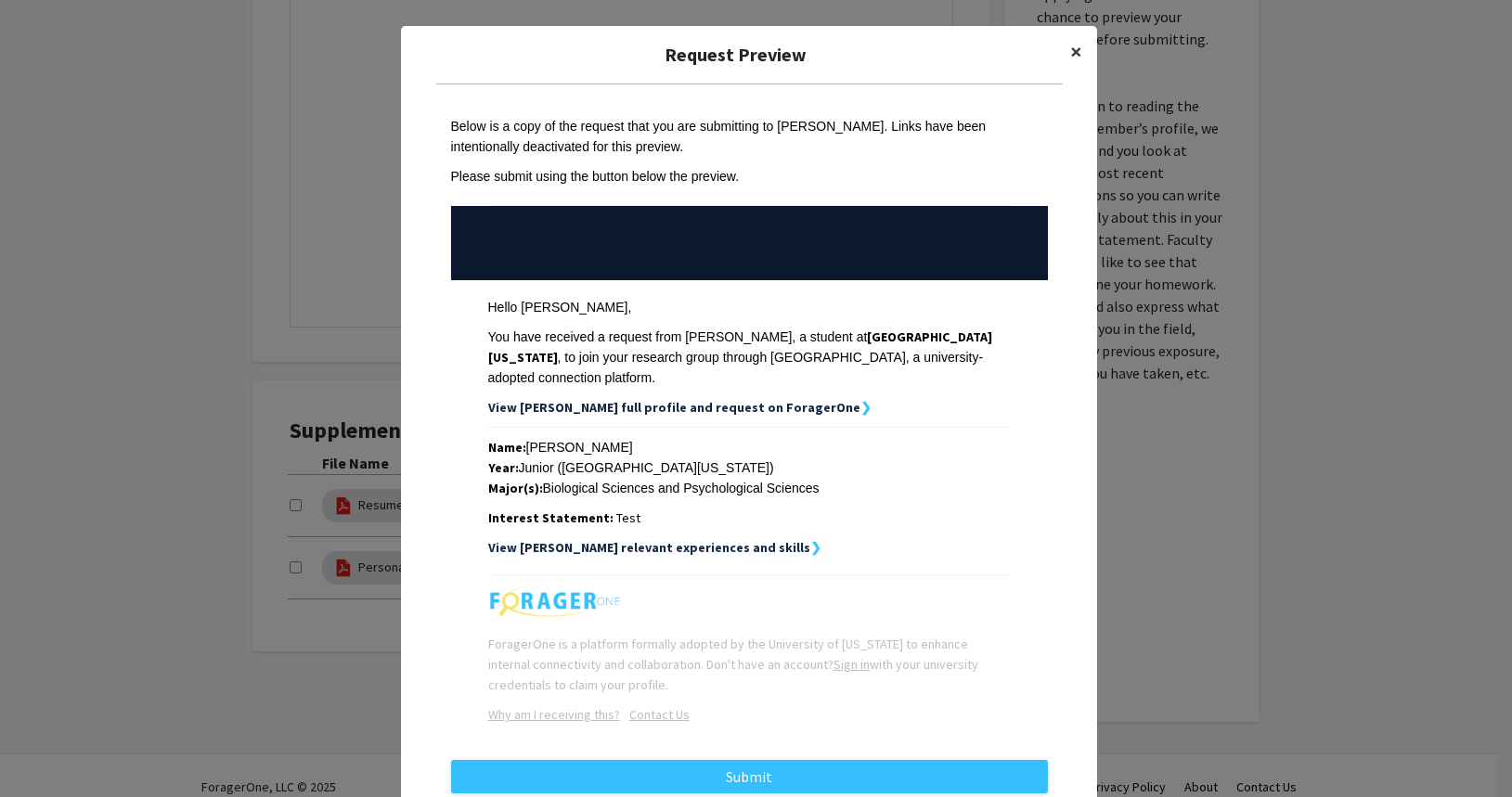
click at [1070, 50] on span "×" at bounding box center [1075, 51] width 12 height 28
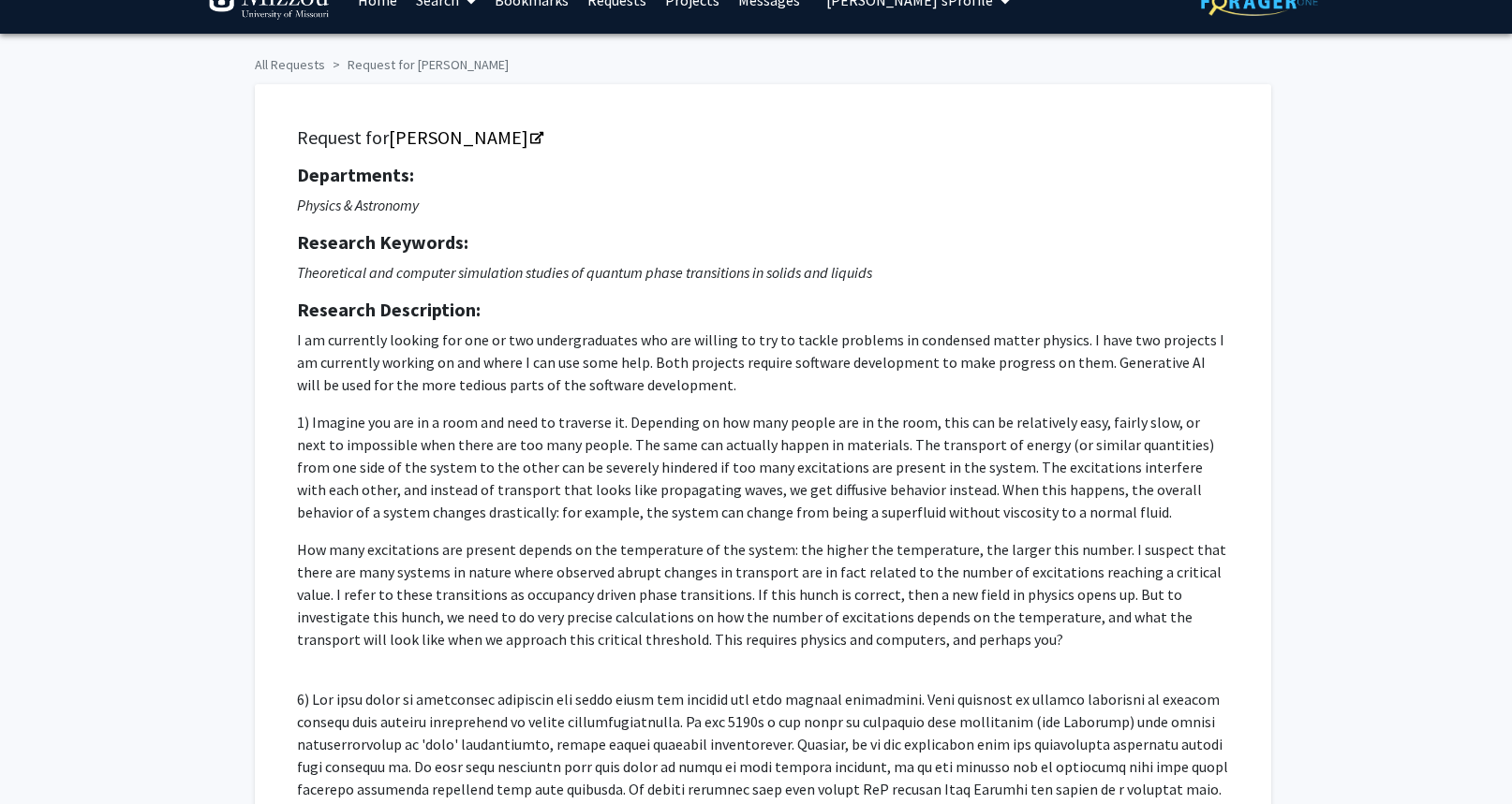
scroll to position [0, 0]
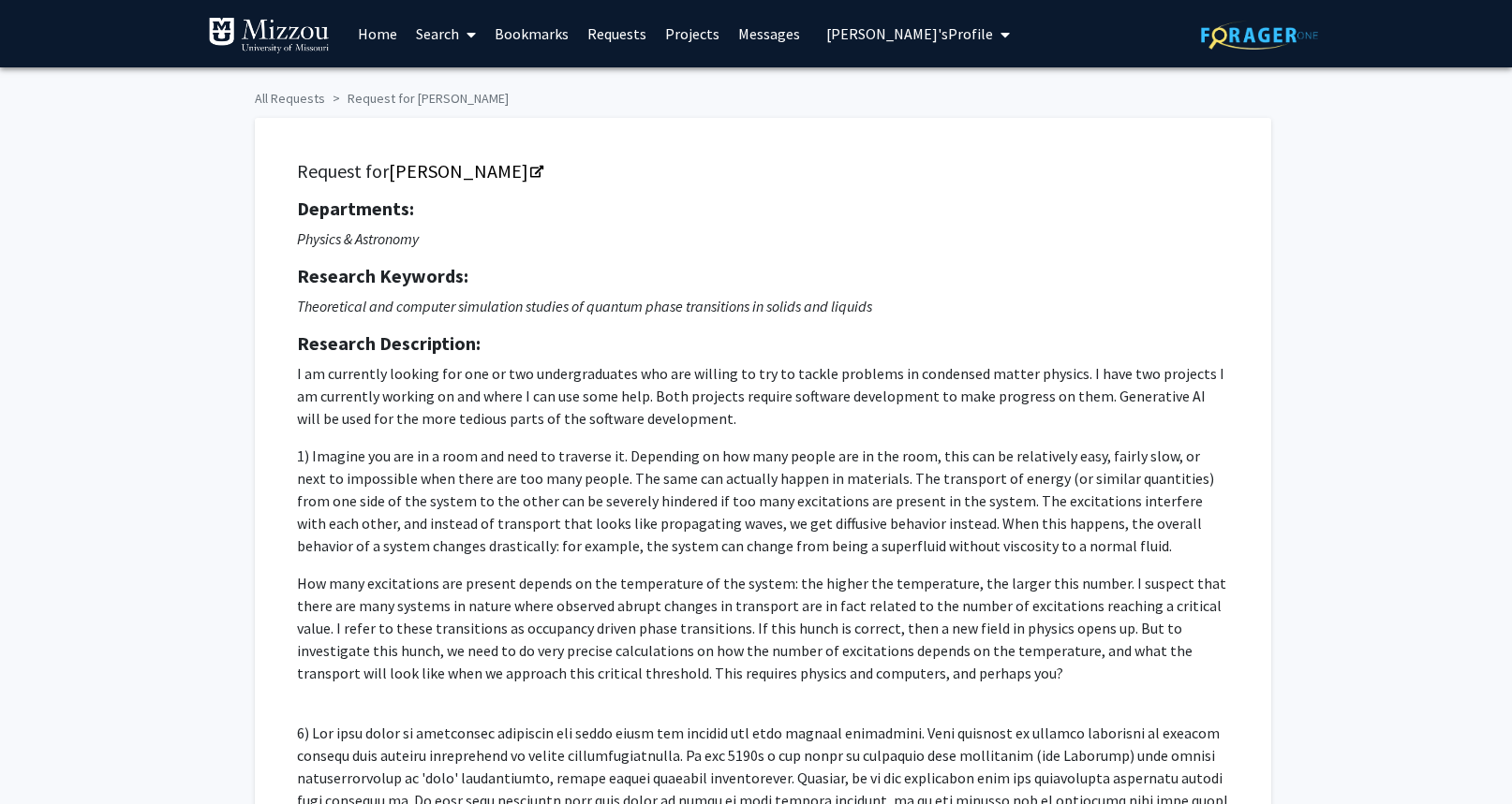
click at [448, 37] on link "Search" at bounding box center [445, 33] width 78 height 66
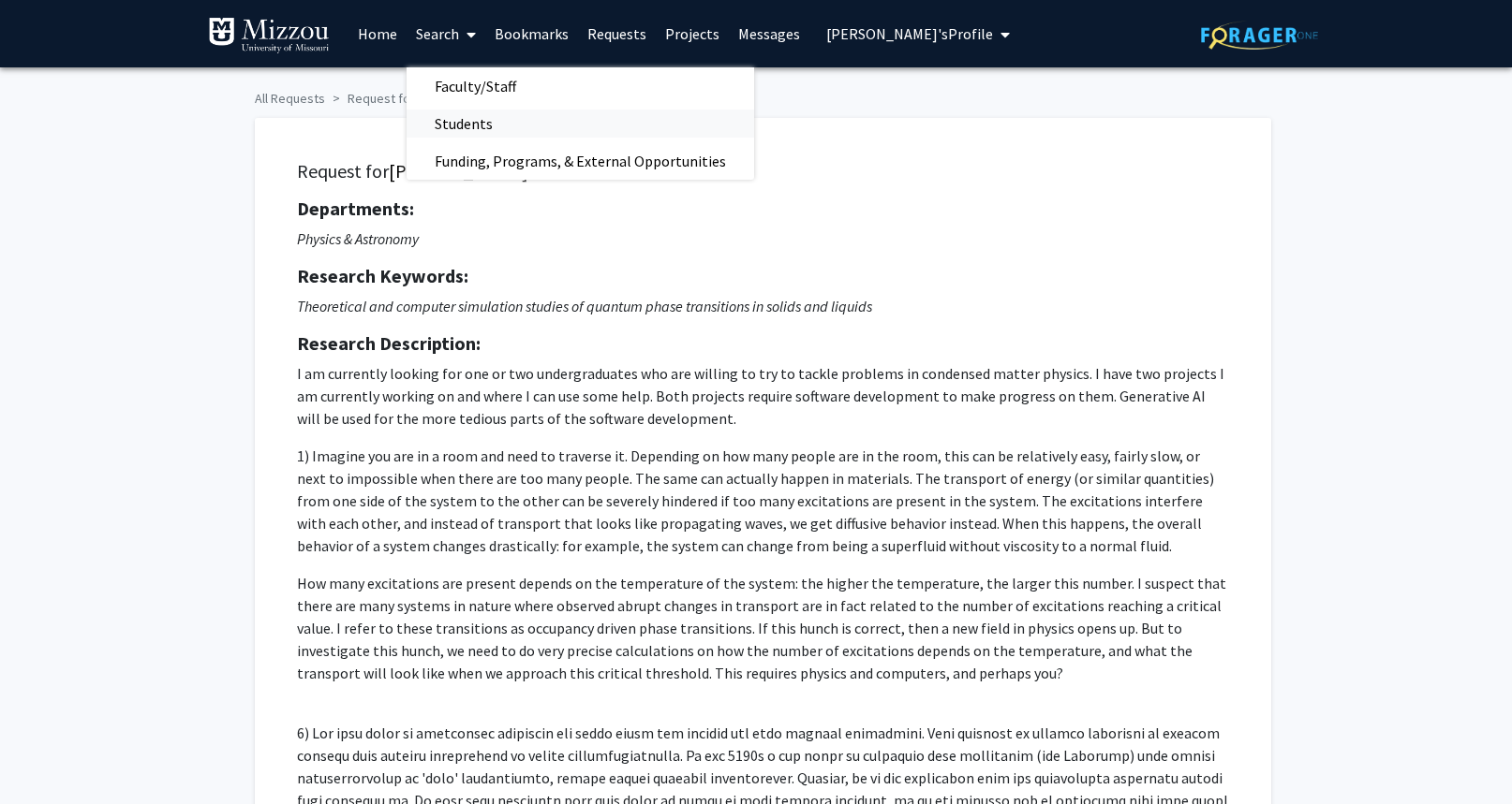
click at [466, 122] on span "Students" at bounding box center [464, 123] width 114 height 37
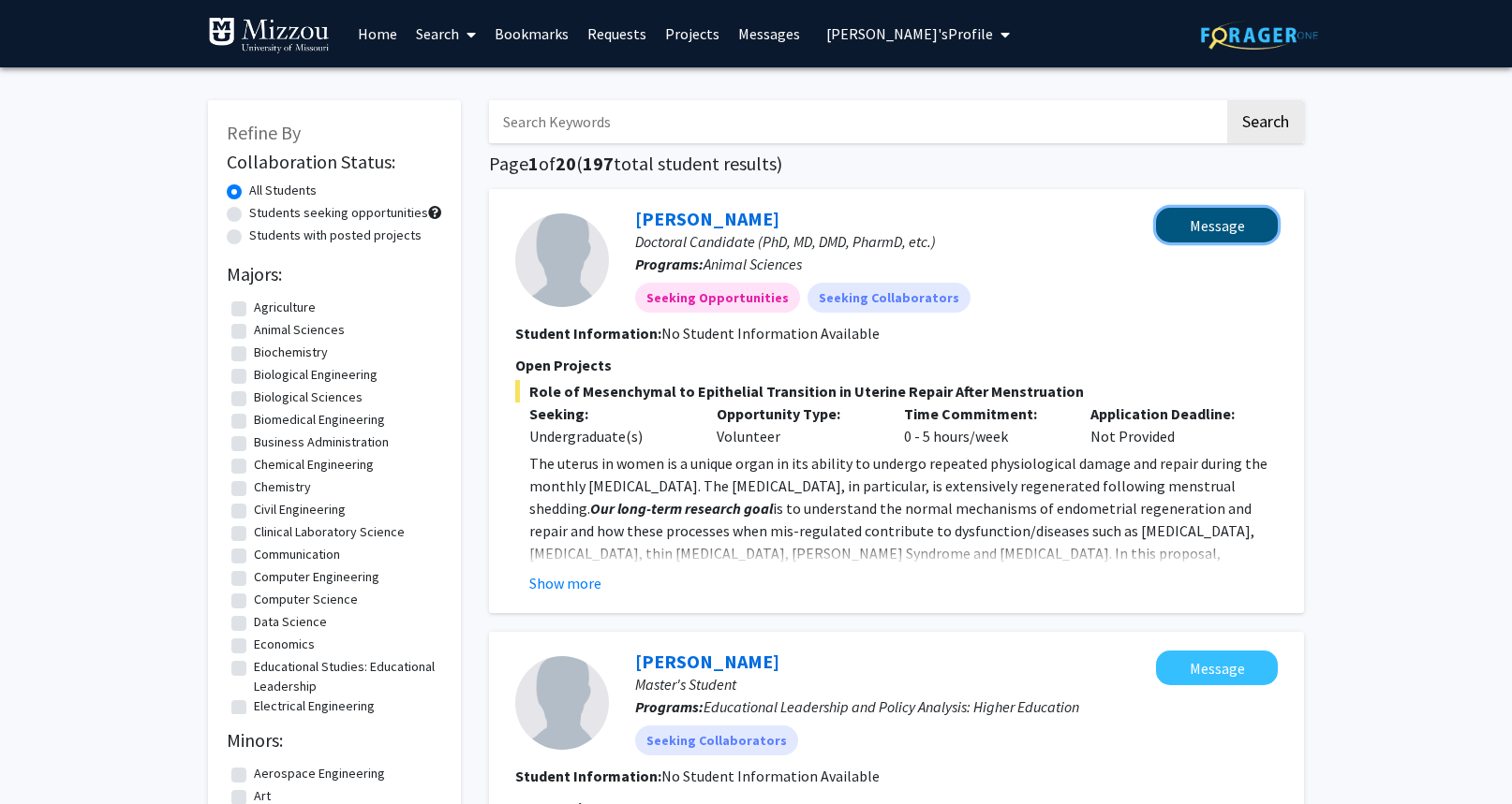
click at [1181, 233] on button "Message" at bounding box center [1217, 225] width 122 height 34
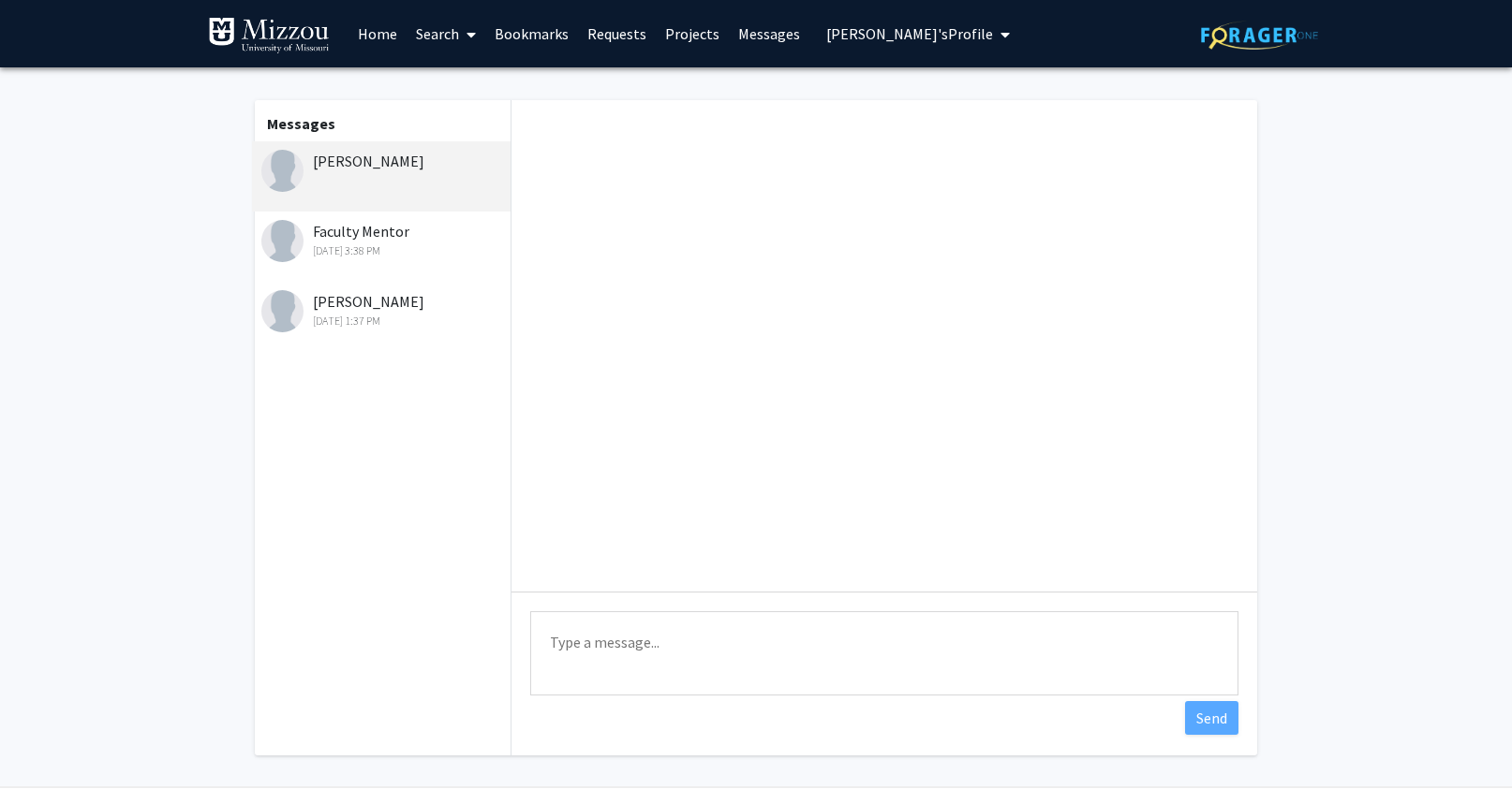
click at [627, 31] on link "Requests" at bounding box center [616, 33] width 77 height 66
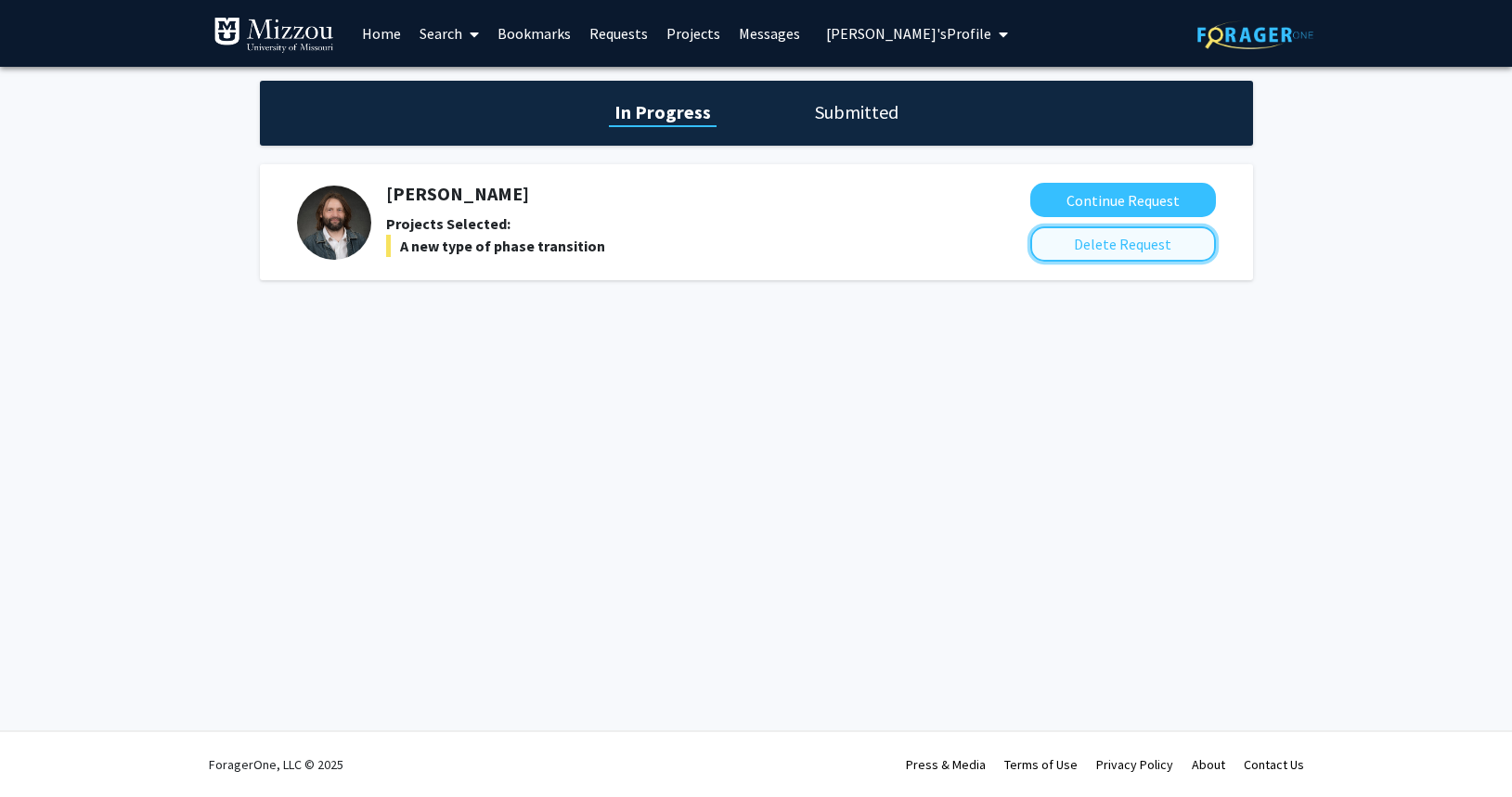
click at [1084, 253] on button "Delete Request" at bounding box center [1123, 244] width 185 height 35
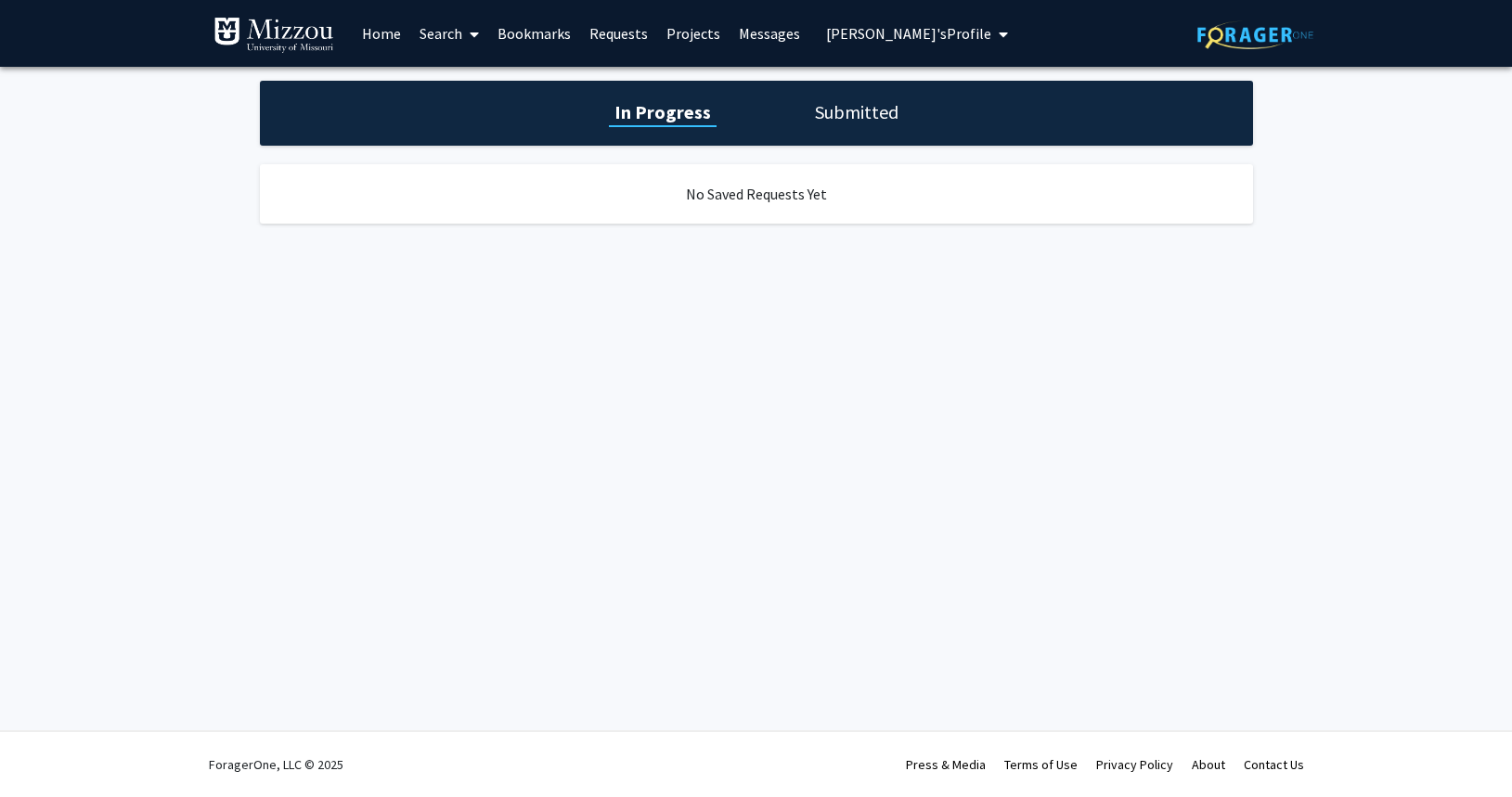
click at [833, 118] on h1 "Submitted" at bounding box center [856, 112] width 94 height 26
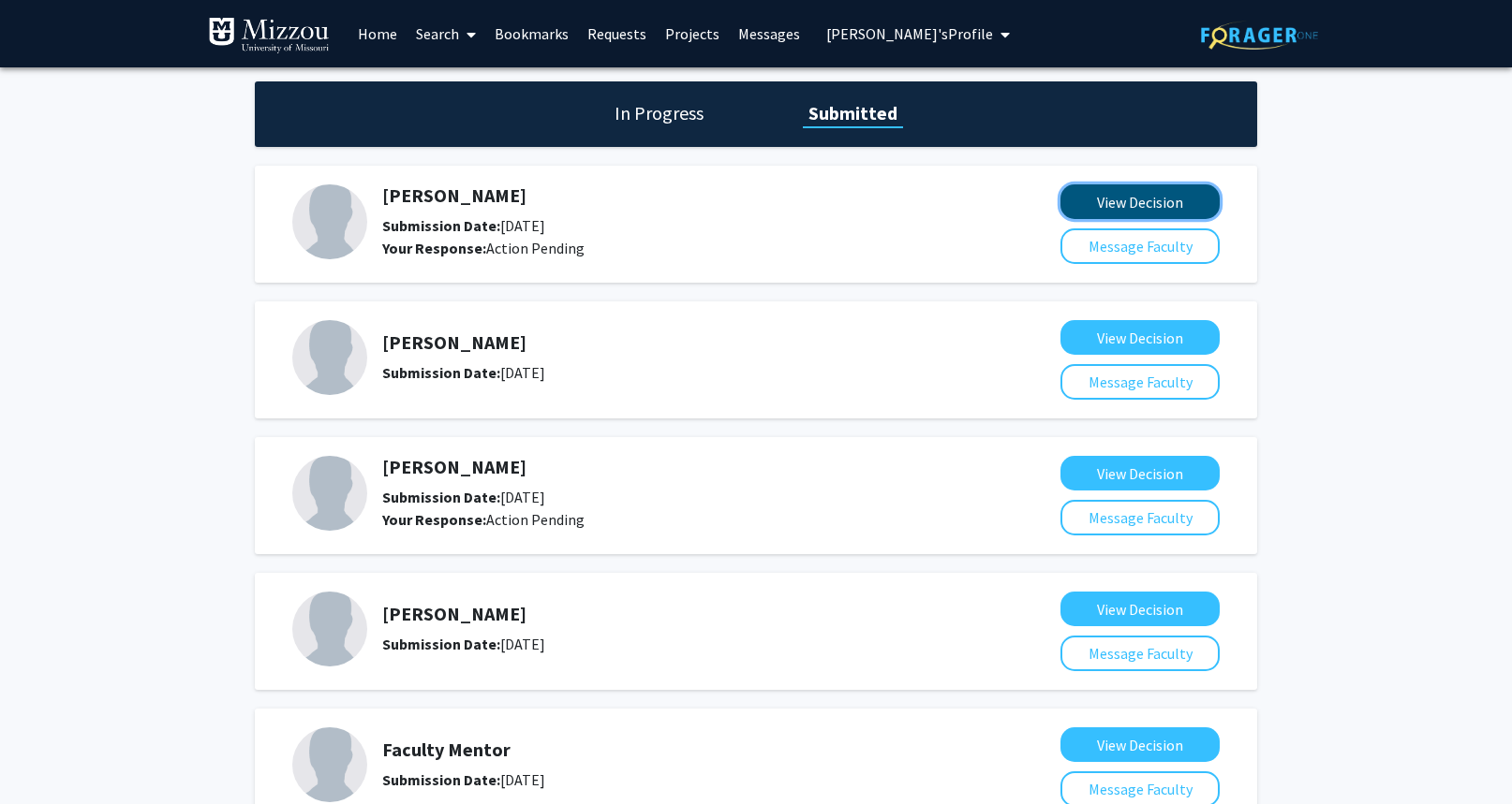
click at [1081, 209] on button "View Decision" at bounding box center [1140, 201] width 159 height 34
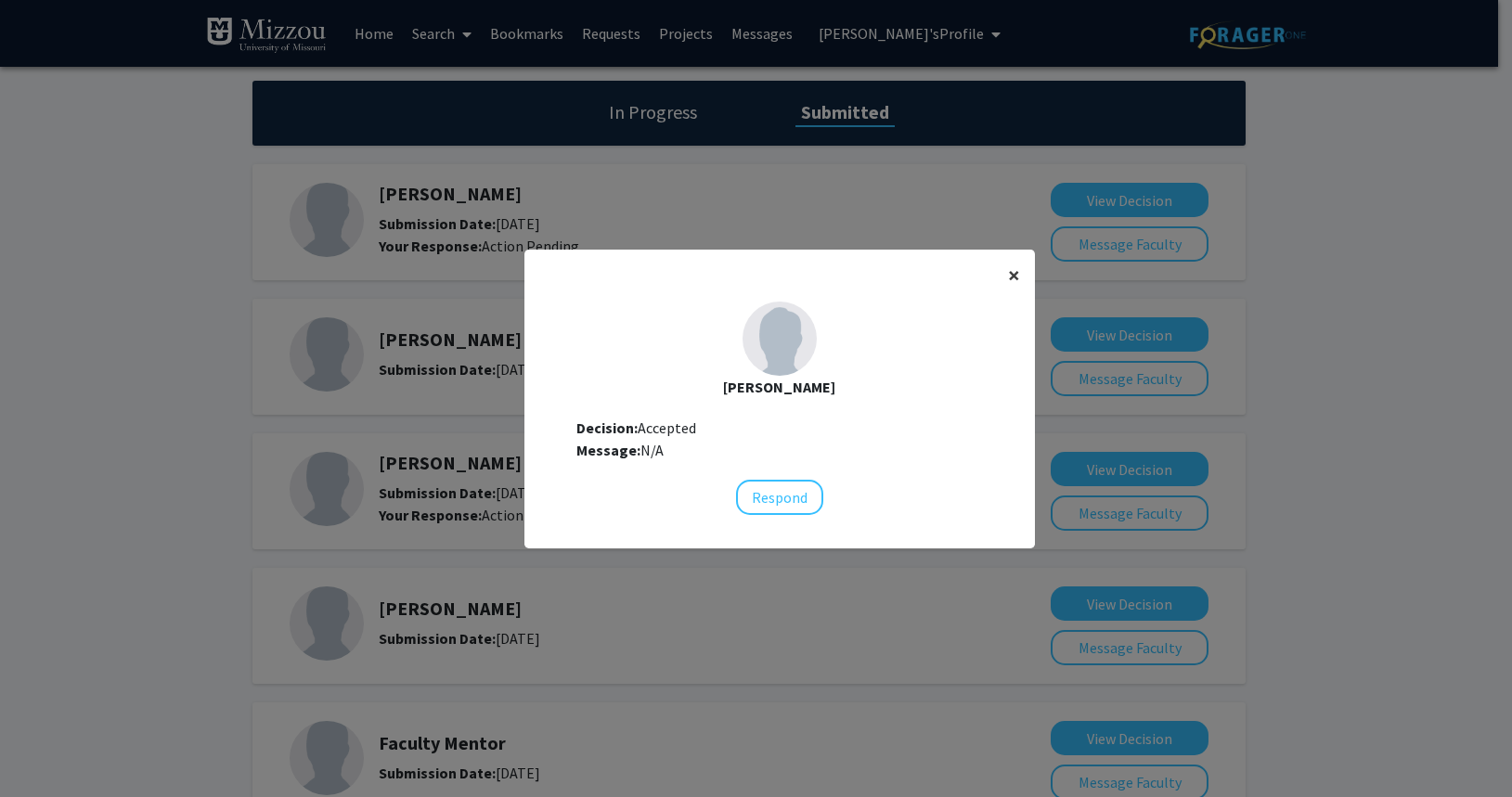
click at [1009, 269] on span "×" at bounding box center [1013, 275] width 12 height 28
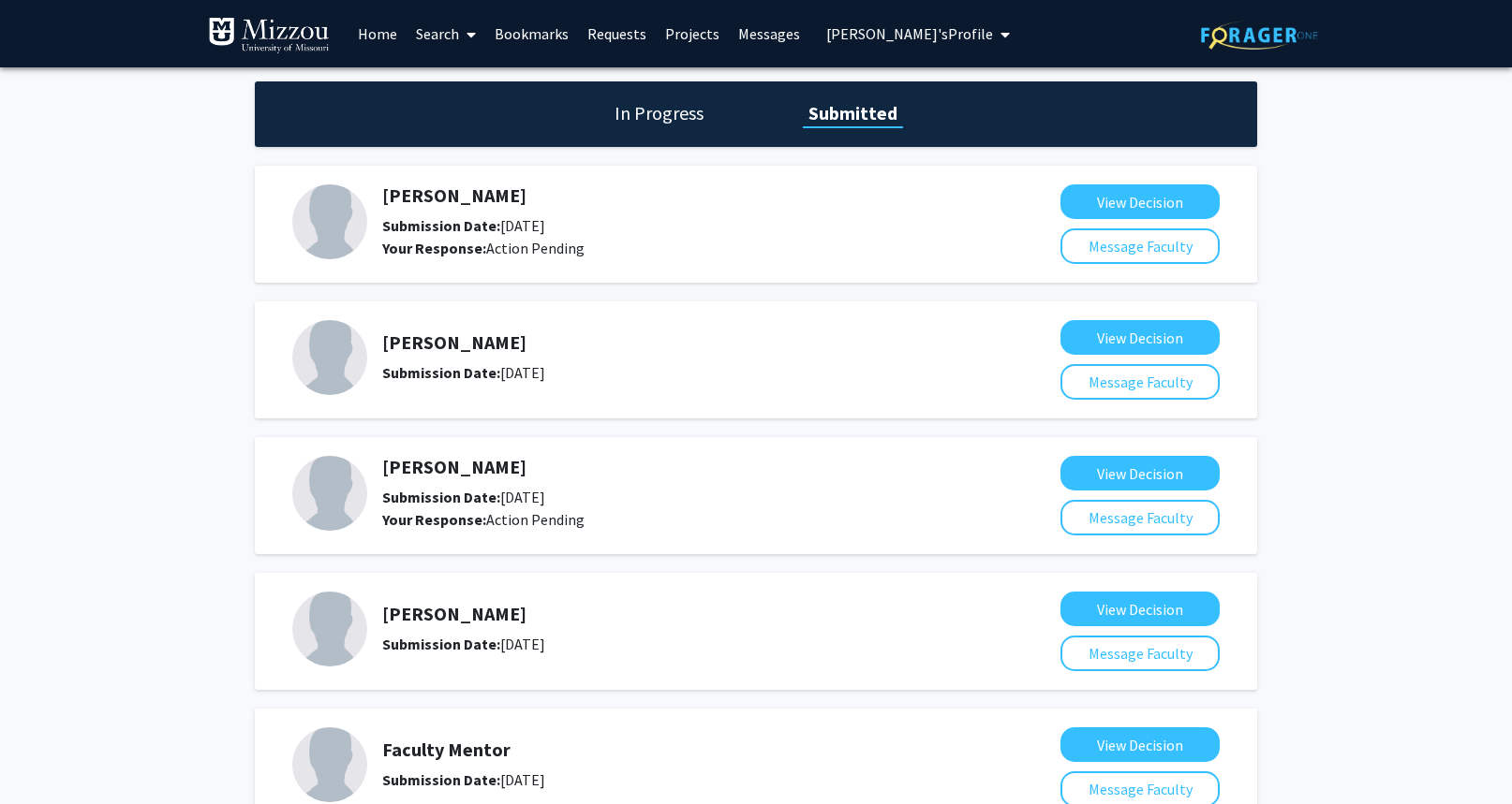
click at [692, 29] on link "Projects" at bounding box center [692, 33] width 73 height 66
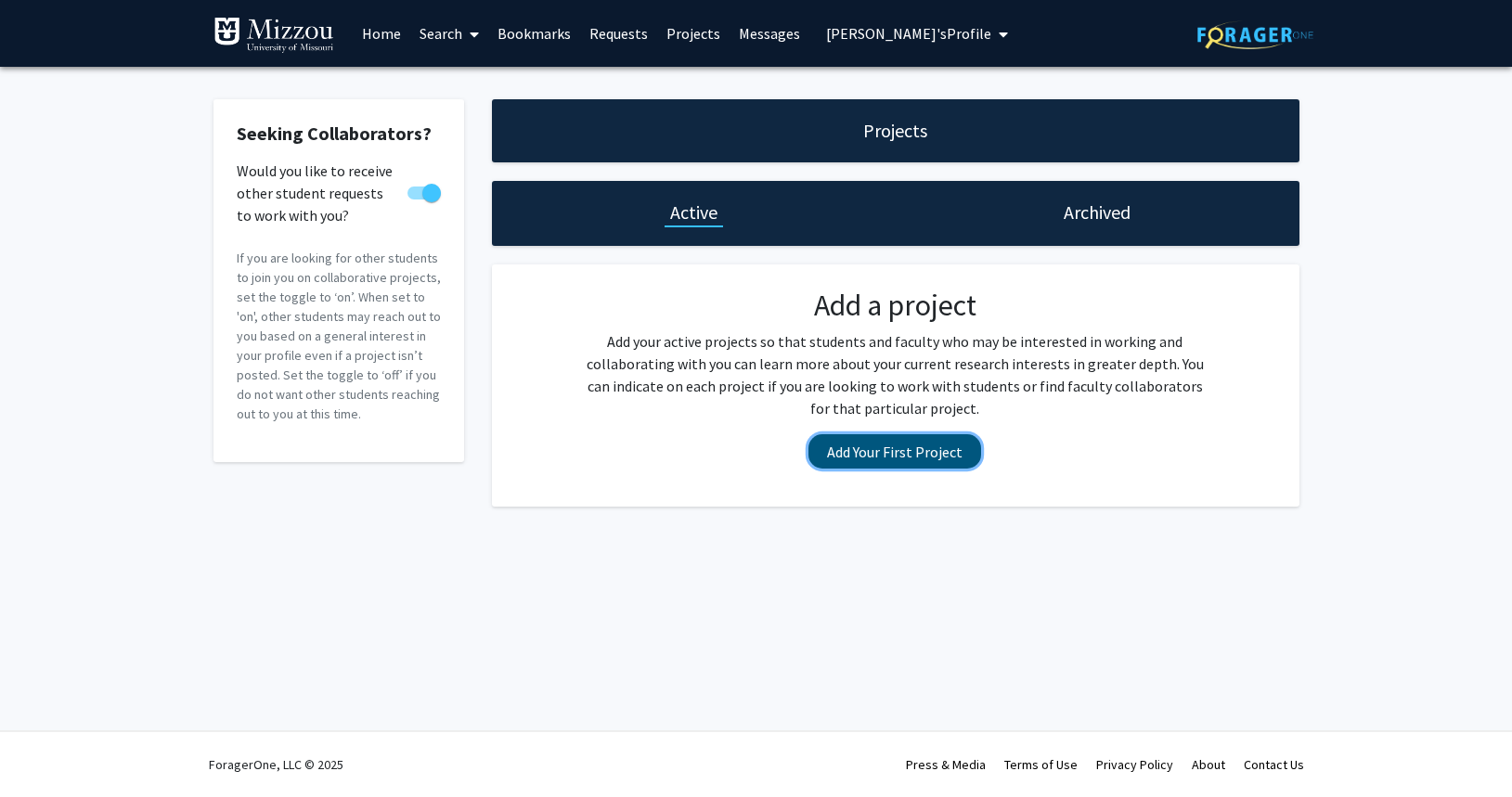
click at [957, 452] on button "Add Your First Project" at bounding box center [894, 452] width 173 height 34
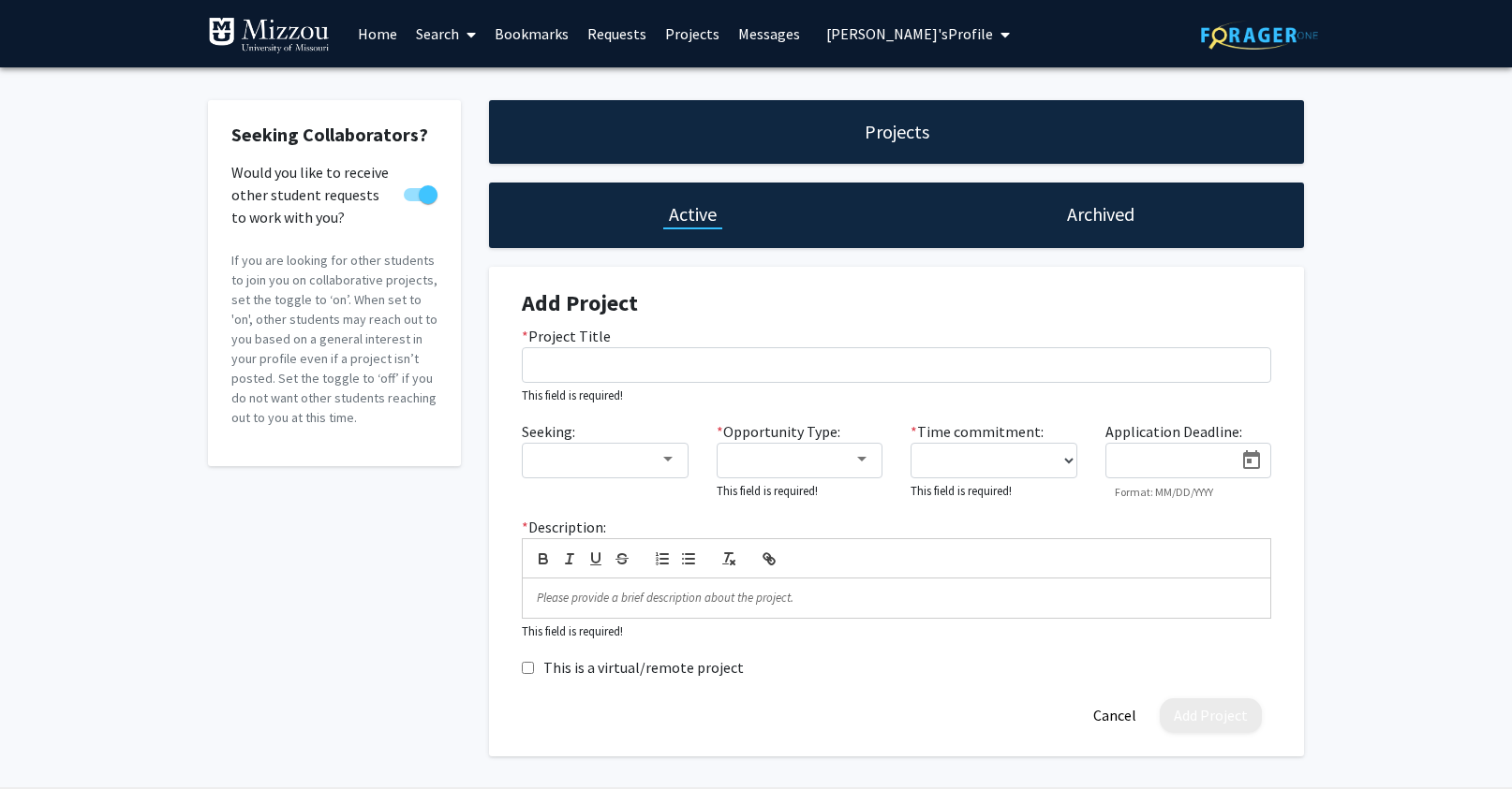
click at [1367, 256] on div "Seeking Collaborators? Would you like to receive other student requests to work…" at bounding box center [756, 433] width 1512 height 732
